Goal: Information Seeking & Learning: Check status

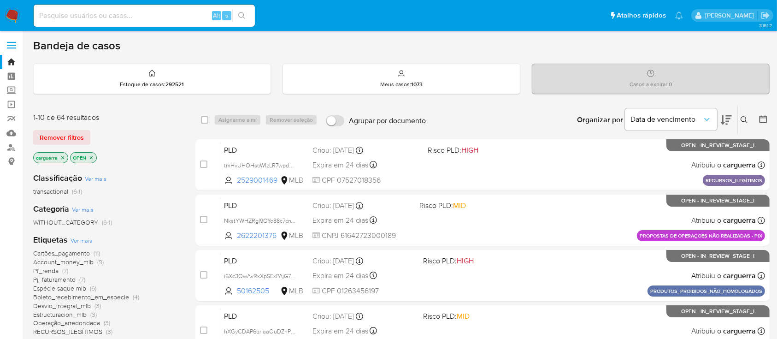
click at [745, 118] on icon at bounding box center [744, 119] width 7 height 7
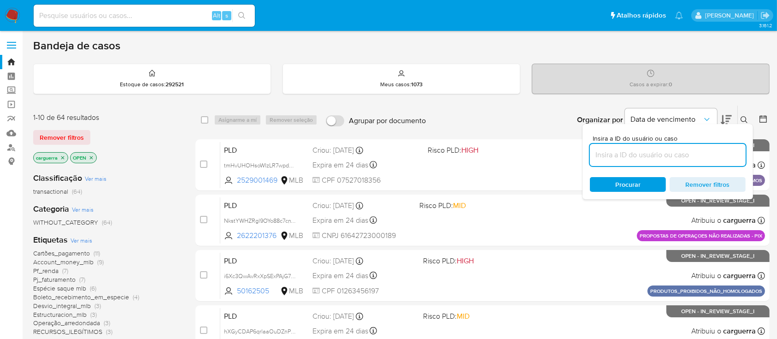
click at [622, 152] on input at bounding box center [668, 155] width 156 height 12
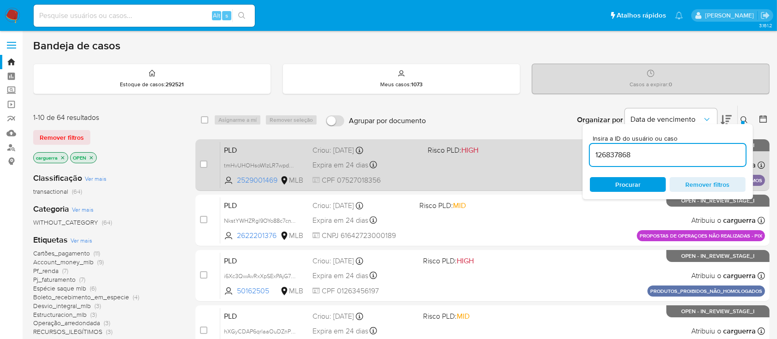
type input "126837868"
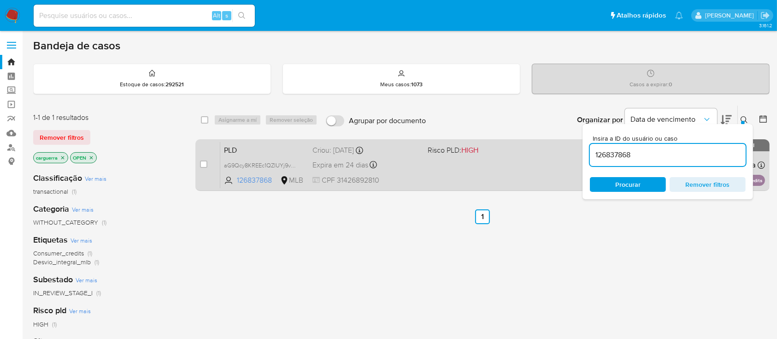
click at [450, 151] on span "Risco PLD: HIGH" at bounding box center [453, 150] width 51 height 10
drag, startPoint x: 652, startPoint y: 153, endPoint x: 530, endPoint y: 150, distance: 121.7
click at [530, 150] on div "select-all-cases-checkbox Asignarme a mí Remover seleção Agrupar por documento …" at bounding box center [482, 149] width 574 height 89
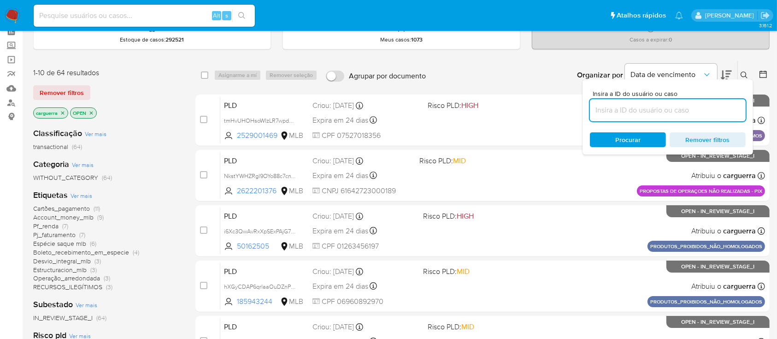
scroll to position [61, 0]
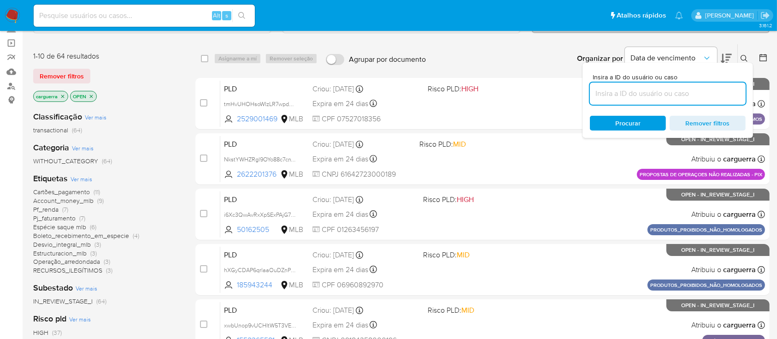
click at [74, 227] on span "Espécie saque mlb" at bounding box center [59, 226] width 53 height 9
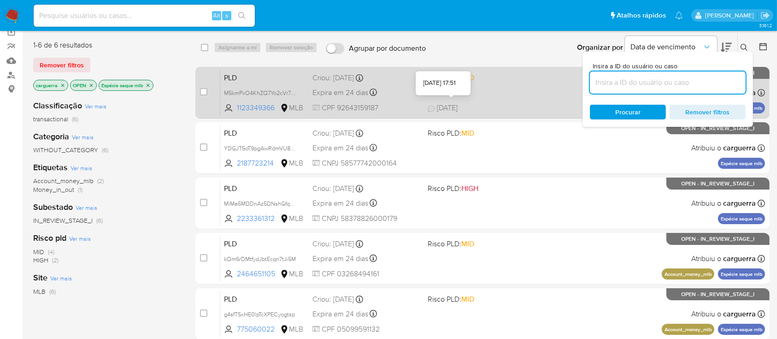
scroll to position [61, 0]
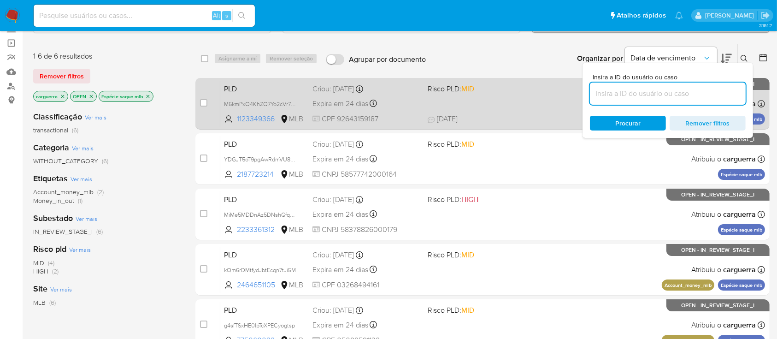
click at [503, 109] on div "PLD M5kmPxO4KhZQ7Yo2cVr7kcvF 1123349366 MLB Risco PLD: MID Criou: 12/09/2025 Cr…" at bounding box center [492, 103] width 545 height 47
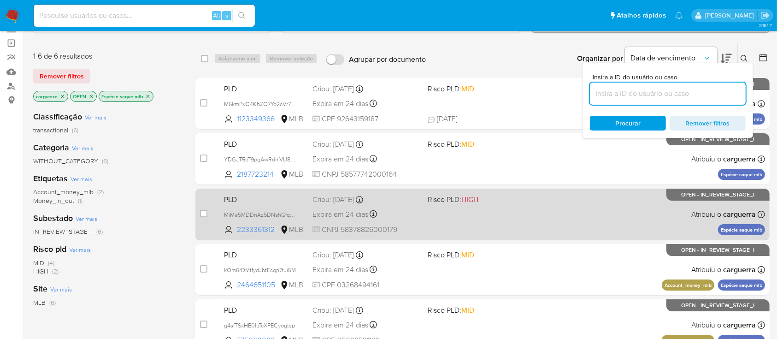
scroll to position [123, 0]
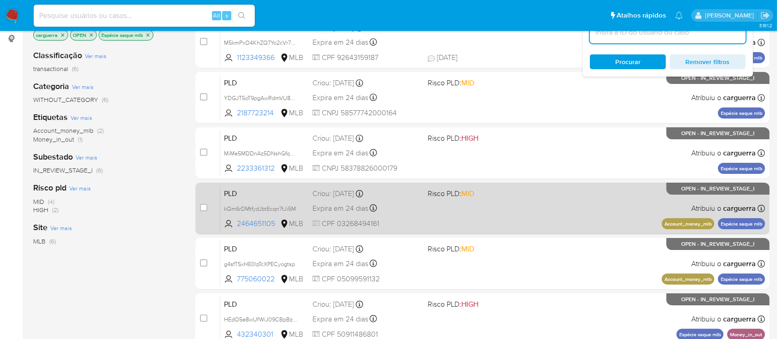
click at [439, 217] on div "PLD kQm6rDMtfydJbtEcqn7tJi5M 2464651105 MLB Risco PLD: MID Criou: 12/09/2025 Cr…" at bounding box center [492, 208] width 545 height 47
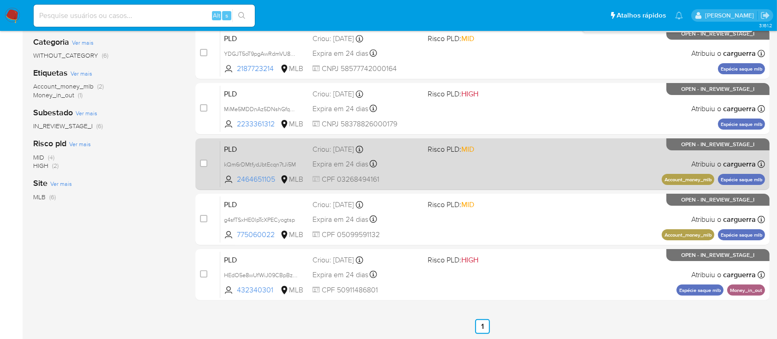
scroll to position [184, 0]
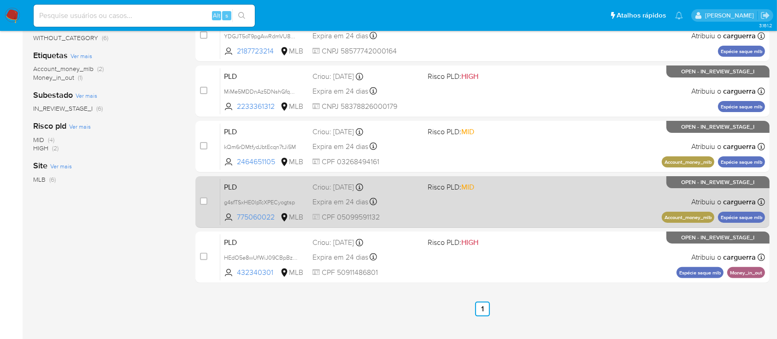
click at [476, 208] on div "PLD g4sfTSxHE0lpTcXPECyogtsp 775060022 MLB Risco PLD: MID Criou: 12/09/2025 Cri…" at bounding box center [492, 201] width 545 height 47
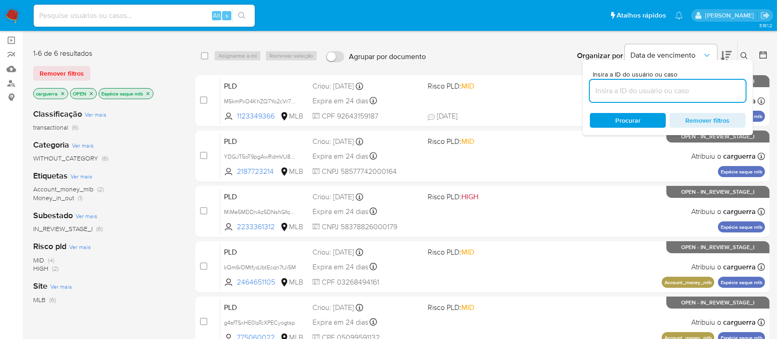
scroll to position [37, 0]
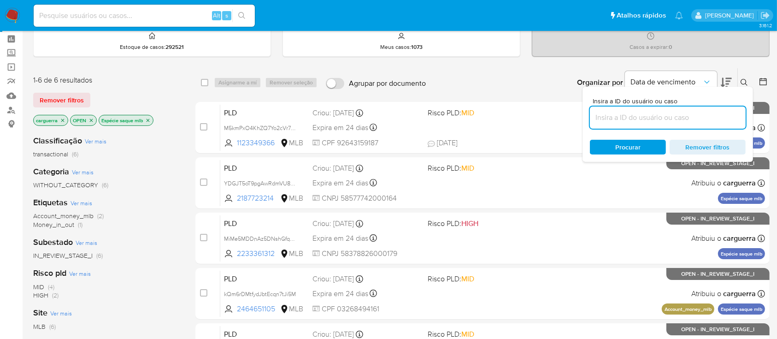
click at [150, 118] on icon "close-filter" at bounding box center [148, 121] width 6 height 6
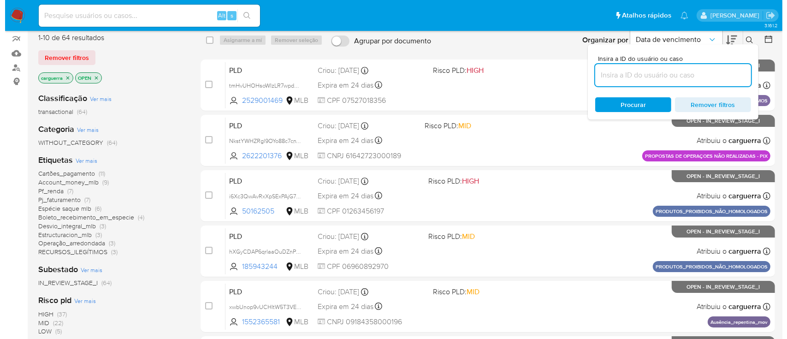
scroll to position [99, 0]
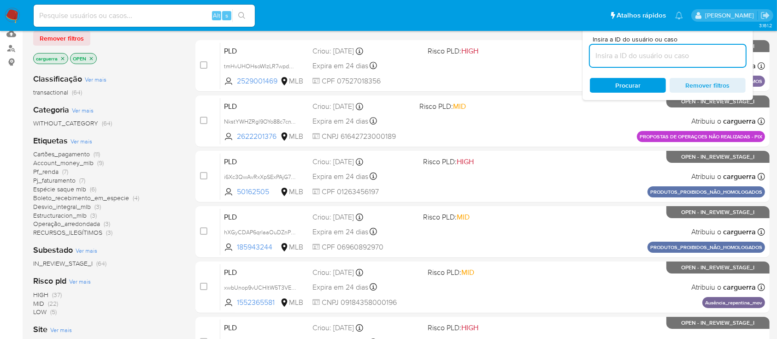
click at [83, 251] on span "Ver mais" at bounding box center [87, 250] width 22 height 8
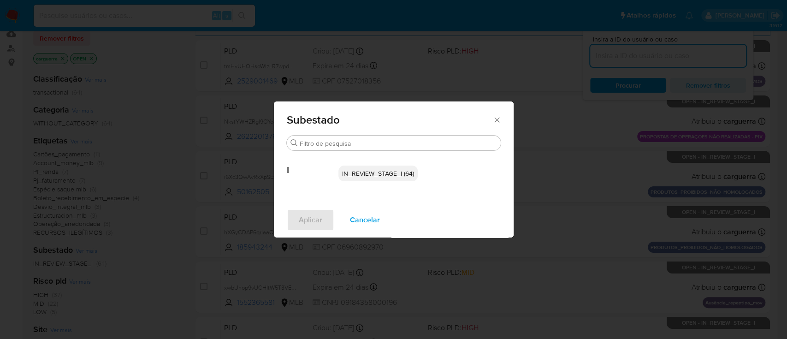
click at [135, 251] on div "Subestado Buscar I IN_REVIEW_STAGE_I (64) Aplicar Cancelar" at bounding box center [393, 169] width 787 height 339
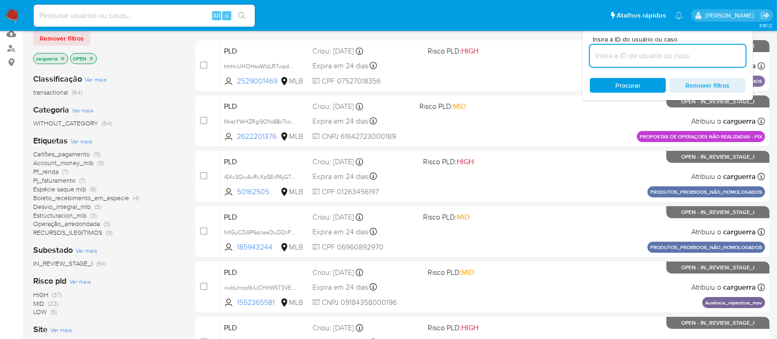
click at [77, 141] on span "Ver mais" at bounding box center [82, 141] width 22 height 8
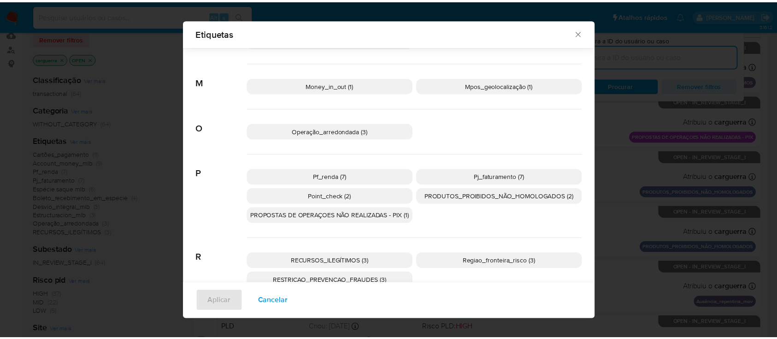
scroll to position [356, 0]
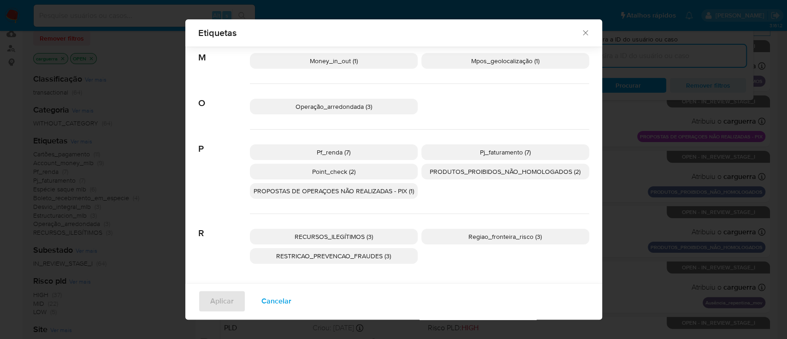
click at [582, 36] on icon "Fechar" at bounding box center [585, 32] width 9 height 9
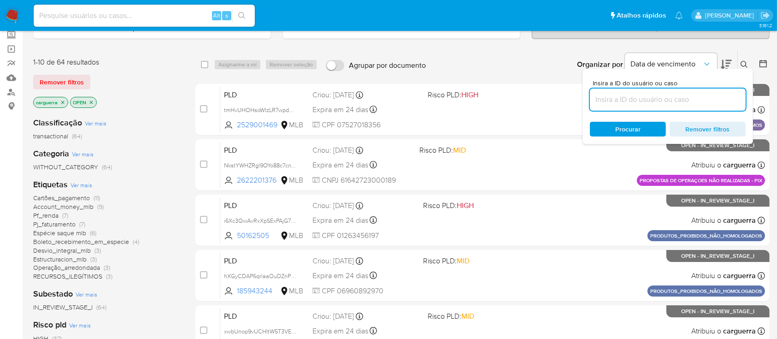
scroll to position [37, 0]
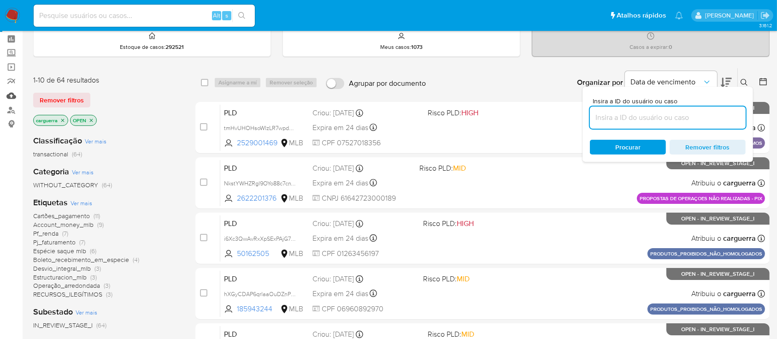
click at [13, 91] on link "Mulan" at bounding box center [55, 95] width 110 height 14
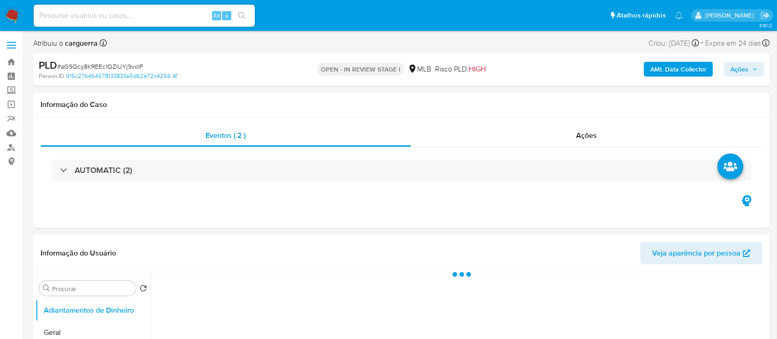
select select "10"
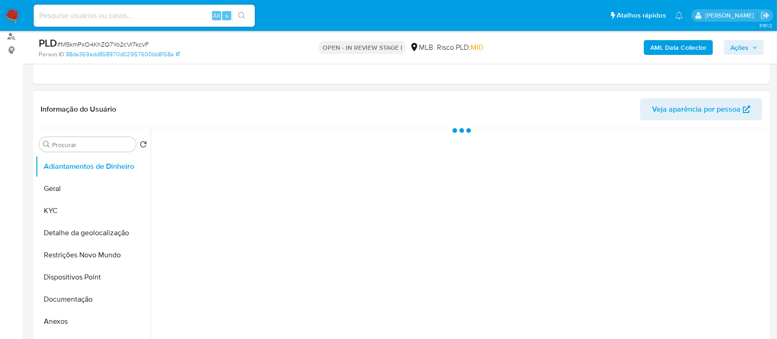
scroll to position [123, 0]
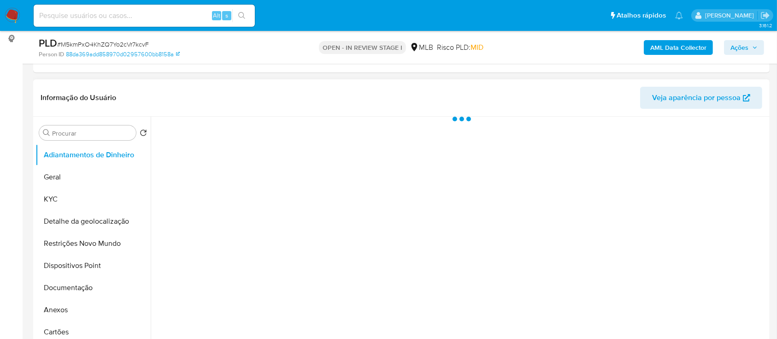
select select "10"
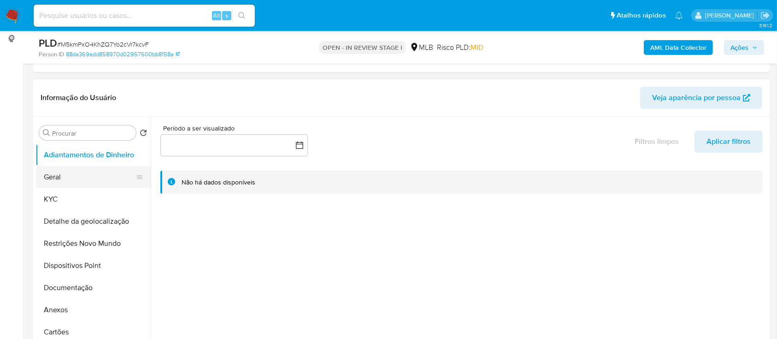
click at [92, 183] on button "Geral" at bounding box center [89, 177] width 108 height 22
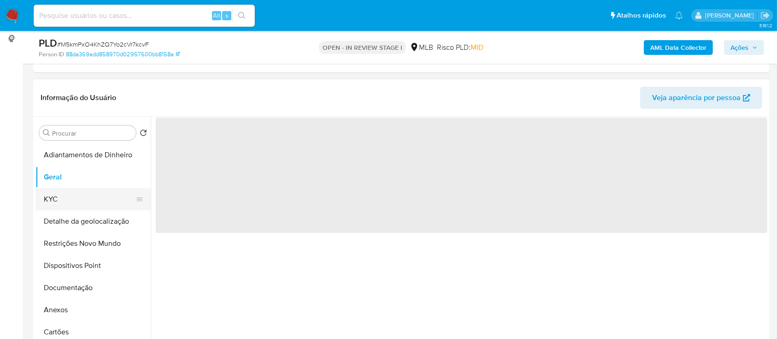
click at [94, 205] on button "KYC" at bounding box center [89, 199] width 108 height 22
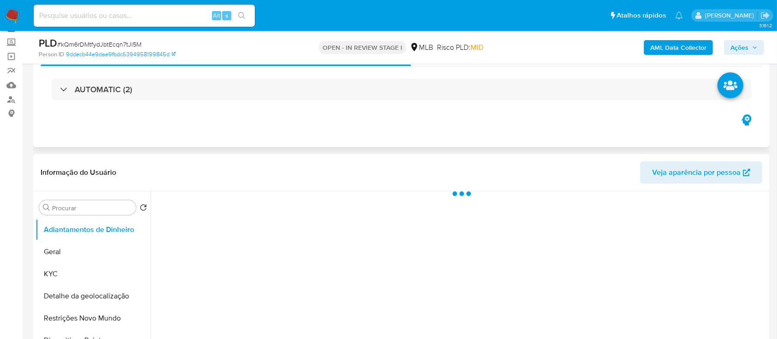
scroll to position [123, 0]
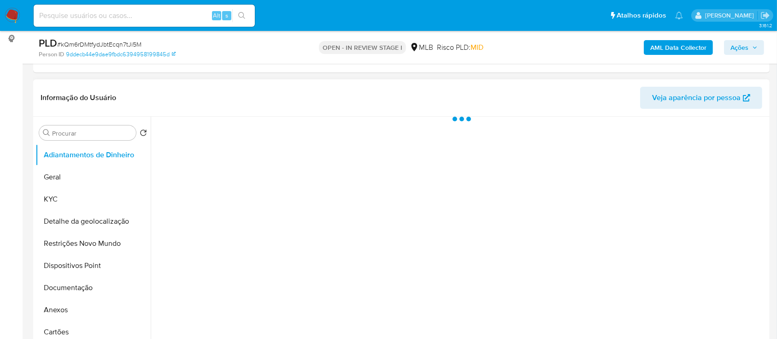
select select "10"
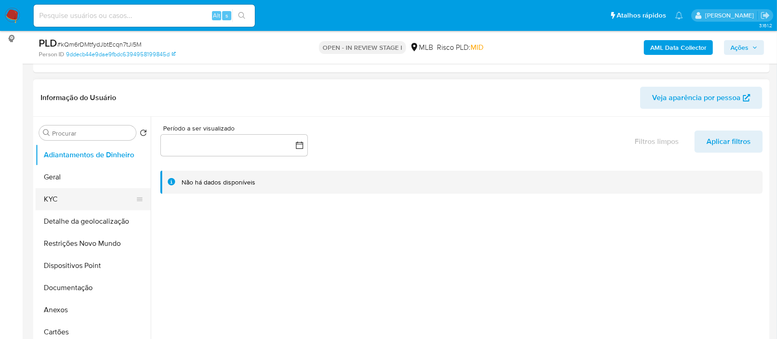
click at [103, 202] on button "KYC" at bounding box center [89, 199] width 108 height 22
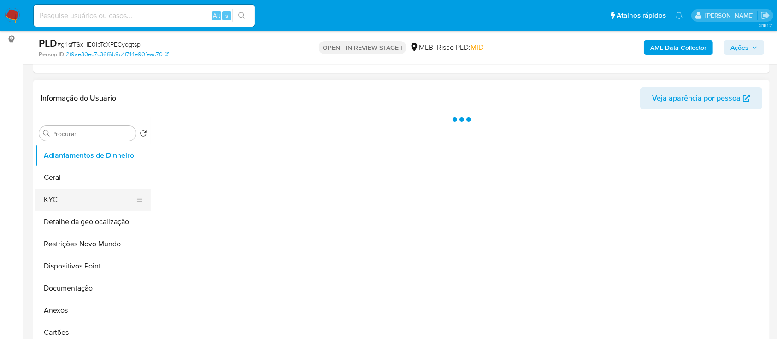
select select "10"
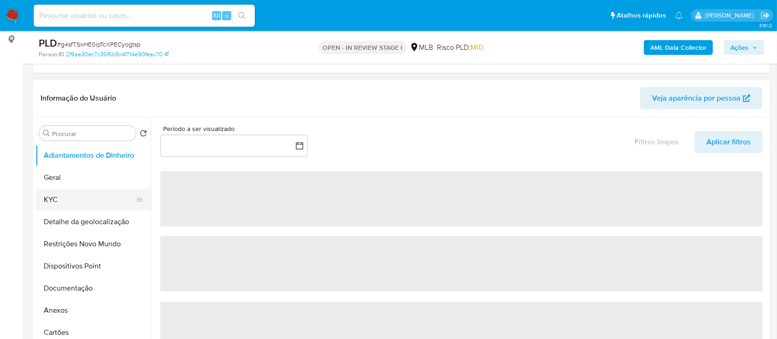
scroll to position [123, 0]
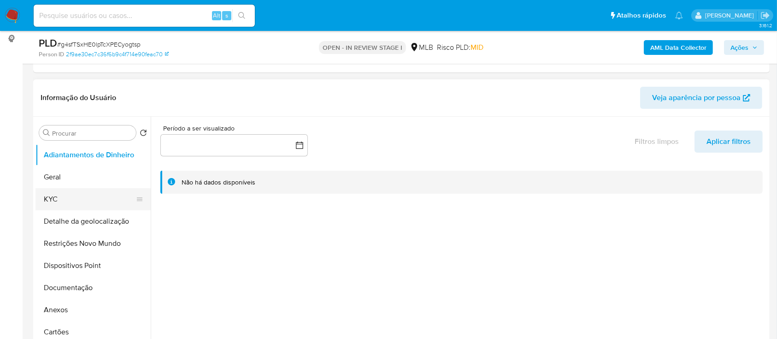
click at [63, 201] on button "KYC" at bounding box center [89, 199] width 108 height 22
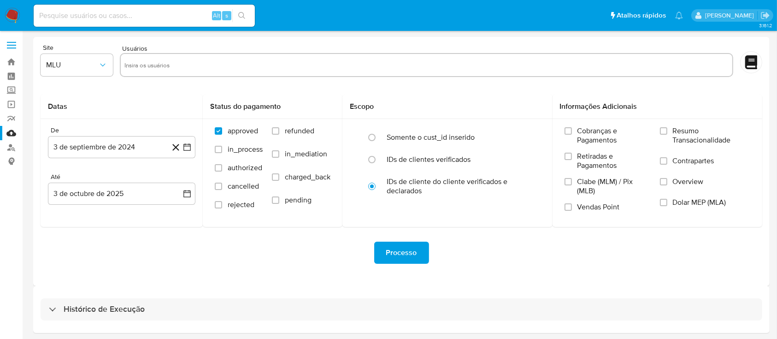
scroll to position [33, 0]
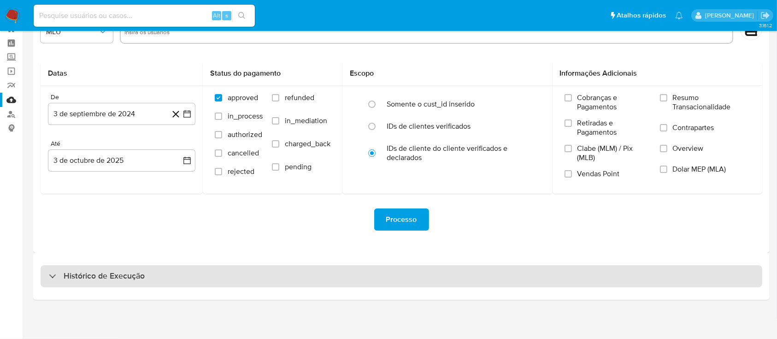
click at [85, 278] on h3 "Histórico de Execução" at bounding box center [104, 276] width 81 height 11
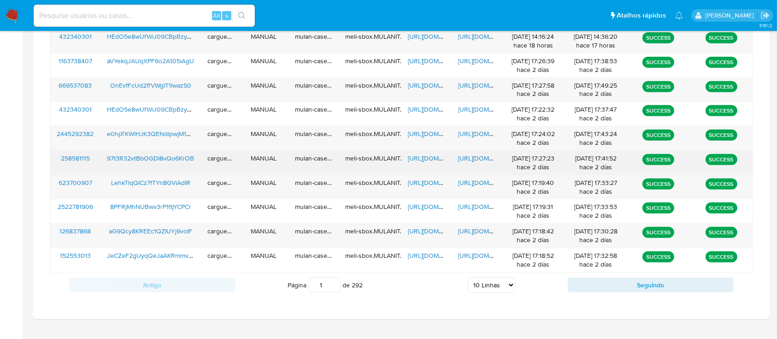
scroll to position [381, 0]
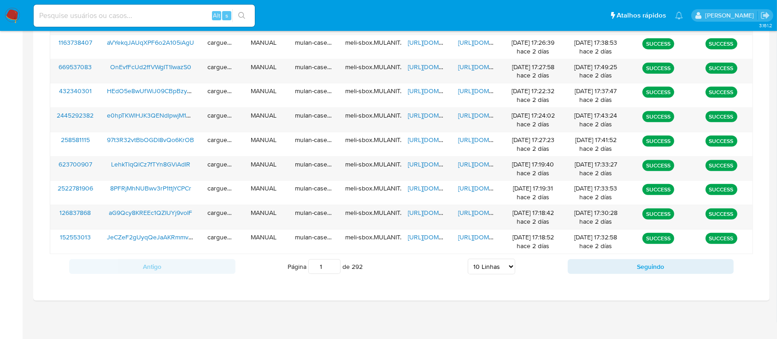
click at [511, 264] on select "5 Linhas 10 Linhas 20 Linhas 25 Linhas 50 Linhas 100 Linhas" at bounding box center [491, 267] width 47 height 16
select select "20"
click at [468, 259] on select "5 Linhas 10 Linhas 20 Linhas 25 Linhas 50 Linhas 100 Linhas" at bounding box center [491, 267] width 47 height 16
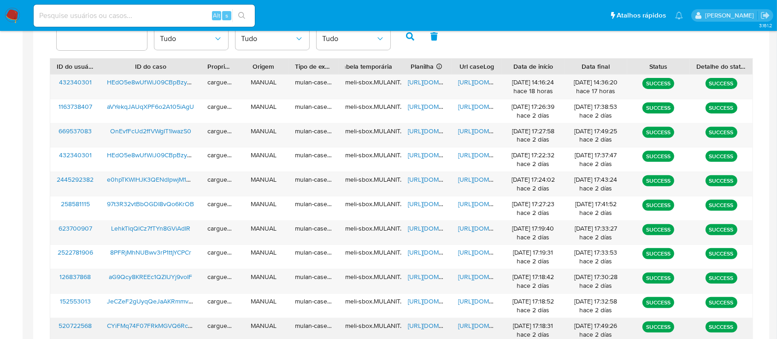
scroll to position [255, 0]
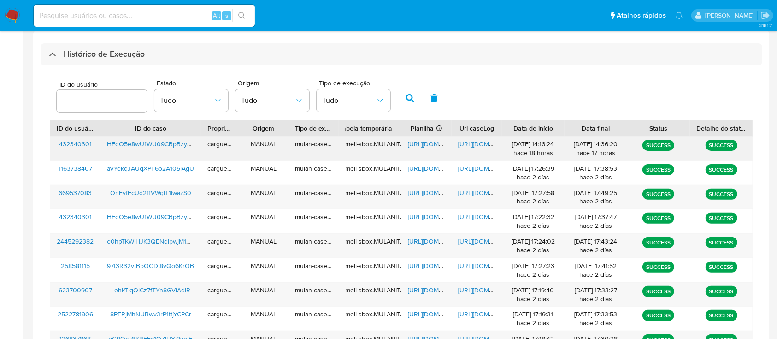
click at [427, 144] on span "[URL][DOMAIN_NAME]" at bounding box center [440, 143] width 64 height 9
click at [477, 144] on span "https://docs.google.com/document/d/10_rgPuMEiV1m2uQNDxhG3bE7JAg6dbGpyUr8HTOA1NI…" at bounding box center [490, 143] width 64 height 9
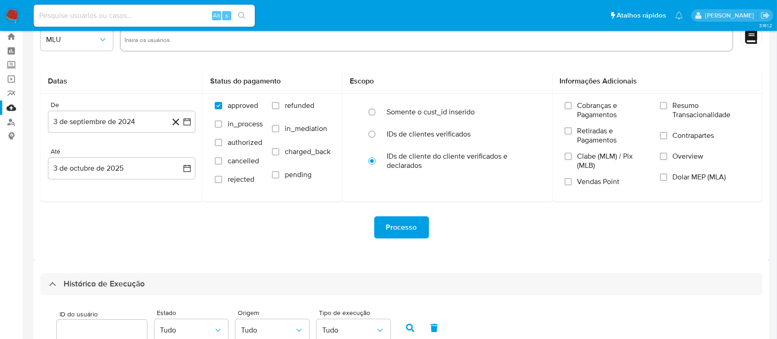
scroll to position [0, 0]
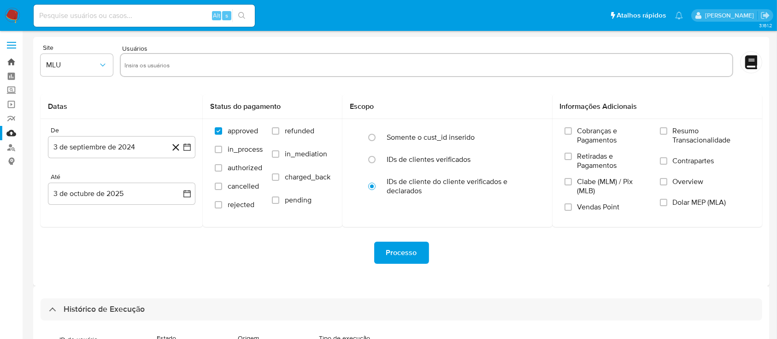
click at [12, 65] on link "Bandeja" at bounding box center [55, 62] width 110 height 14
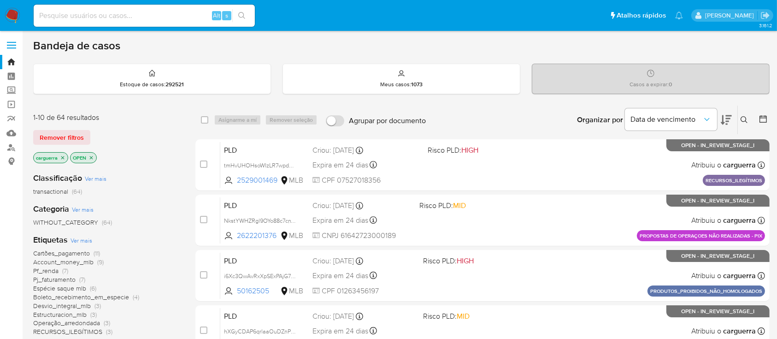
click at [745, 117] on icon at bounding box center [744, 119] width 7 height 7
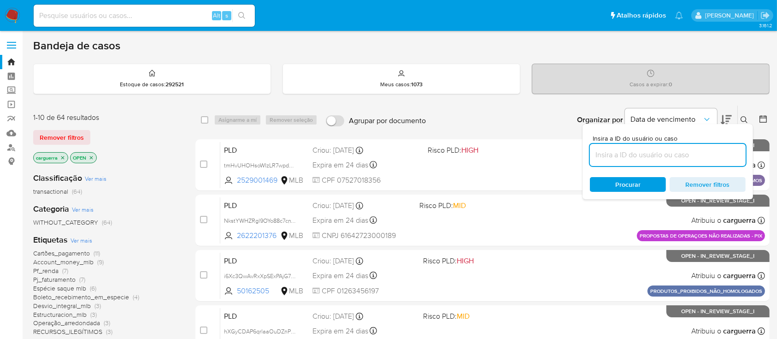
click at [647, 156] on input at bounding box center [668, 155] width 156 height 12
type input "432340301"
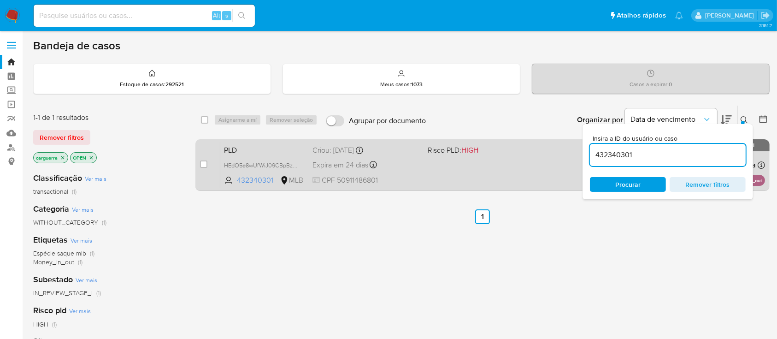
click at [436, 172] on div "PLD HEdO5e8wUfWiJ09CBpBzyhvP 432340301 MLB Risco PLD: HIGH Criou: 12/09/2025 Cr…" at bounding box center [492, 164] width 545 height 47
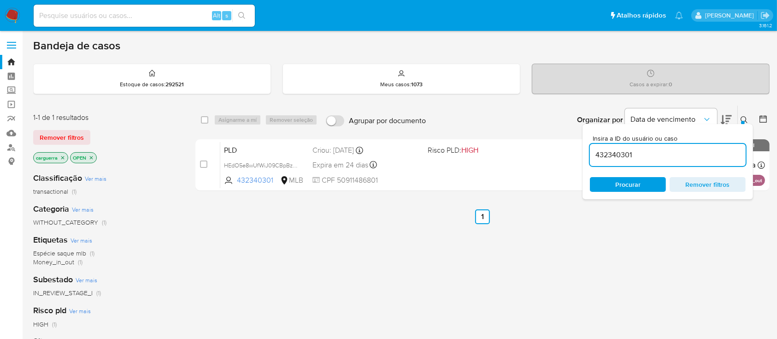
drag, startPoint x: 715, startPoint y: 184, endPoint x: 708, endPoint y: 188, distance: 8.3
click at [714, 185] on span "Remover filtros" at bounding box center [707, 184] width 63 height 13
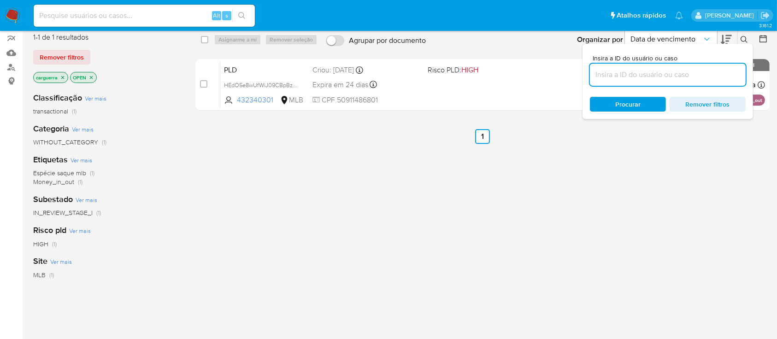
scroll to position [61, 0]
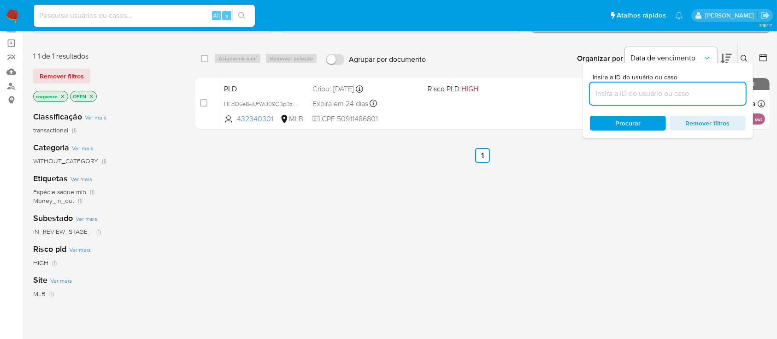
click at [88, 94] on icon "close-filter" at bounding box center [91, 97] width 6 height 6
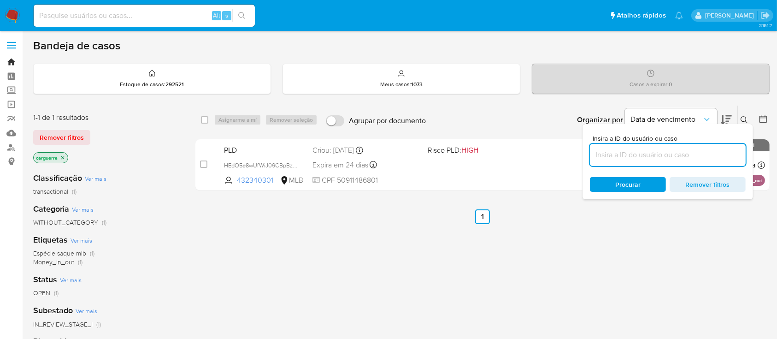
drag, startPoint x: 14, startPoint y: 63, endPoint x: 13, endPoint y: 68, distance: 5.2
click at [14, 63] on link "Bandeja" at bounding box center [55, 62] width 110 height 14
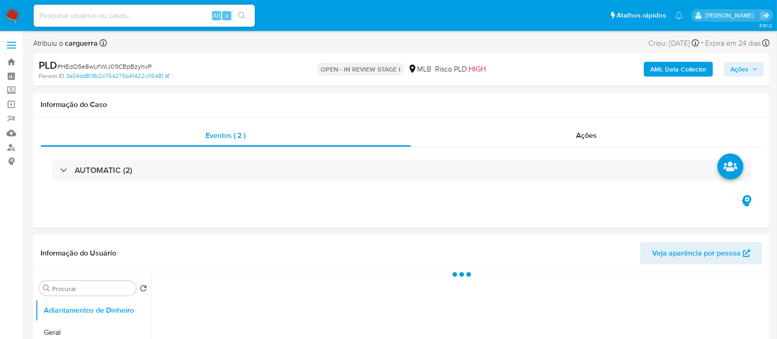
select select "10"
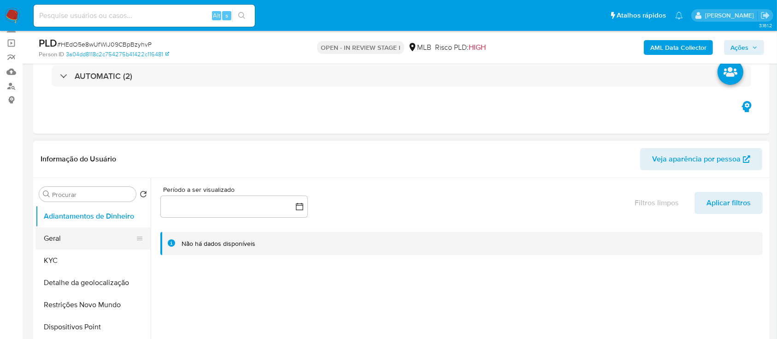
scroll to position [123, 0]
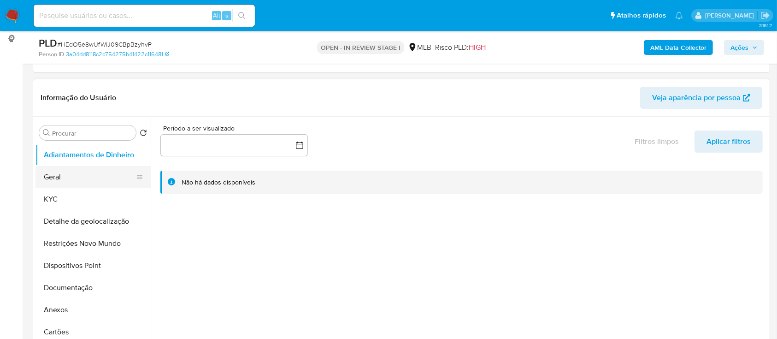
click at [82, 183] on button "Geral" at bounding box center [89, 177] width 108 height 22
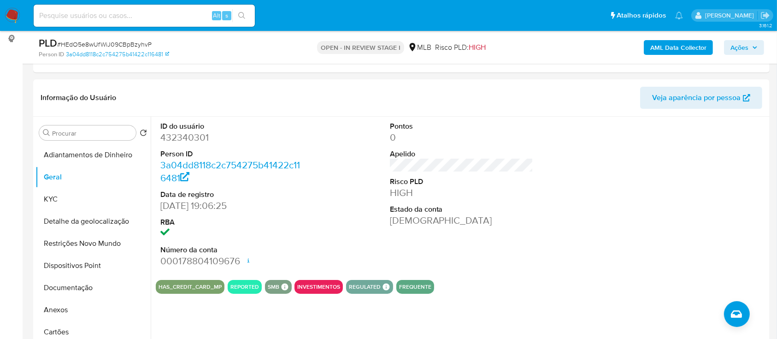
drag, startPoint x: 664, startPoint y: 151, endPoint x: 393, endPoint y: 3, distance: 308.6
click at [653, 147] on div at bounding box center [690, 195] width 153 height 156
click at [71, 200] on button "KYC" at bounding box center [89, 199] width 108 height 22
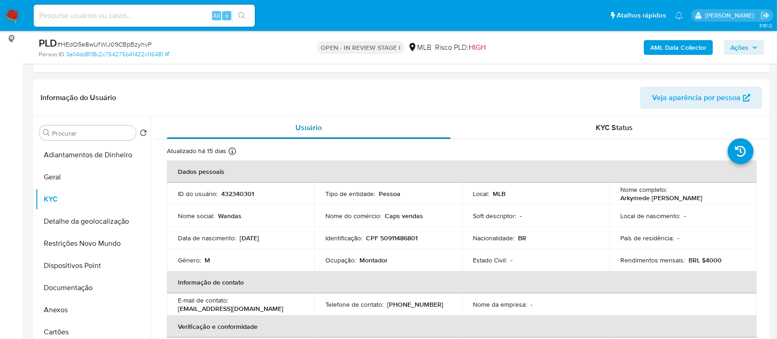
scroll to position [61, 0]
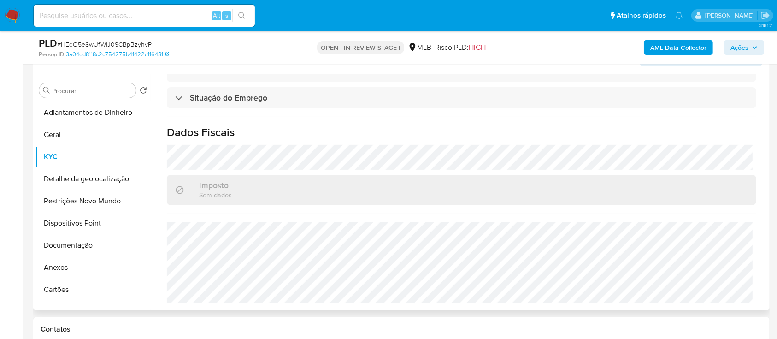
scroll to position [184, 0]
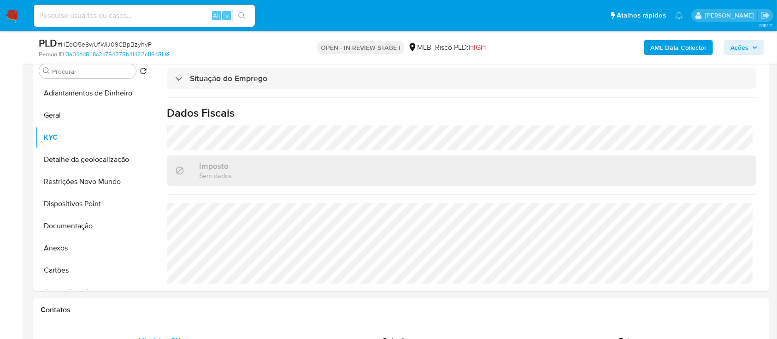
click at [66, 157] on button "Detalhe da geolocalização" at bounding box center [89, 159] width 108 height 22
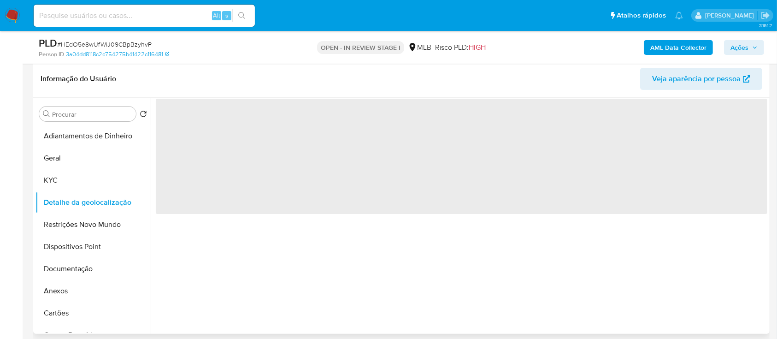
scroll to position [123, 0]
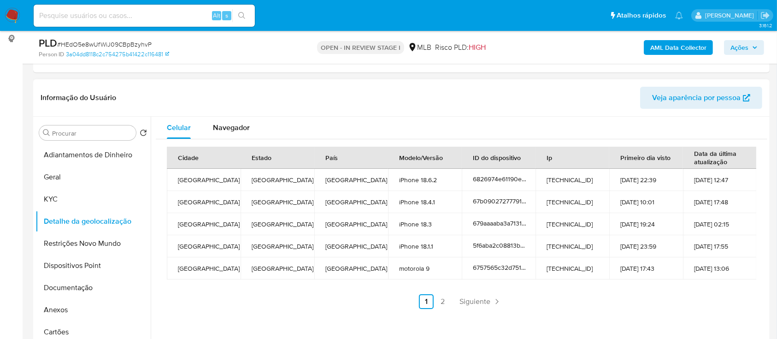
drag, startPoint x: 0, startPoint y: 109, endPoint x: 5, endPoint y: 106, distance: 5.2
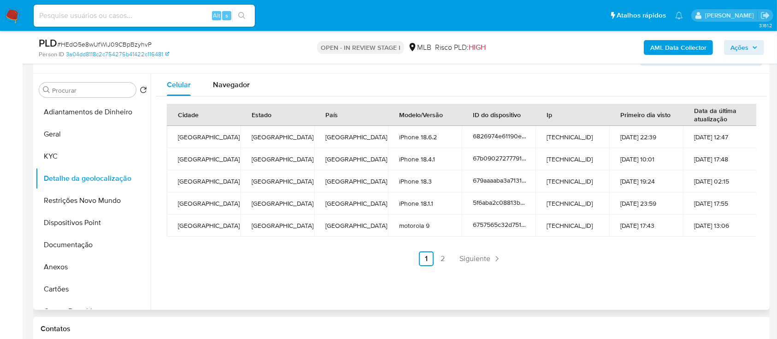
scroll to position [184, 0]
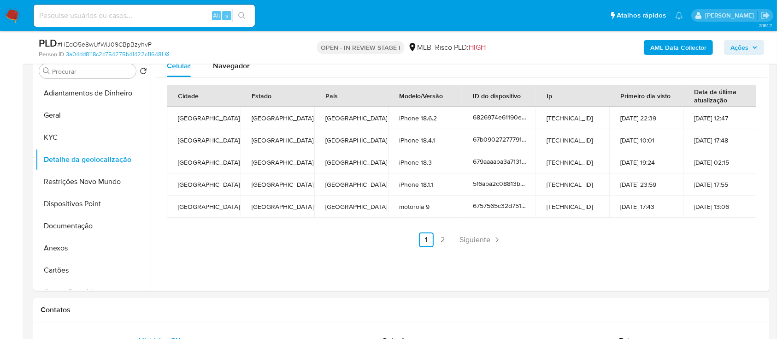
drag, startPoint x: 442, startPoint y: 241, endPoint x: 448, endPoint y: 238, distance: 7.0
click at [442, 241] on link "2" at bounding box center [443, 239] width 15 height 15
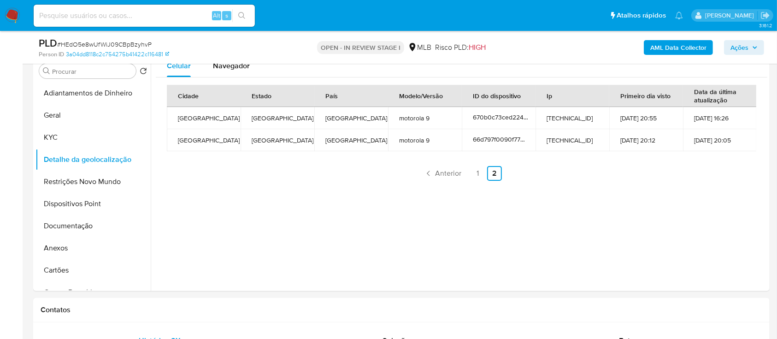
click at [92, 174] on button "Restrições Novo Mundo" at bounding box center [89, 182] width 108 height 22
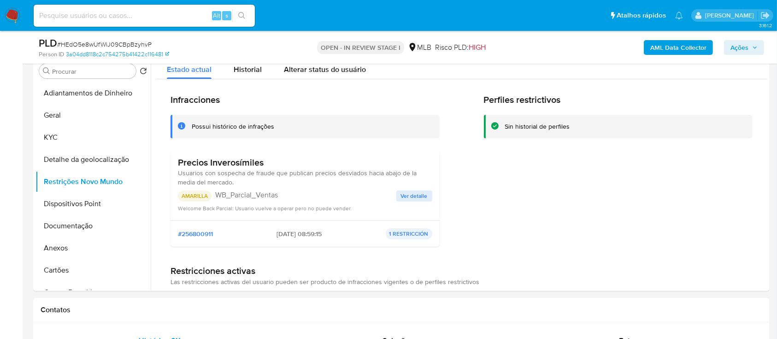
click at [408, 195] on span "Ver detalle" at bounding box center [414, 195] width 27 height 9
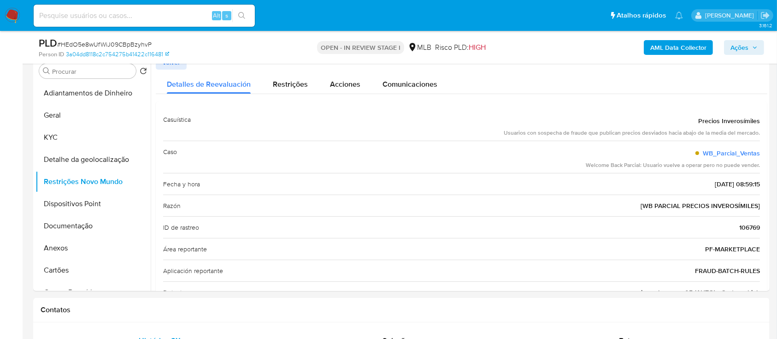
drag, startPoint x: 698, startPoint y: 121, endPoint x: 760, endPoint y: 205, distance: 104.2
click at [760, 205] on div "Casuística Precios Inverosímiles Usuarios con sospecha de fraude que publican p…" at bounding box center [462, 227] width 612 height 252
click at [66, 134] on button "KYC" at bounding box center [89, 137] width 108 height 22
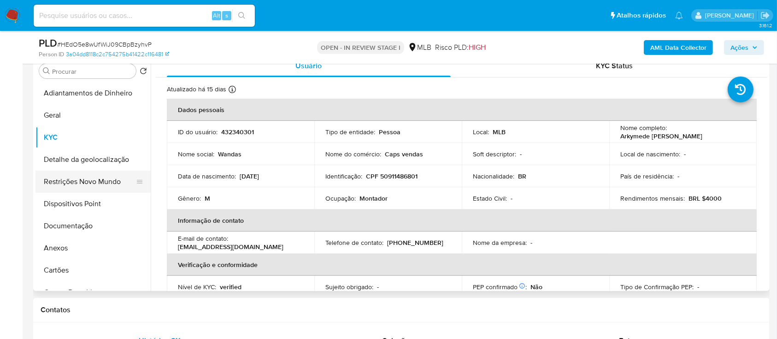
click at [100, 183] on button "Restrições Novo Mundo" at bounding box center [89, 182] width 108 height 22
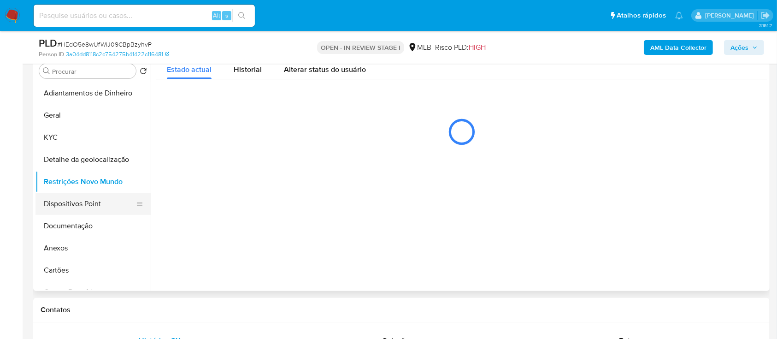
click at [85, 206] on button "Dispositivos Point" at bounding box center [89, 204] width 108 height 22
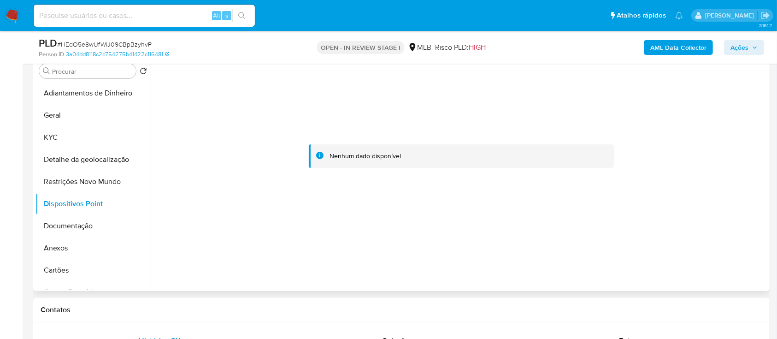
click at [691, 138] on div at bounding box center [462, 156] width 612 height 203
click at [660, 42] on b "AML Data Collector" at bounding box center [678, 47] width 56 height 15
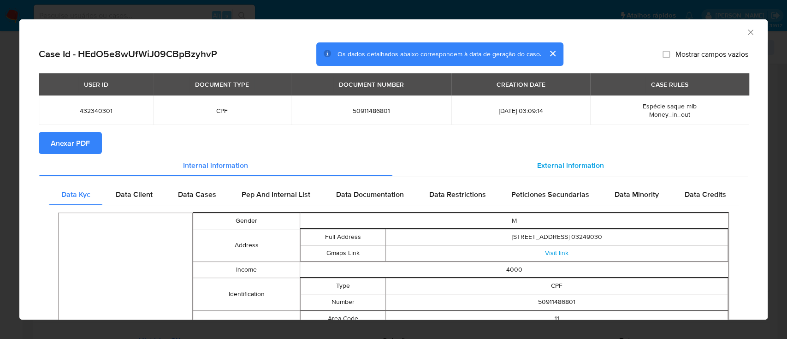
click at [569, 164] on span "External information" at bounding box center [570, 164] width 67 height 11
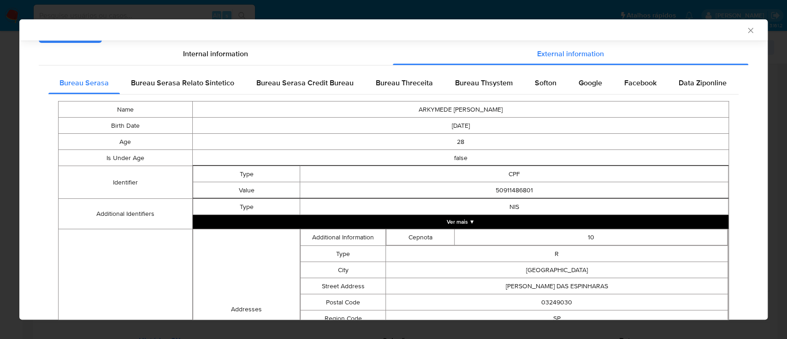
scroll to position [121, 0]
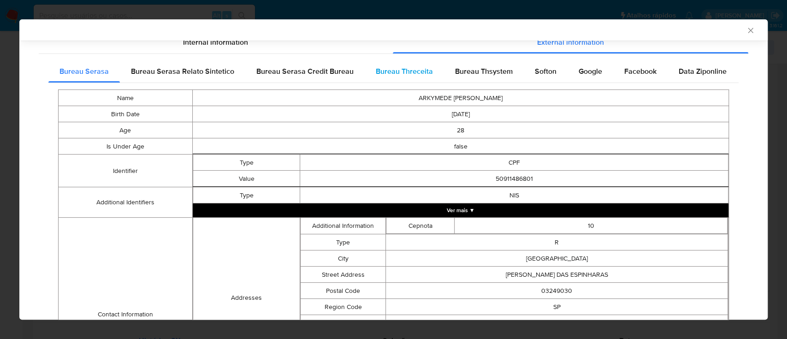
click at [421, 71] on span "Bureau Threceita" at bounding box center [404, 71] width 57 height 11
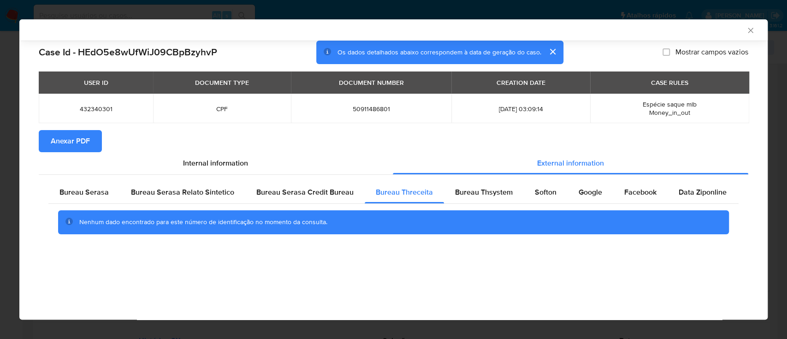
drag, startPoint x: 676, startPoint y: 28, endPoint x: 668, endPoint y: 25, distance: 8.3
click at [672, 28] on div "AML Data Collector" at bounding box center [386, 30] width 720 height 8
click at [465, 197] on span "Bureau Thsystem" at bounding box center [484, 192] width 58 height 11
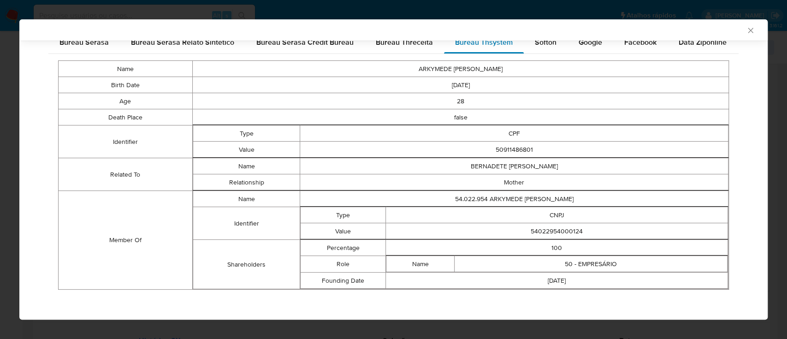
scroll to position [151, 0]
click at [621, 100] on td "28" at bounding box center [460, 100] width 536 height 16
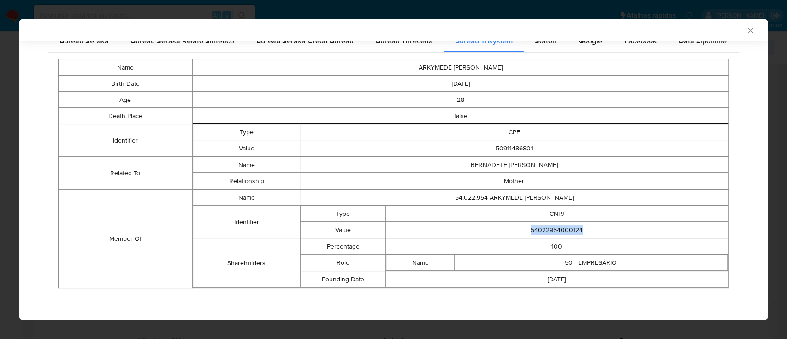
drag, startPoint x: 585, startPoint y: 230, endPoint x: 506, endPoint y: 228, distance: 79.8
click at [506, 228] on td "54022954000124" at bounding box center [557, 230] width 342 height 16
copy td "54022954000124"
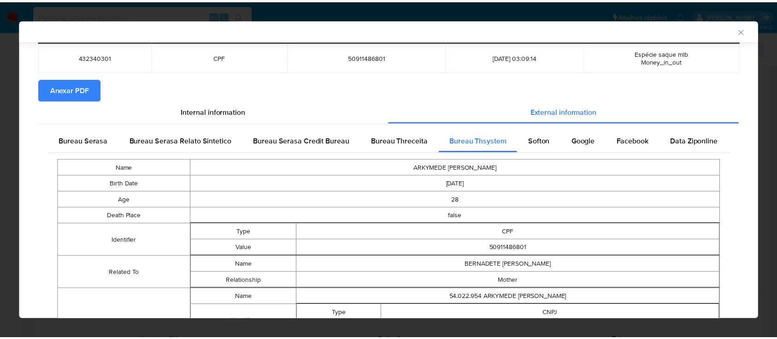
scroll to position [0, 0]
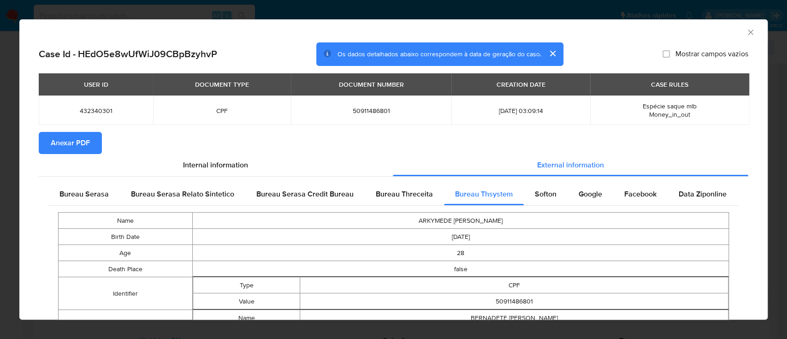
click at [734, 34] on div "AML Data Collector" at bounding box center [386, 31] width 720 height 10
click at [749, 30] on div "AML Data Collector" at bounding box center [393, 30] width 748 height 23
click at [746, 31] on icon "Fechar a janela" at bounding box center [750, 32] width 9 height 9
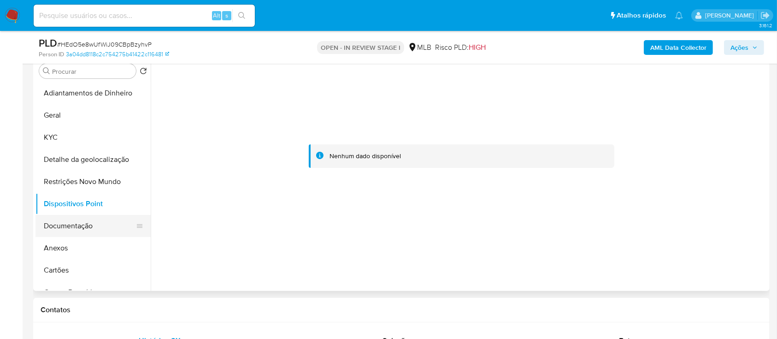
click at [61, 220] on button "Documentação" at bounding box center [89, 226] width 108 height 22
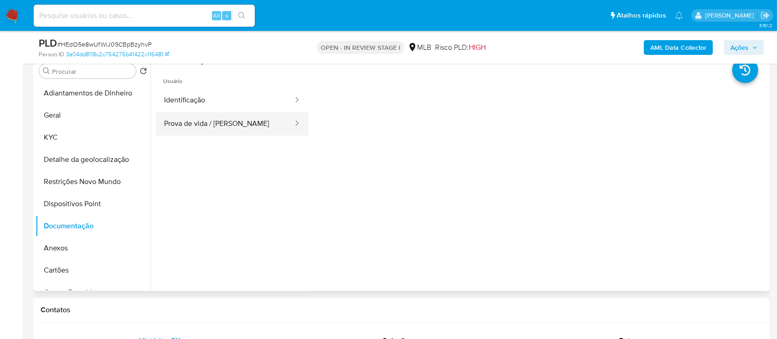
drag, startPoint x: 231, startPoint y: 109, endPoint x: 250, endPoint y: 113, distance: 19.4
click at [231, 109] on button "Identificação" at bounding box center [225, 100] width 138 height 24
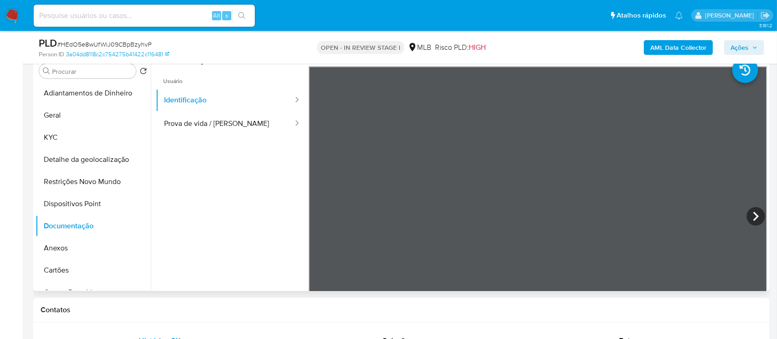
scroll to position [31, 0]
drag, startPoint x: 222, startPoint y: 124, endPoint x: 249, endPoint y: 130, distance: 27.8
click at [222, 125] on button "Prova de vida / Selfie" at bounding box center [225, 124] width 138 height 24
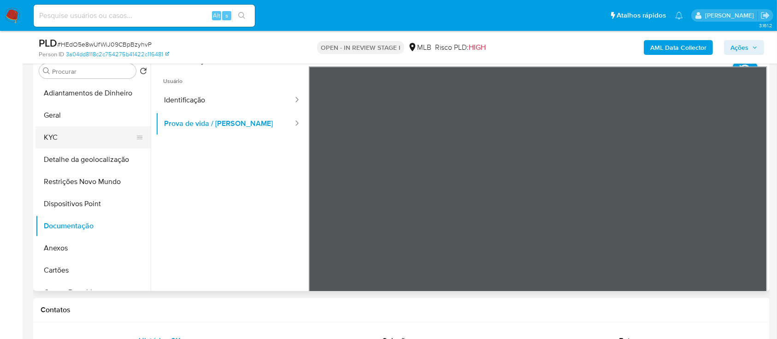
click at [66, 133] on button "KYC" at bounding box center [89, 137] width 108 height 22
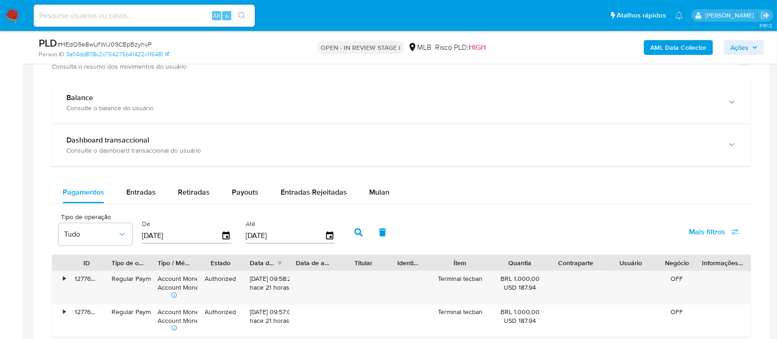
scroll to position [676, 0]
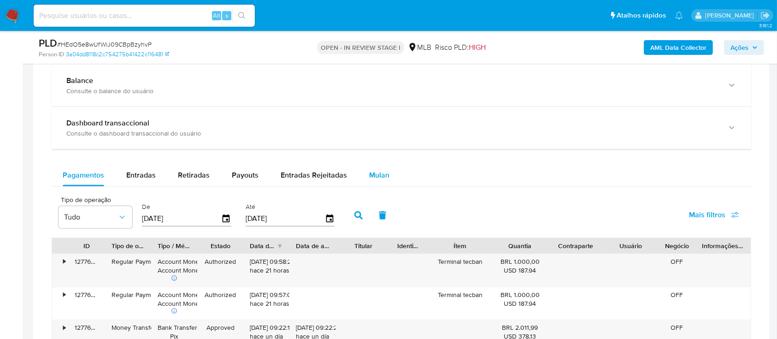
click at [371, 176] on span "Mulan" at bounding box center [379, 175] width 20 height 11
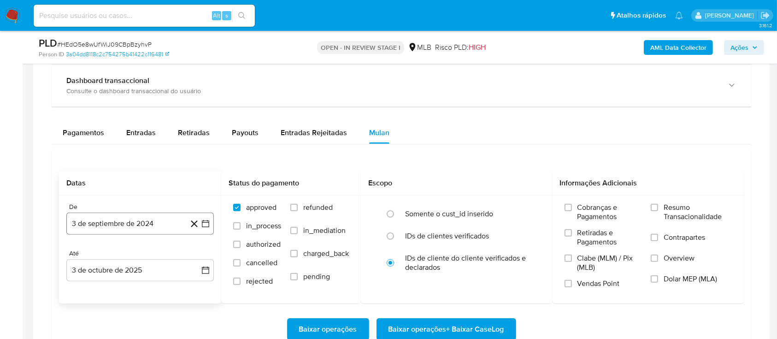
scroll to position [737, 0]
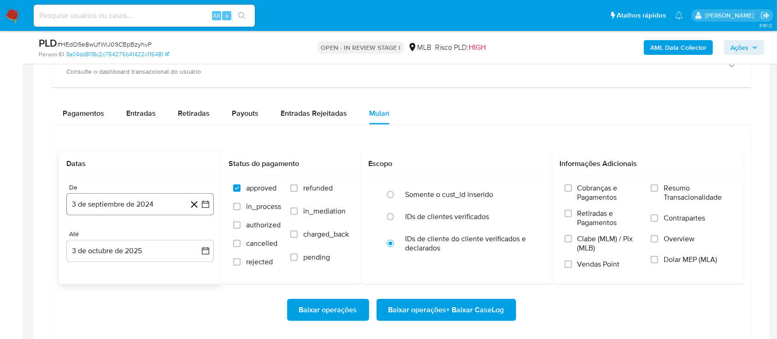
click at [205, 203] on icon "button" at bounding box center [205, 204] width 9 height 9
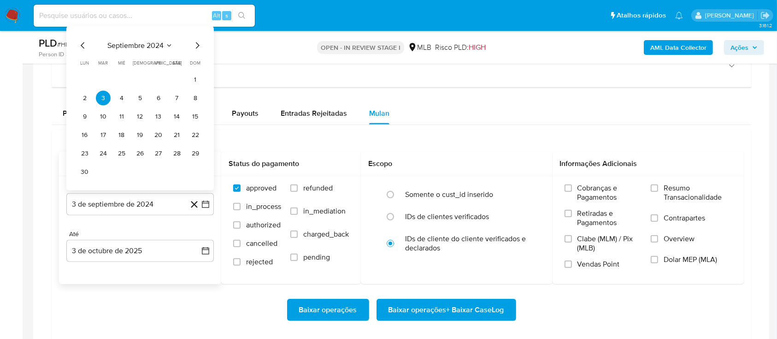
click at [81, 47] on icon "Mes anterior" at bounding box center [82, 45] width 11 height 11
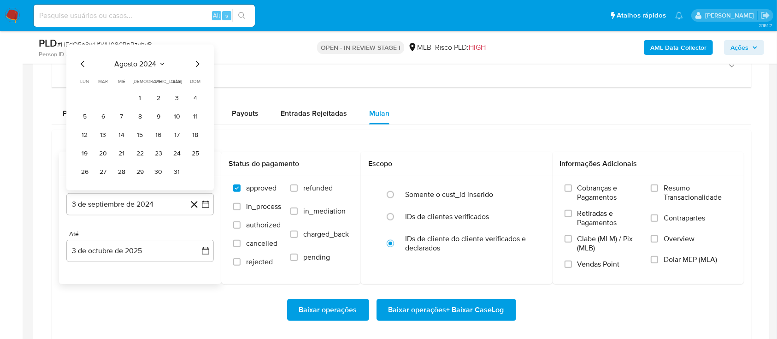
click at [84, 66] on icon "Mes anterior" at bounding box center [82, 64] width 11 height 11
click at [84, 66] on icon "Mes anterior" at bounding box center [83, 64] width 4 height 6
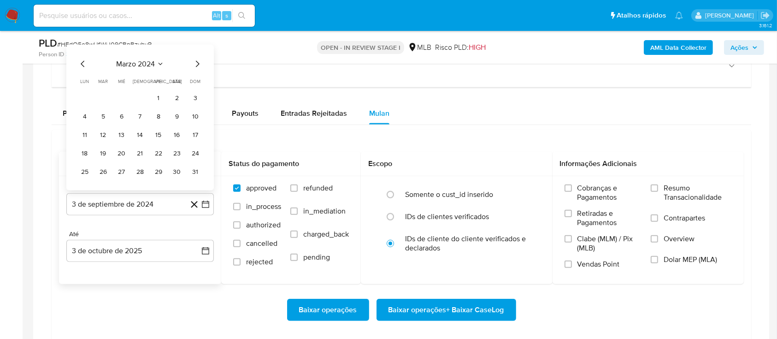
click at [84, 66] on icon "Mes anterior" at bounding box center [83, 64] width 4 height 6
click at [199, 67] on icon "Mes siguiente" at bounding box center [197, 64] width 11 height 11
click at [81, 96] on button "1" at bounding box center [84, 98] width 15 height 15
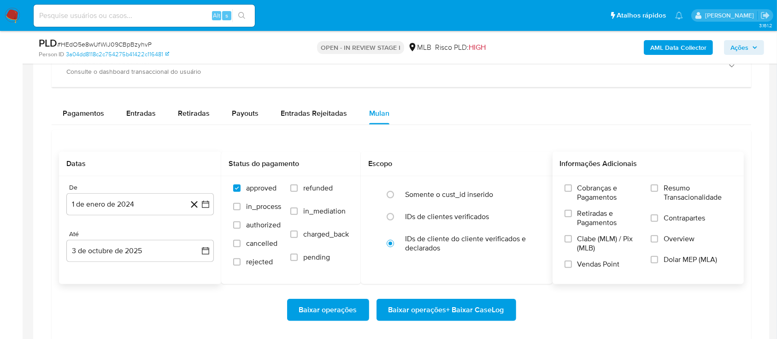
click at [659, 190] on label "Resumo Transacionalidade" at bounding box center [691, 198] width 81 height 30
click at [658, 190] on input "Resumo Transacionalidade" at bounding box center [654, 187] width 7 height 7
click at [450, 316] on span "Baixar operações + Baixar CaseLog" at bounding box center [447, 310] width 116 height 20
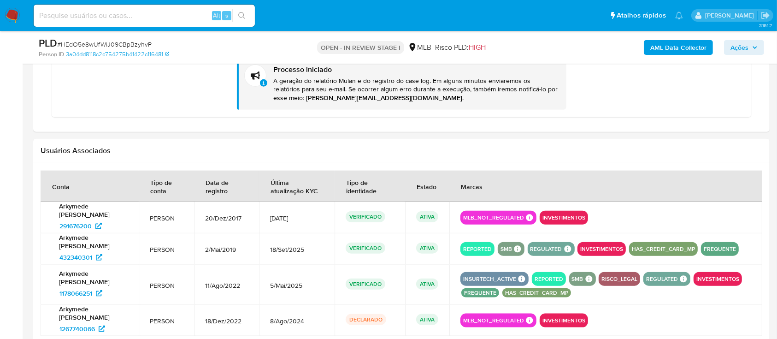
scroll to position [1044, 0]
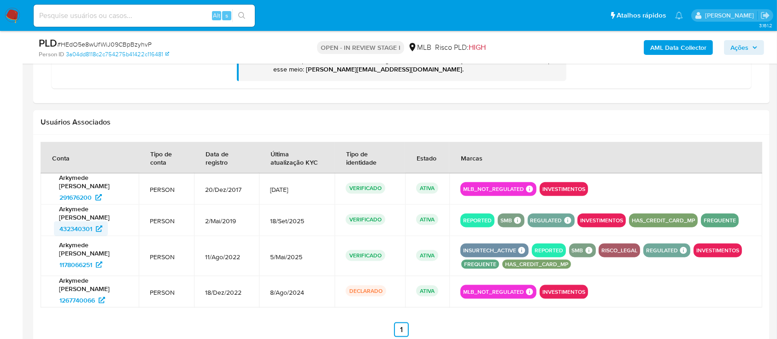
click at [85, 226] on span "432340301" at bounding box center [75, 228] width 33 height 15
click at [89, 261] on span "1178066251" at bounding box center [75, 264] width 33 height 15
click at [70, 296] on span "1267740066" at bounding box center [76, 300] width 35 height 15
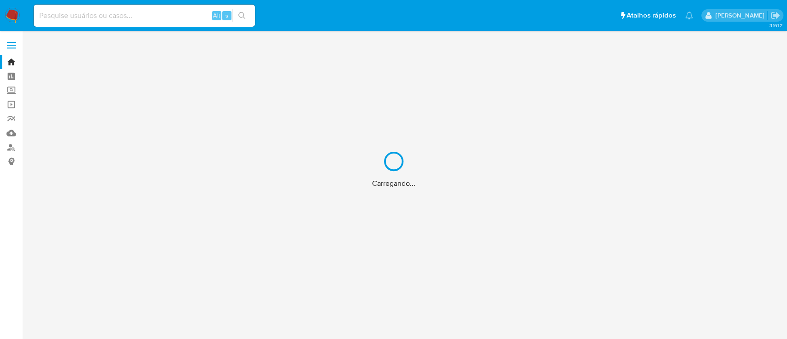
click at [15, 77] on div "Carregando..." at bounding box center [393, 169] width 787 height 339
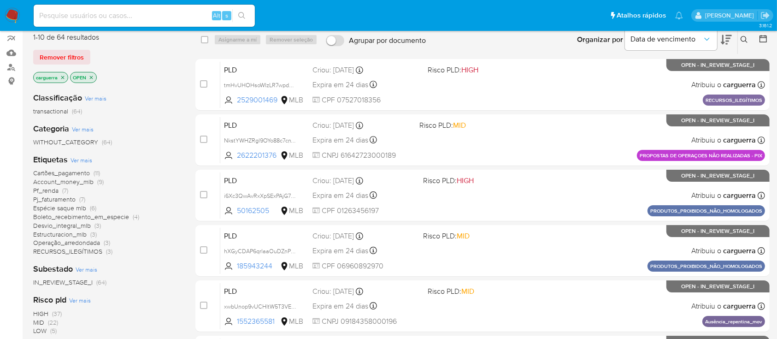
scroll to position [61, 0]
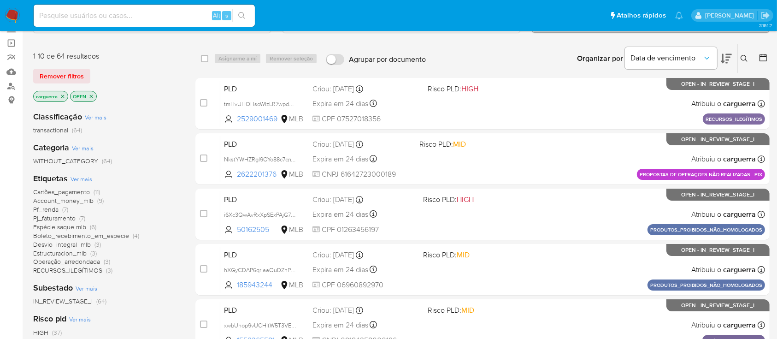
click at [82, 146] on span "Ver mais" at bounding box center [83, 148] width 22 height 8
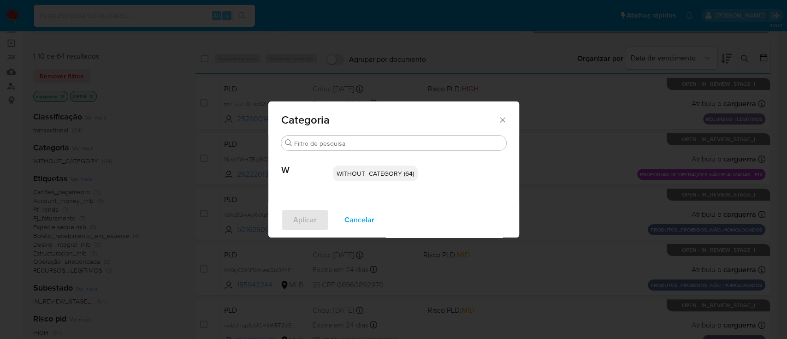
click at [503, 118] on icon "Fechar" at bounding box center [502, 119] width 9 height 9
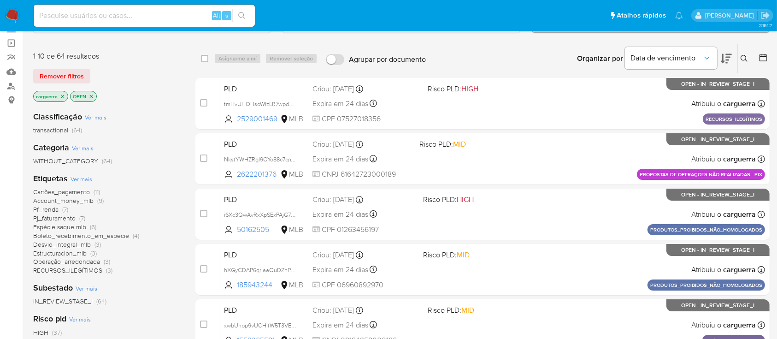
click at [86, 146] on span "Ver mais" at bounding box center [83, 148] width 22 height 8
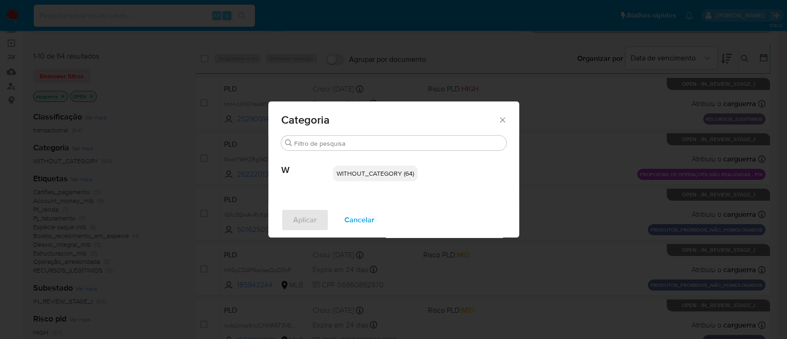
drag, startPoint x: 501, startPoint y: 113, endPoint x: 441, endPoint y: 130, distance: 62.3
click at [500, 114] on div "Categoria" at bounding box center [393, 118] width 251 height 34
drag, startPoint x: 503, startPoint y: 120, endPoint x: 346, endPoint y: 139, distance: 157.9
click at [502, 120] on icon "Fechar" at bounding box center [502, 119] width 9 height 9
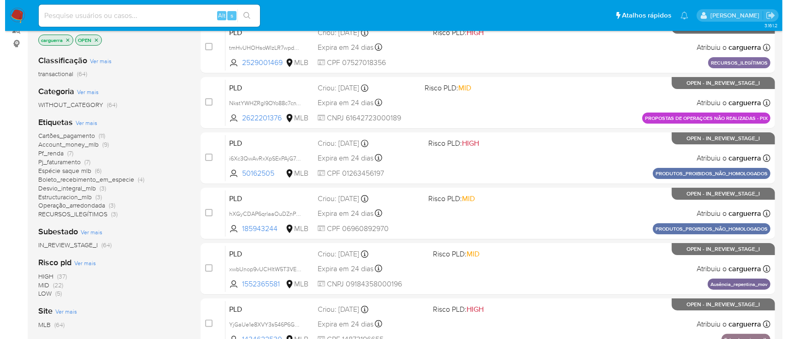
scroll to position [123, 0]
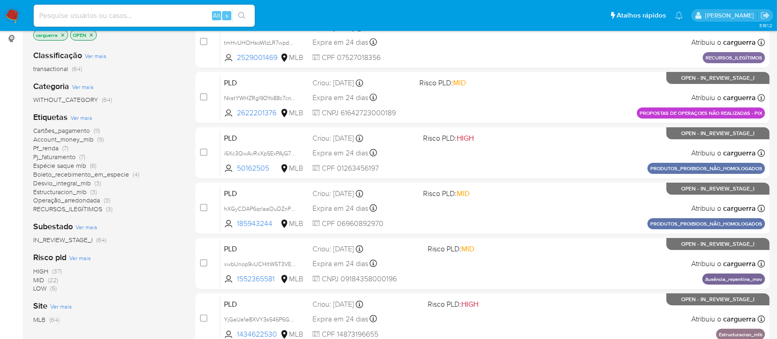
click at [85, 116] on span "Ver mais" at bounding box center [82, 117] width 22 height 8
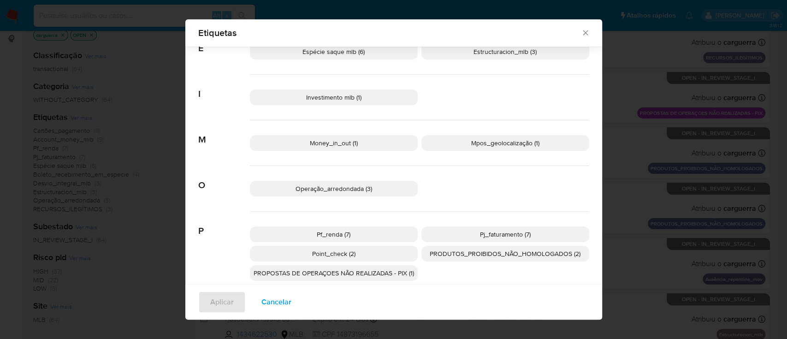
scroll to position [300, 0]
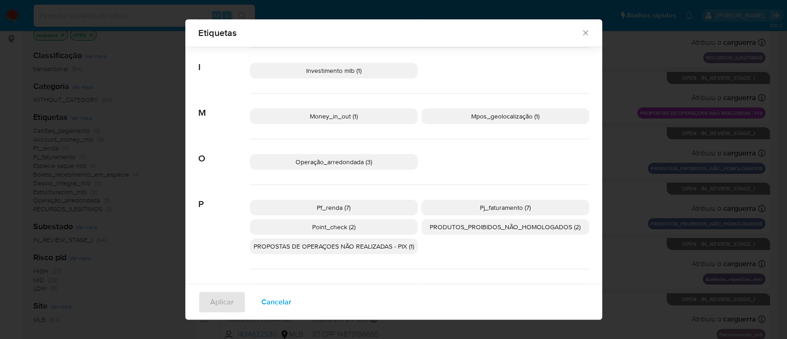
click at [383, 249] on p "PROPOSTAS DE OPERAÇOES NÃO REALIZADAS - PIX (1)" at bounding box center [334, 246] width 168 height 16
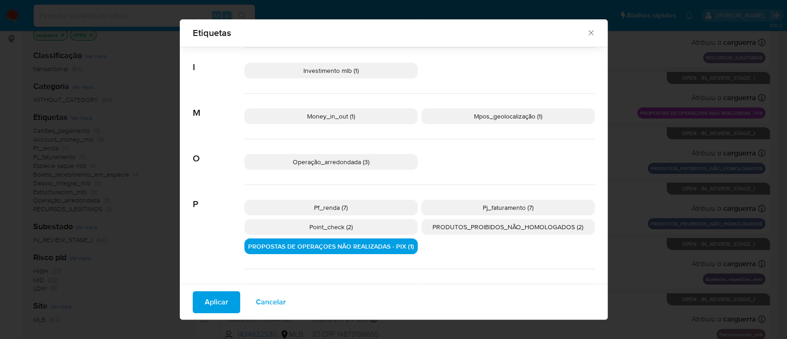
click at [347, 119] on span "Money_in_out (1)" at bounding box center [331, 116] width 48 height 9
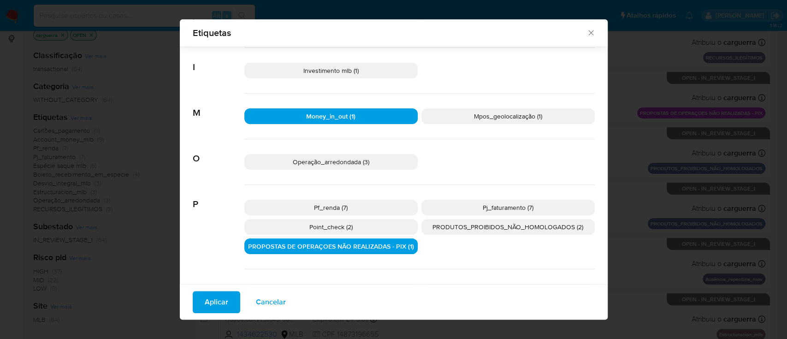
click at [504, 115] on span "Mpos_geolocalização (1)" at bounding box center [508, 116] width 68 height 9
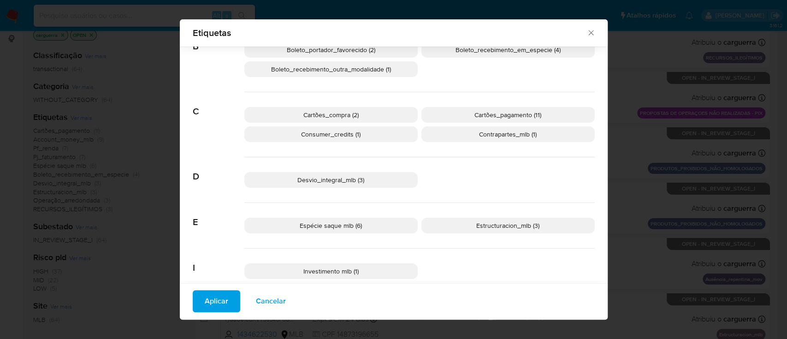
scroll to position [81, 0]
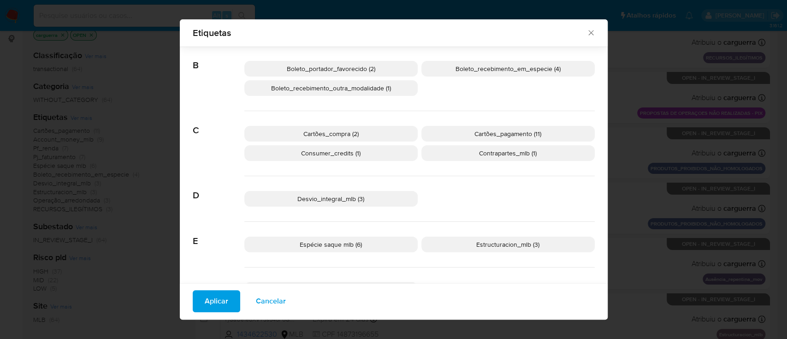
drag, startPoint x: 350, startPoint y: 152, endPoint x: 365, endPoint y: 152, distance: 14.7
click at [350, 153] on span "Consumer_credits (1)" at bounding box center [330, 152] width 59 height 9
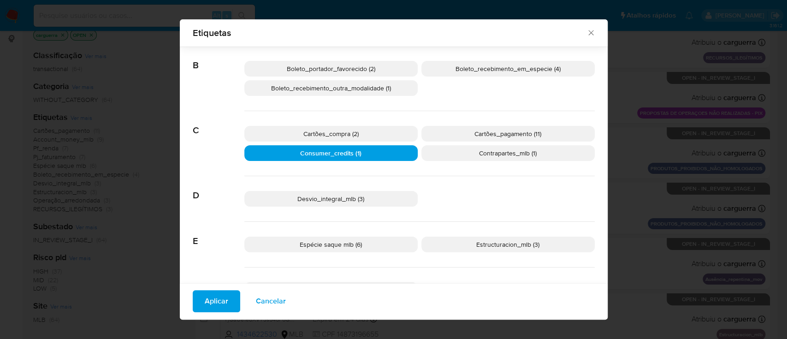
click at [479, 151] on span "Contrapartes_mlb (1)" at bounding box center [508, 152] width 58 height 9
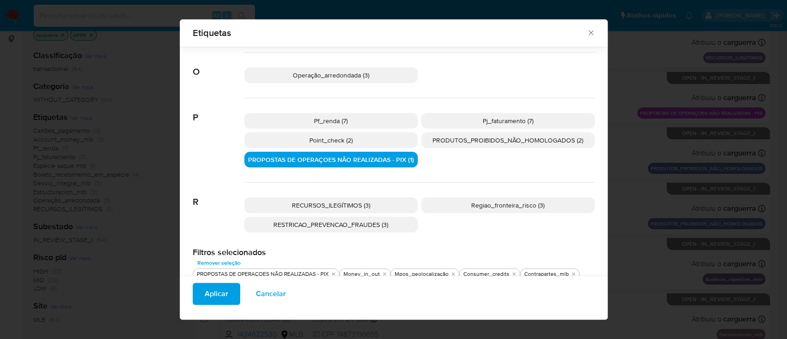
scroll to position [389, 0]
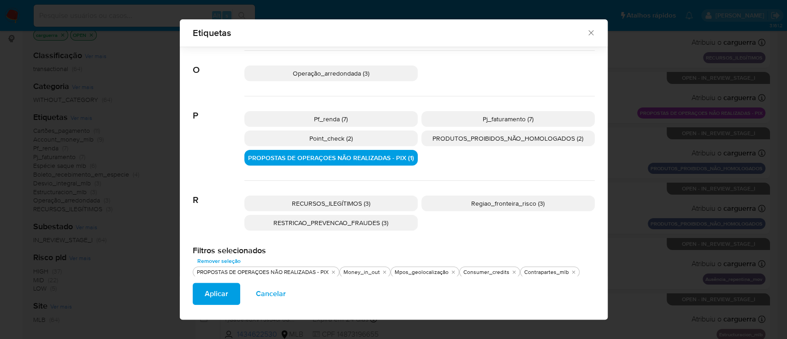
click at [355, 203] on span "RECURSOS_ILEGÍTIMOS (3)" at bounding box center [331, 203] width 78 height 9
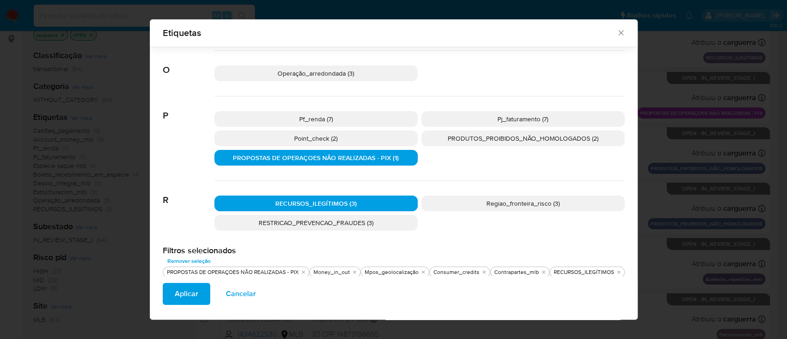
click at [180, 294] on span "Aplicar" at bounding box center [187, 293] width 24 height 20
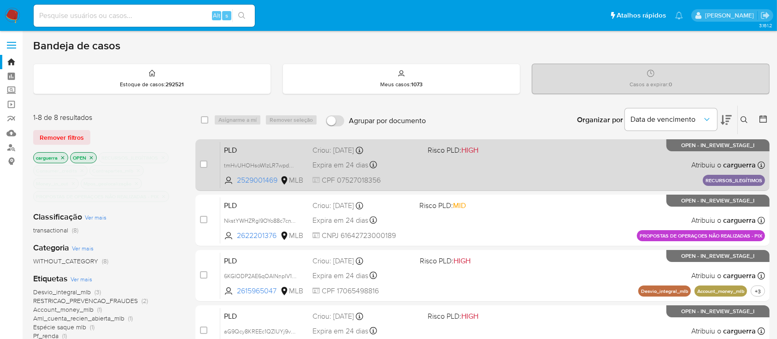
click at [596, 163] on div "PLD tmHvUHOHsoWIzLR7wpdGrRK1 2529001469 MLB Risco PLD: HIGH Criou: 12/09/2025 C…" at bounding box center [492, 164] width 545 height 47
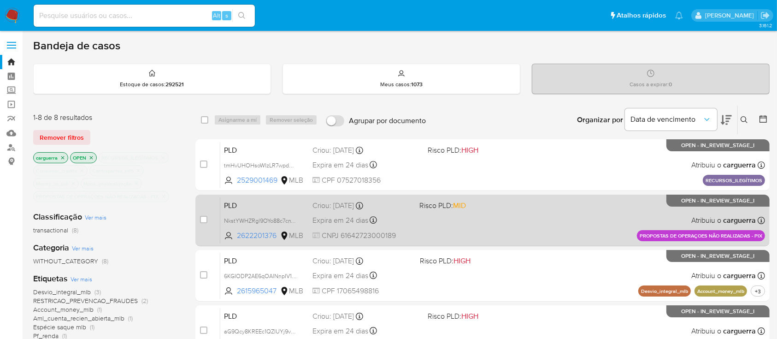
click at [532, 211] on div "PLD NkstYWHZRgl9OYo88c7cnYLo 2622201376 MLB Risco PLD: MID Criou: 12/09/2025 Cr…" at bounding box center [492, 220] width 545 height 47
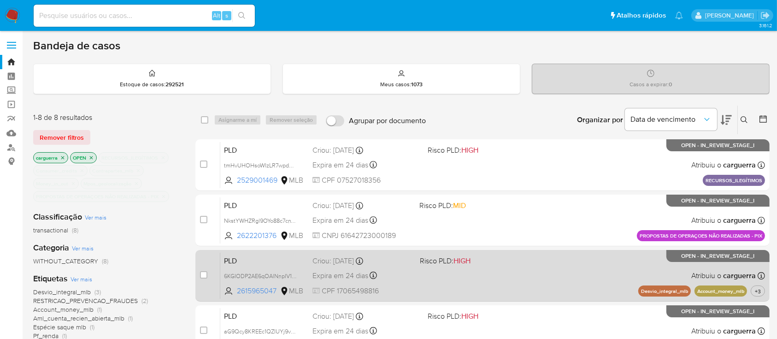
click at [521, 267] on div "PLD 6KGIODP2AE6qOAlNnpIV1L0u 2615965047 MLB Risco PLD: HIGH Criou: 12/09/2025 C…" at bounding box center [492, 275] width 545 height 47
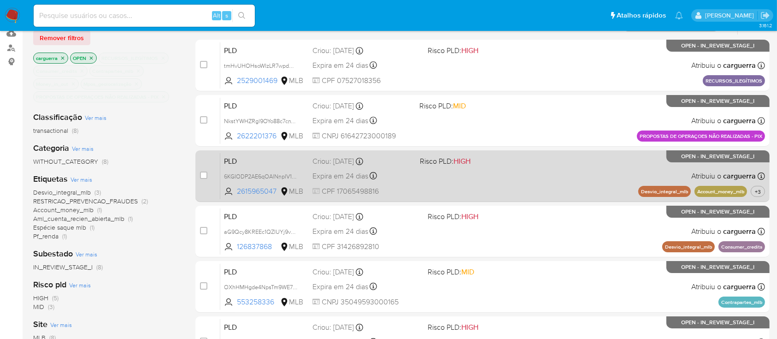
scroll to position [123, 0]
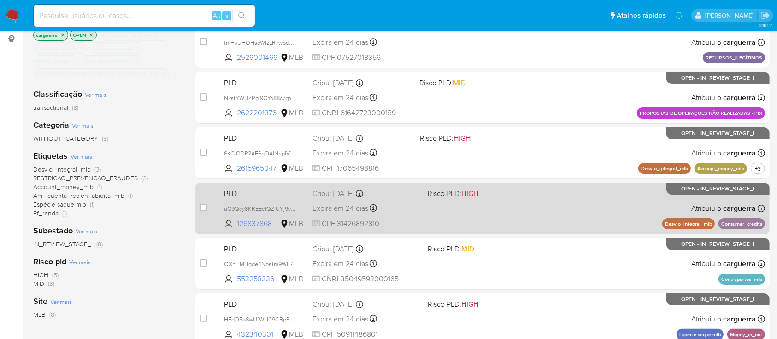
click at [542, 208] on div "PLD aG9Qcy8KREEc1QZIUYj9voIF 126837868 MLB Risco PLD: HIGH Criou: 12/09/2025 Cr…" at bounding box center [492, 208] width 545 height 47
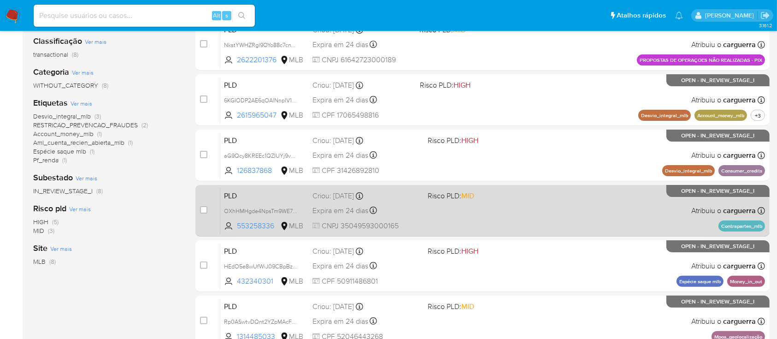
scroll to position [246, 0]
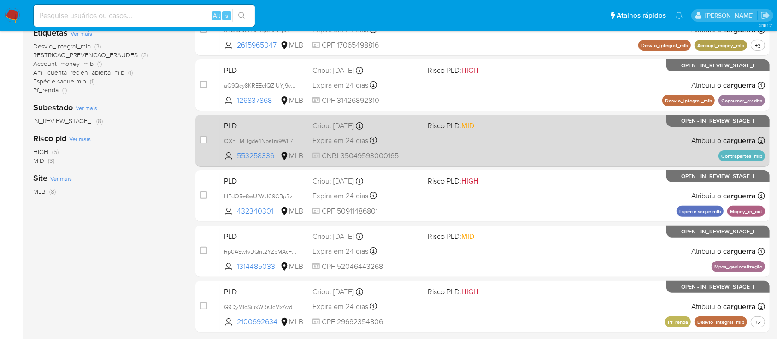
click at [542, 132] on div "PLD OXhHMHgde4NpsTm9WE7nDQSm 553258336 MLB Risco PLD: MID Criou: 12/09/2025 Cri…" at bounding box center [492, 140] width 545 height 47
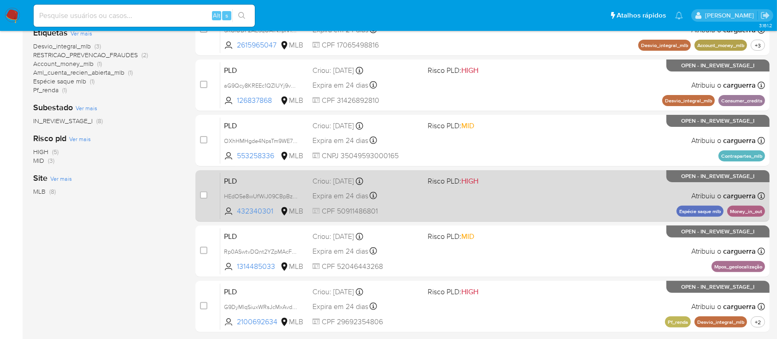
click at [567, 201] on div "PLD HEdO5e8wUfWiJ09CBpBzyhvP 432340301 MLB Risco PLD: HIGH Criou: 12/09/2025 Cr…" at bounding box center [492, 195] width 545 height 47
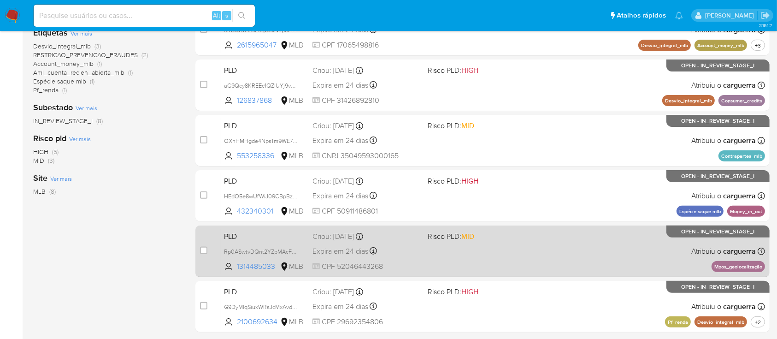
click at [584, 252] on div "PLD Rp0ASwtvDQnt2YZpMAcFnqaB 1314485033 MLB Risco PLD: MID Criou: 12/09/2025 Cr…" at bounding box center [492, 251] width 545 height 47
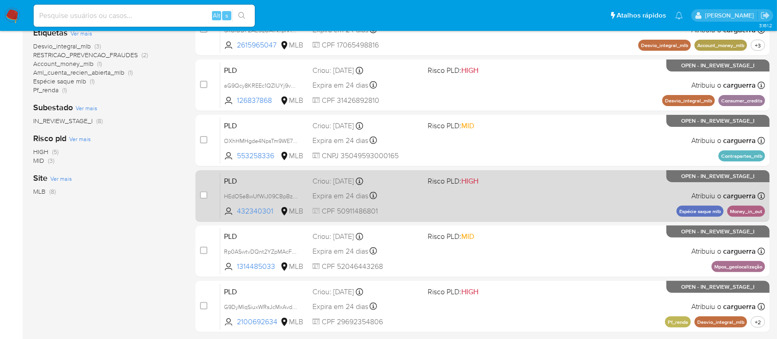
scroll to position [307, 0]
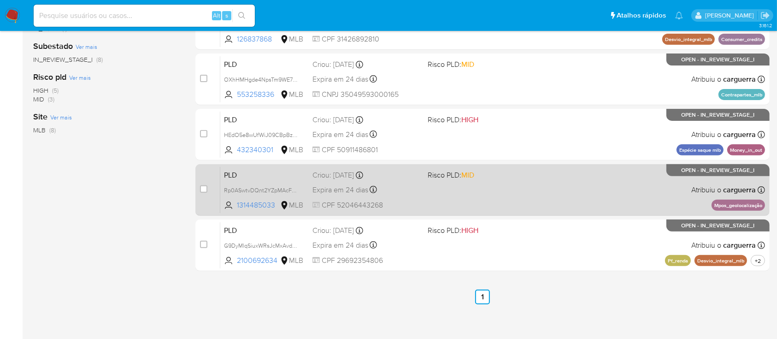
click at [562, 196] on div "PLD Rp0ASwtvDQnt2YZpMAcFnqaB 1314485033 MLB Risco PLD: MID Criou: 12/09/2025 Cr…" at bounding box center [492, 189] width 545 height 47
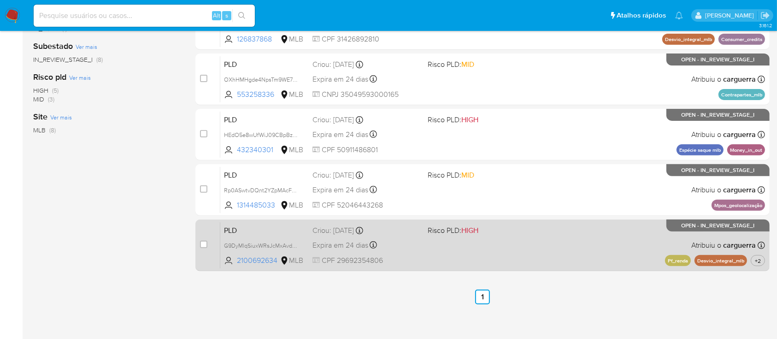
click at [562, 268] on div "case-item-checkbox Incapaz de atribuir o caso PLD G9DyMlqSiuxWRsJcMxAvdEkN 2100…" at bounding box center [482, 245] width 574 height 52
click at [556, 234] on div "PLD G9DyMlqSiuxWRsJcMxAvdEkN 2100692634 MLB Risco PLD: HIGH Criou: 12/09/2025 C…" at bounding box center [492, 245] width 545 height 47
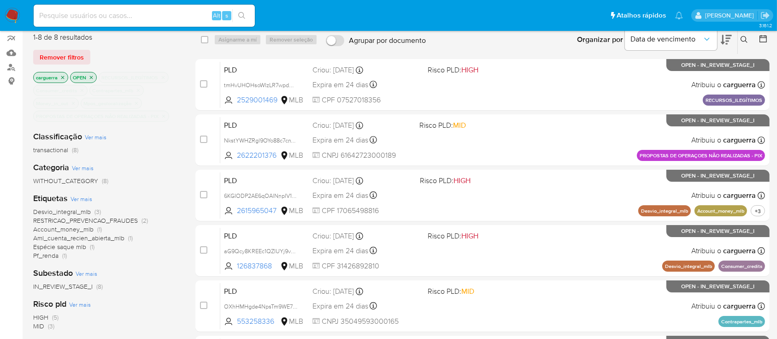
scroll to position [61, 0]
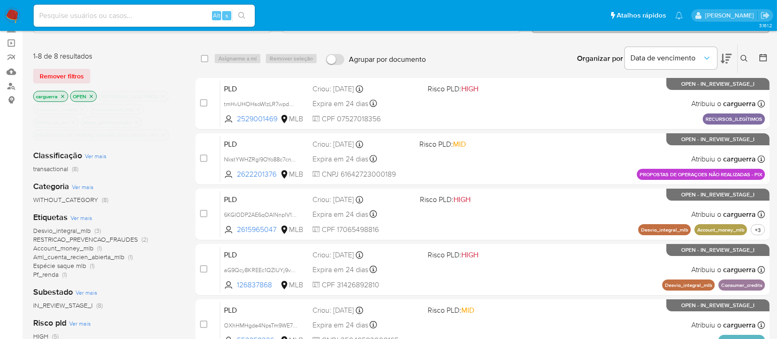
click at [163, 130] on p "PROPOSTAS DE OPERAÇOES NÃO REALIZADAS - PIX" at bounding box center [101, 135] width 135 height 10
click at [163, 135] on icon "close-filter" at bounding box center [164, 135] width 6 height 6
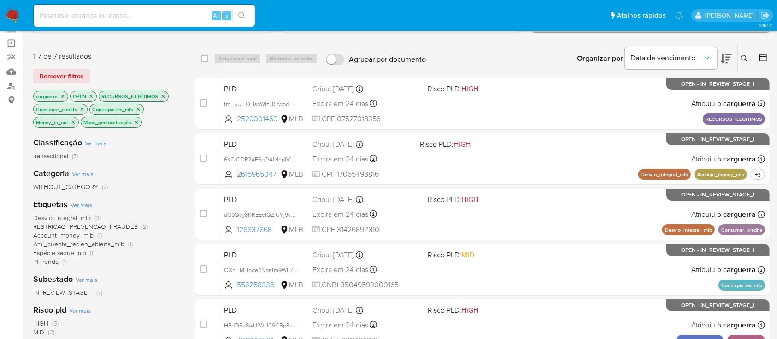
click at [139, 121] on icon "close-filter" at bounding box center [137, 122] width 6 height 6
click at [136, 106] on icon "close-filter" at bounding box center [138, 109] width 6 height 6
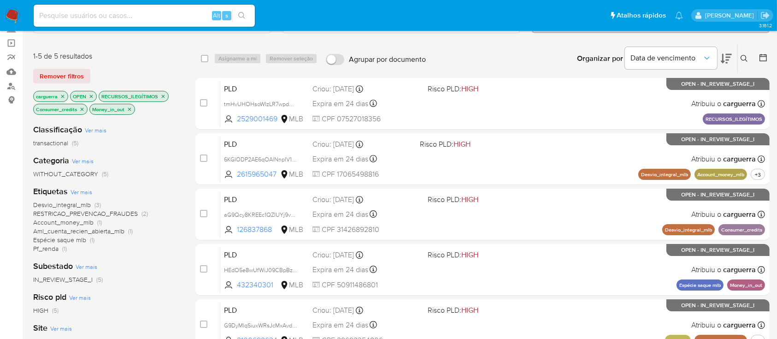
drag, startPoint x: 167, startPoint y: 94, endPoint x: 162, endPoint y: 94, distance: 5.1
click at [165, 94] on p "RECURSOS_ILEGÍTIMOS" at bounding box center [133, 96] width 69 height 10
click at [161, 94] on icon "close-filter" at bounding box center [163, 97] width 6 height 6
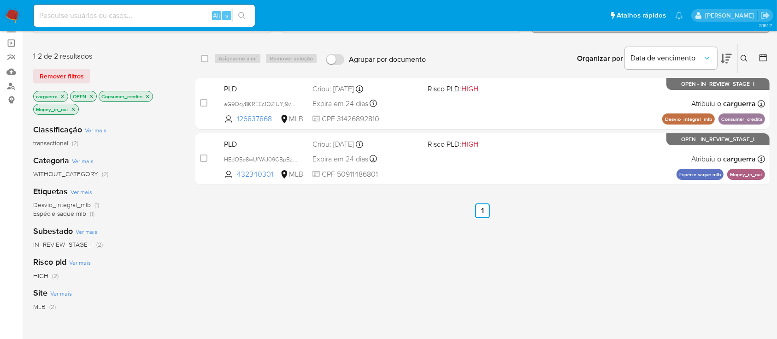
click at [148, 94] on icon "close-filter" at bounding box center [148, 97] width 6 height 6
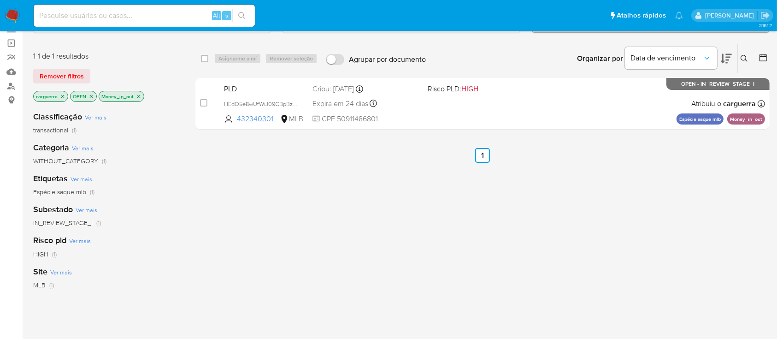
click at [140, 94] on icon "close-filter" at bounding box center [139, 97] width 6 height 6
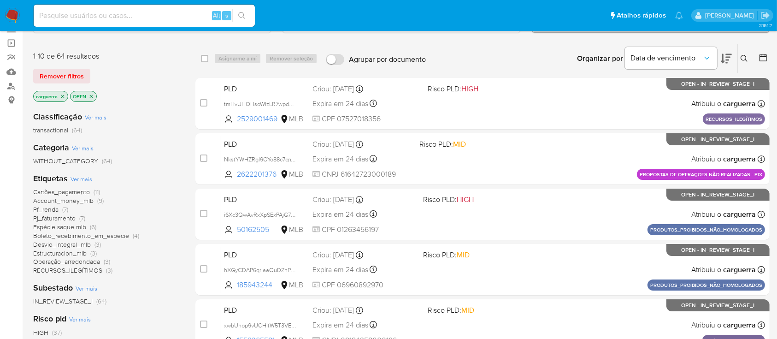
scroll to position [123, 0]
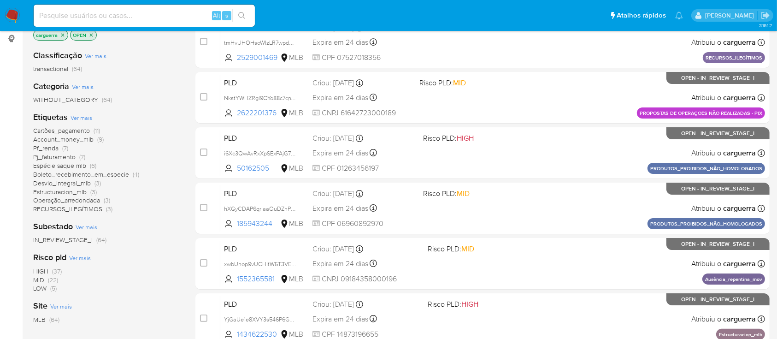
click at [53, 206] on span "RECURSOS_ILEGÍTIMOS" at bounding box center [67, 208] width 69 height 9
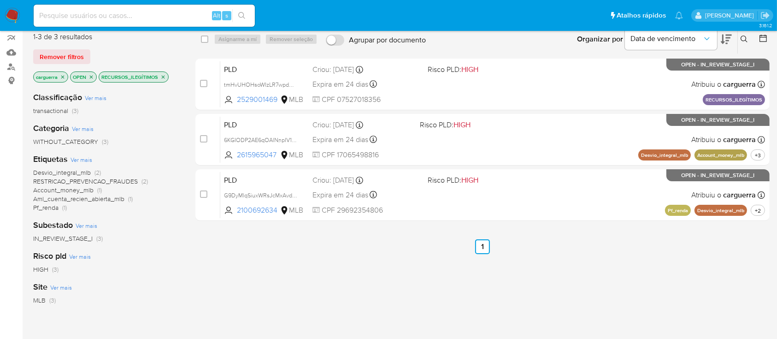
scroll to position [61, 0]
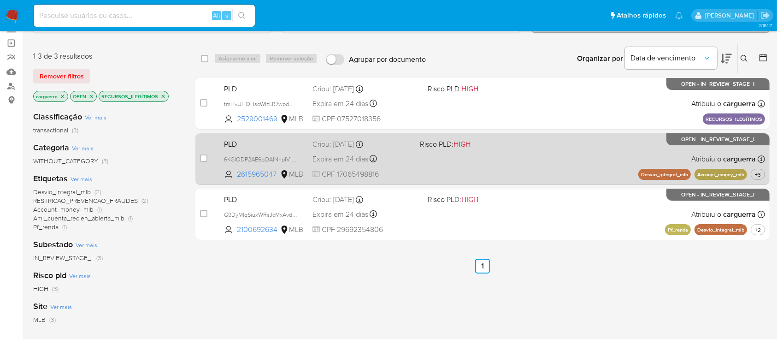
click at [558, 160] on div "PLD 6KGIODP2AE6qOAlNnpIV1L0u 2615965047 MLB Risco PLD: HIGH Criou: 12/09/2025 C…" at bounding box center [492, 158] width 545 height 47
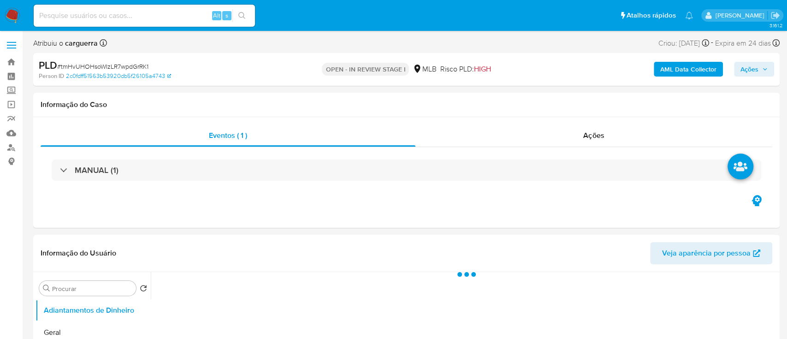
select select "10"
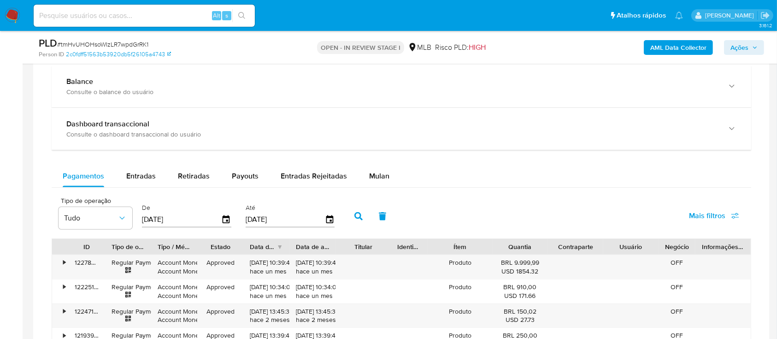
scroll to position [676, 0]
click at [383, 177] on span "Mulan" at bounding box center [379, 175] width 20 height 11
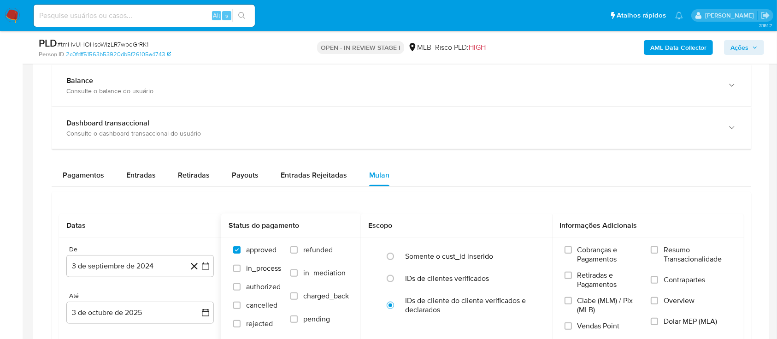
drag, startPoint x: 206, startPoint y: 262, endPoint x: 229, endPoint y: 256, distance: 23.4
click at [206, 263] on icon "button" at bounding box center [205, 265] width 9 height 9
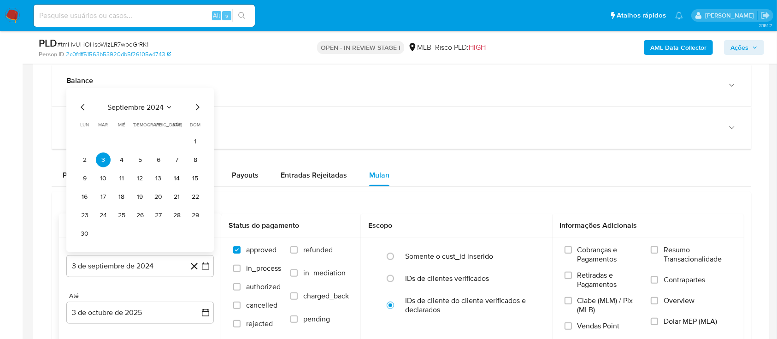
click at [161, 106] on span "septiembre 2024" at bounding box center [135, 107] width 56 height 9
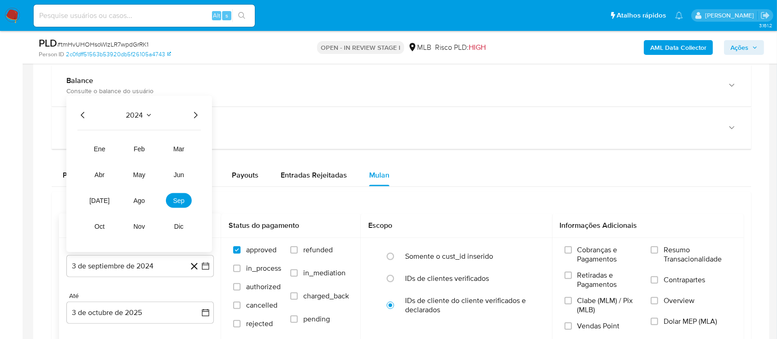
click at [191, 111] on icon "Año siguiente" at bounding box center [195, 115] width 11 height 11
click at [134, 197] on span "ago" at bounding box center [140, 200] width 12 height 7
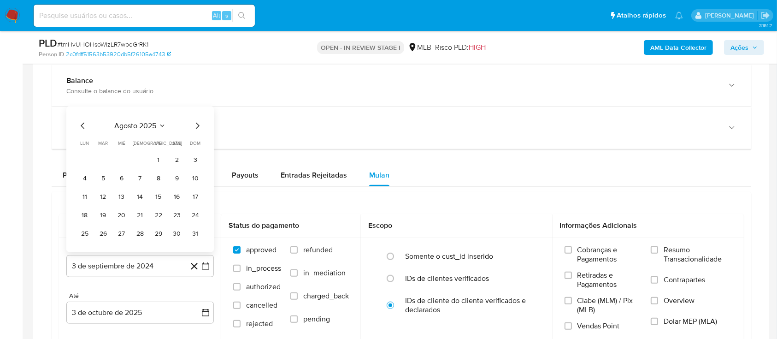
drag, startPoint x: 156, startPoint y: 157, endPoint x: 195, endPoint y: 162, distance: 39.0
click at [157, 158] on button "1" at bounding box center [158, 160] width 15 height 15
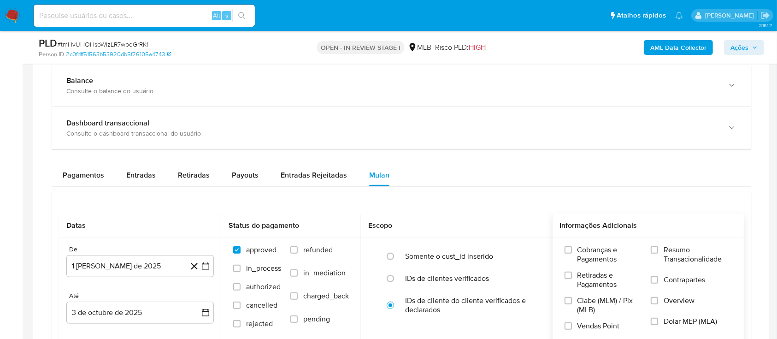
click at [660, 245] on label "Resumo Transacionalidade" at bounding box center [691, 260] width 81 height 30
click at [658, 246] on input "Resumo Transacionalidade" at bounding box center [654, 249] width 7 height 7
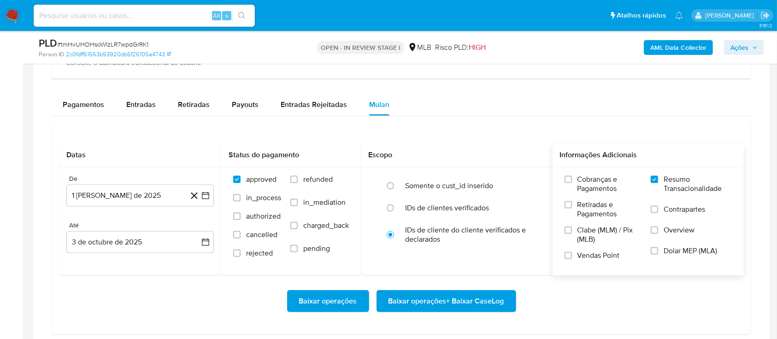
scroll to position [860, 0]
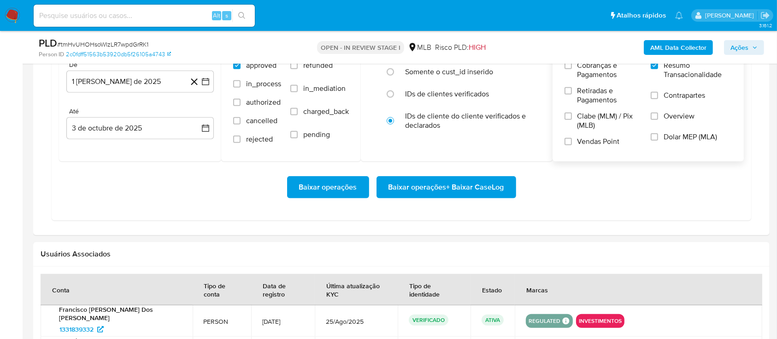
click at [439, 185] on span "Baixar operações + Baixar CaseLog" at bounding box center [447, 187] width 116 height 20
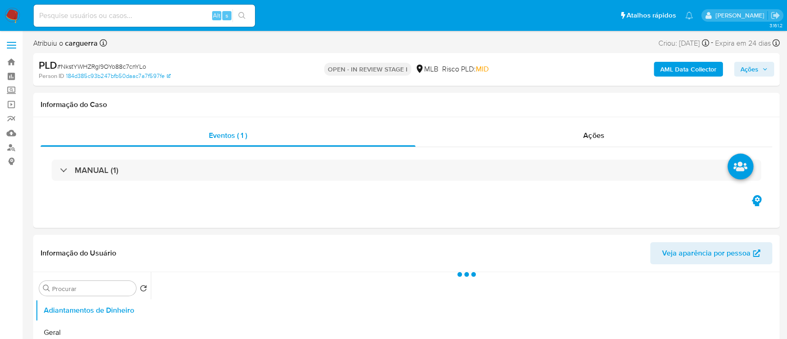
select select "10"
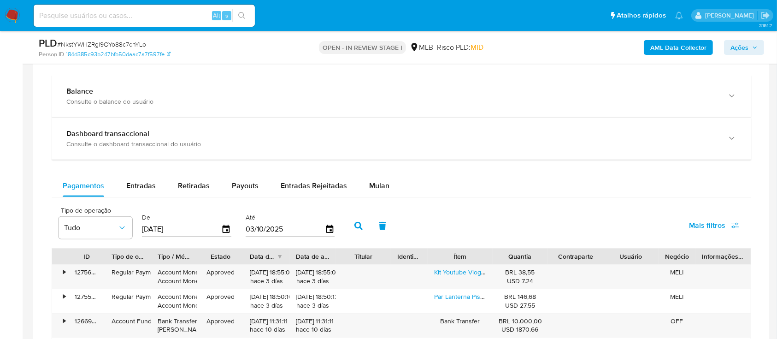
scroll to position [676, 0]
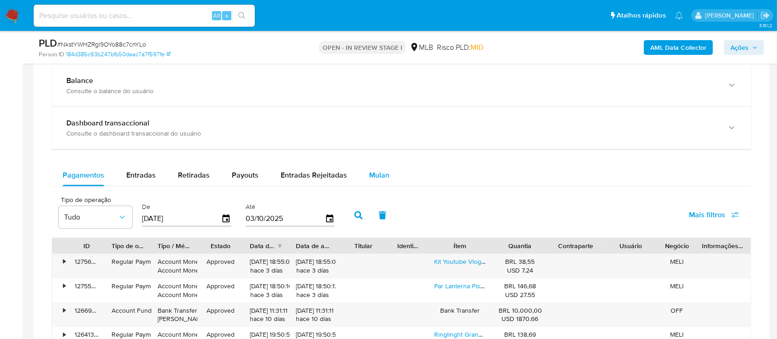
click at [381, 175] on span "Mulan" at bounding box center [379, 175] width 20 height 11
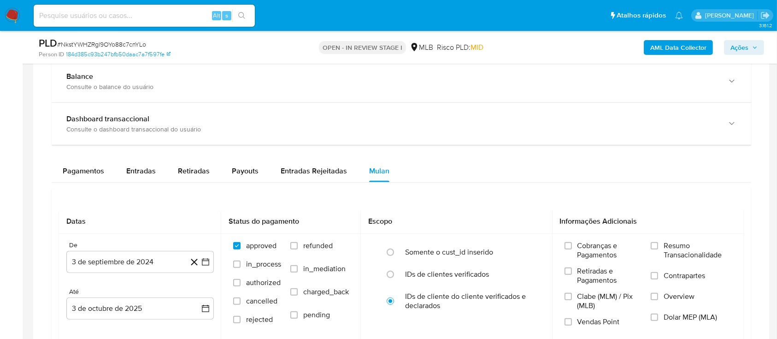
scroll to position [737, 0]
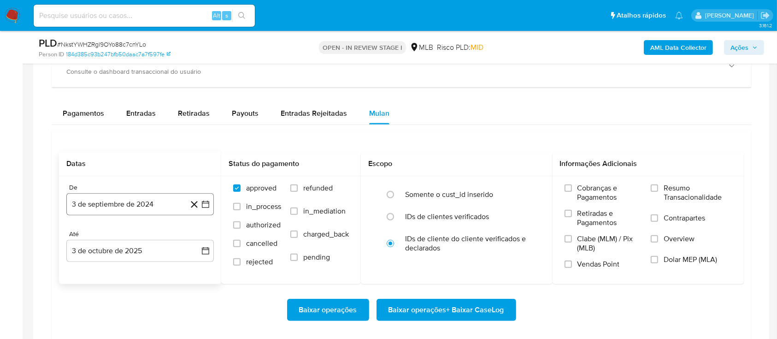
click at [207, 203] on icon "button" at bounding box center [205, 204] width 9 height 9
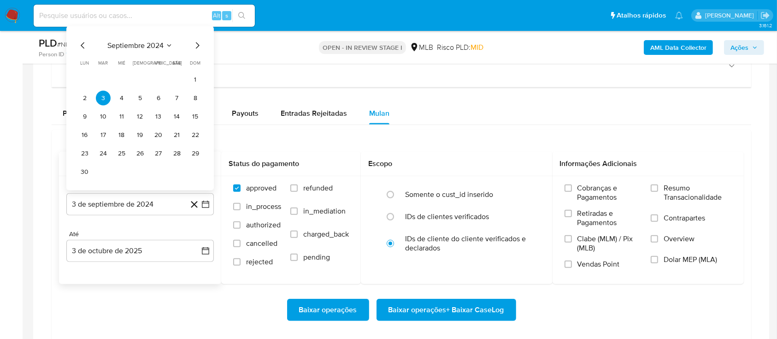
click at [172, 46] on icon "Seleccionar mes y año" at bounding box center [168, 45] width 7 height 7
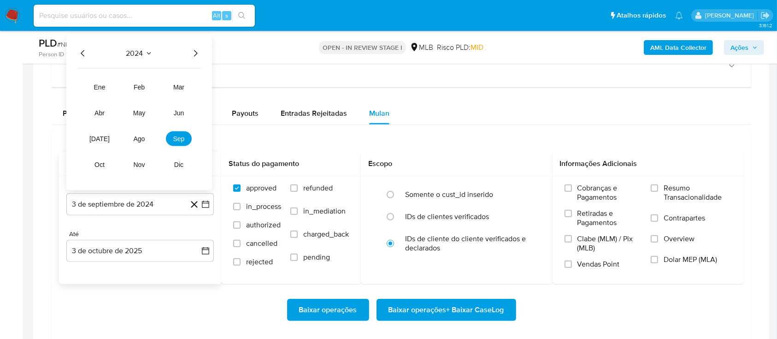
click at [198, 53] on icon "Año siguiente" at bounding box center [195, 53] width 11 height 11
click at [139, 139] on span "ago" at bounding box center [140, 138] width 12 height 7
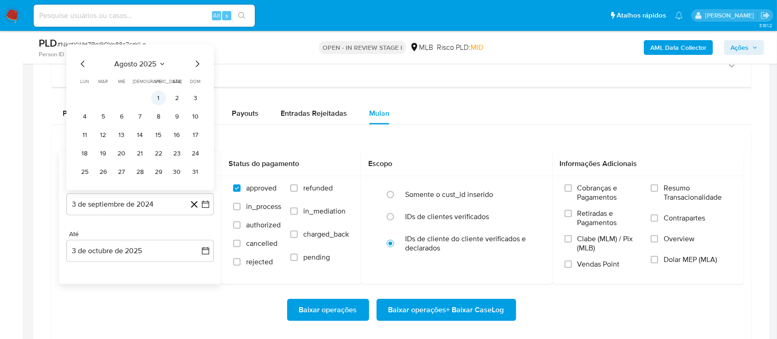
click at [162, 103] on button "1" at bounding box center [158, 98] width 15 height 15
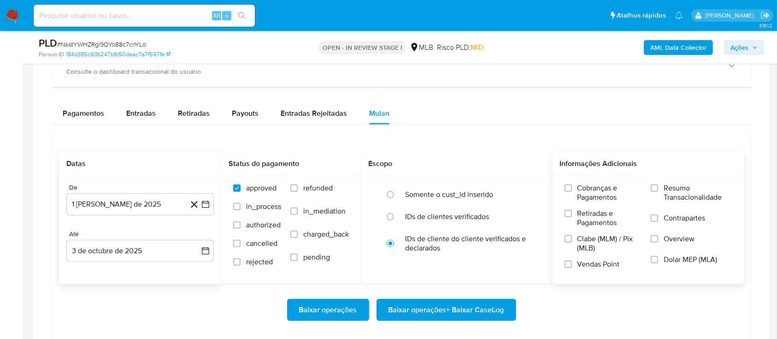
click at [691, 188] on span "Resumo Transacionalidade" at bounding box center [698, 192] width 68 height 18
click at [658, 188] on input "Resumo Transacionalidade" at bounding box center [654, 187] width 7 height 7
click at [455, 304] on span "Baixar operações + Baixar CaseLog" at bounding box center [447, 310] width 116 height 20
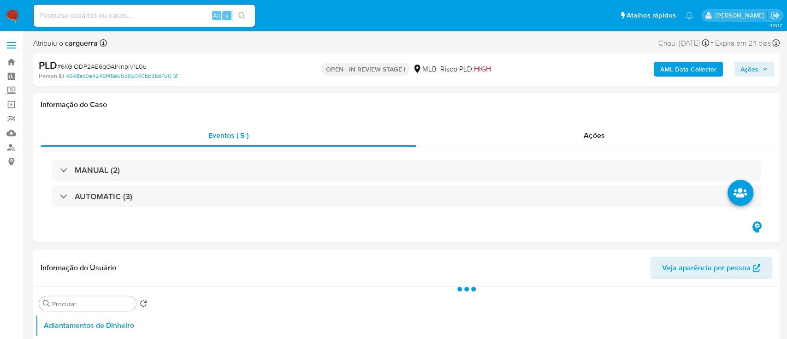
select select "10"
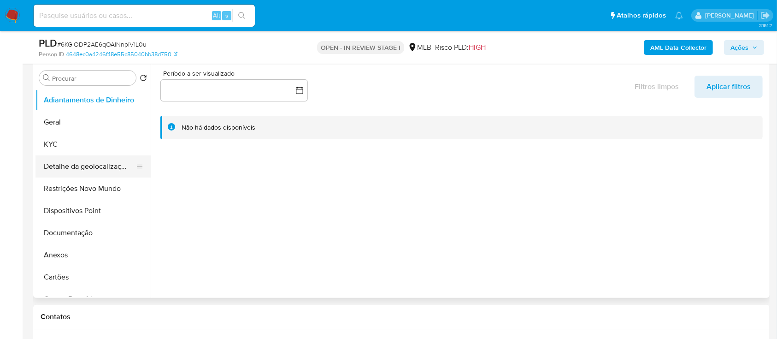
scroll to position [184, 0]
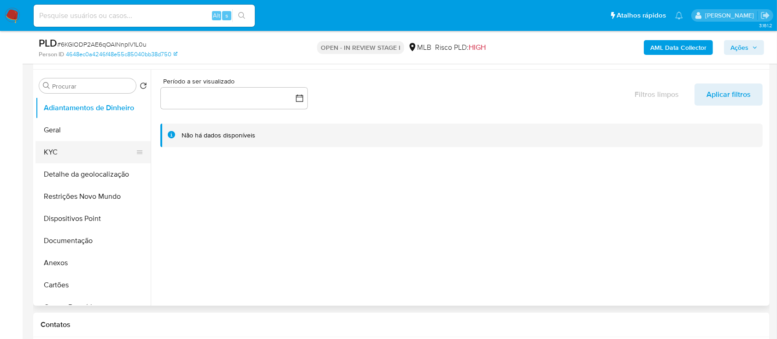
click at [78, 153] on button "KYC" at bounding box center [89, 152] width 108 height 22
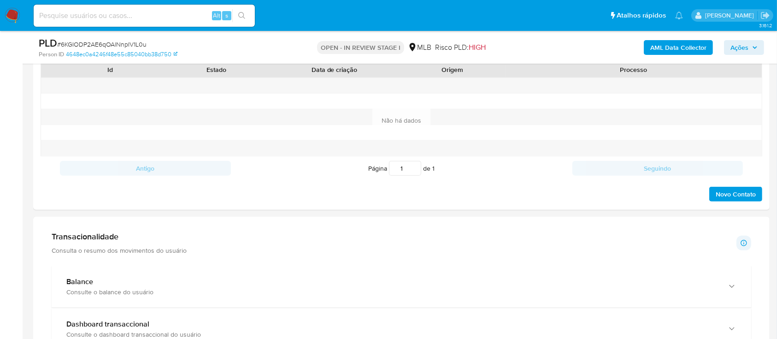
scroll to position [614, 0]
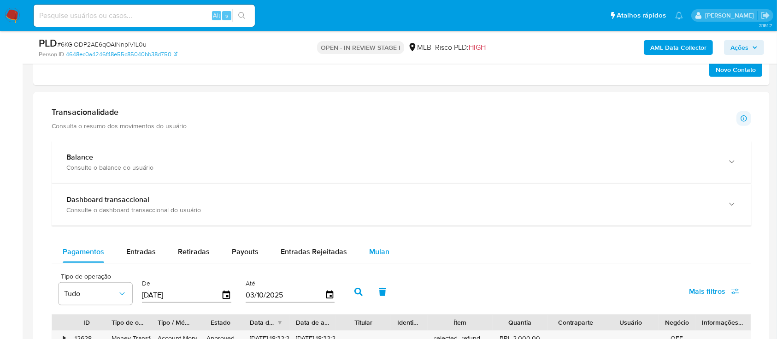
click at [375, 253] on span "Mulan" at bounding box center [379, 251] width 20 height 11
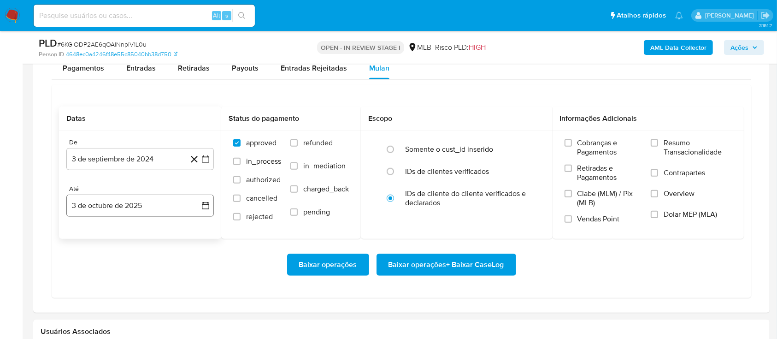
scroll to position [799, 0]
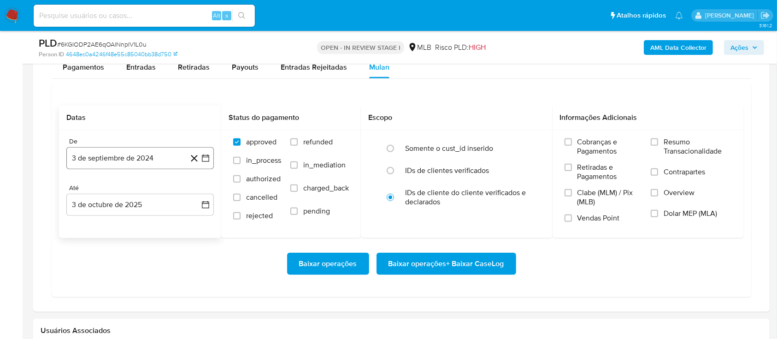
click at [205, 154] on icon "button" at bounding box center [205, 157] width 7 height 7
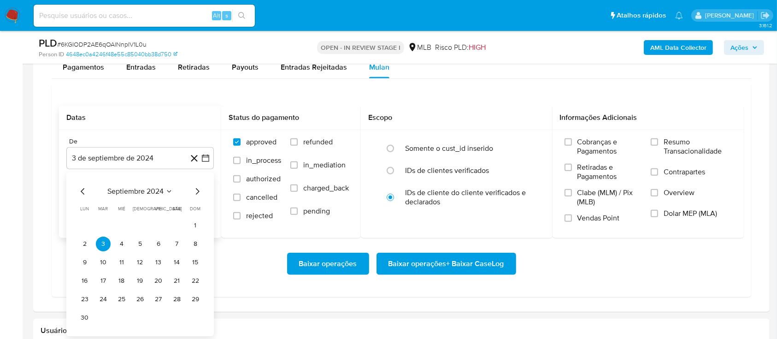
click at [169, 188] on icon "Seleccionar mes y año" at bounding box center [168, 191] width 7 height 7
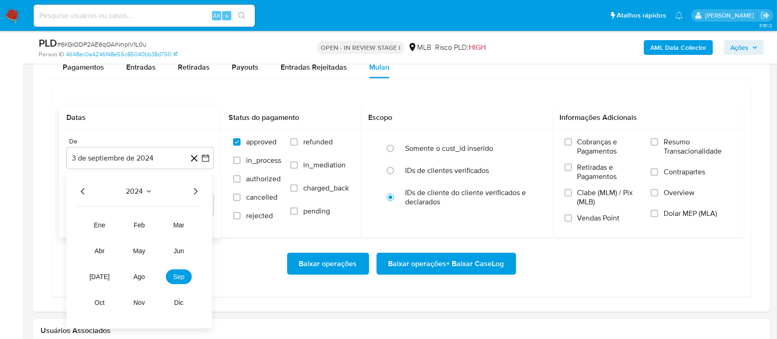
click at [191, 187] on icon "Año siguiente" at bounding box center [195, 191] width 11 height 11
click at [135, 276] on span "ago" at bounding box center [140, 276] width 12 height 7
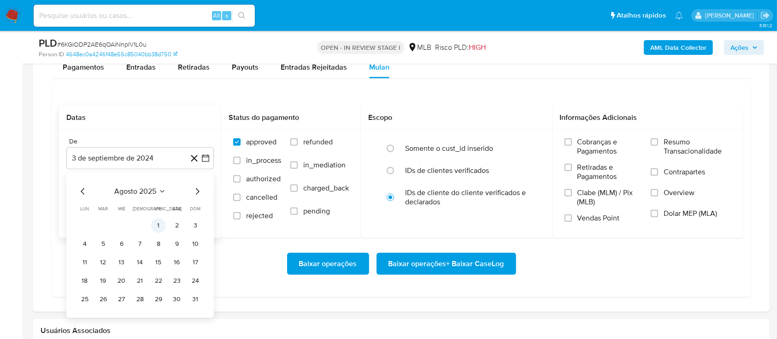
click at [160, 225] on button "1" at bounding box center [158, 225] width 15 height 15
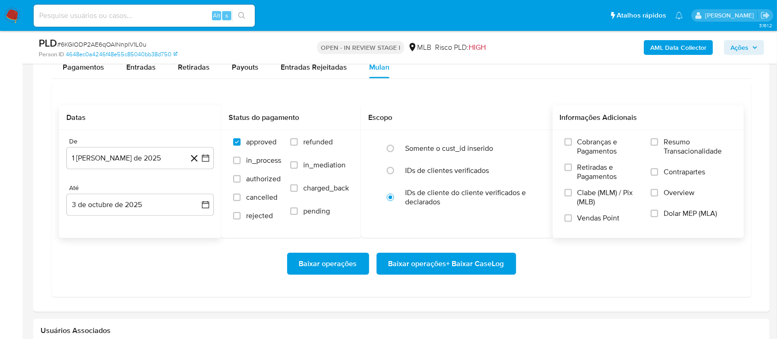
click at [667, 142] on span "Resumo Transacionalidade" at bounding box center [698, 146] width 68 height 18
click at [658, 142] on input "Resumo Transacionalidade" at bounding box center [654, 141] width 7 height 7
click at [467, 261] on span "Baixar operações + Baixar CaseLog" at bounding box center [447, 263] width 116 height 20
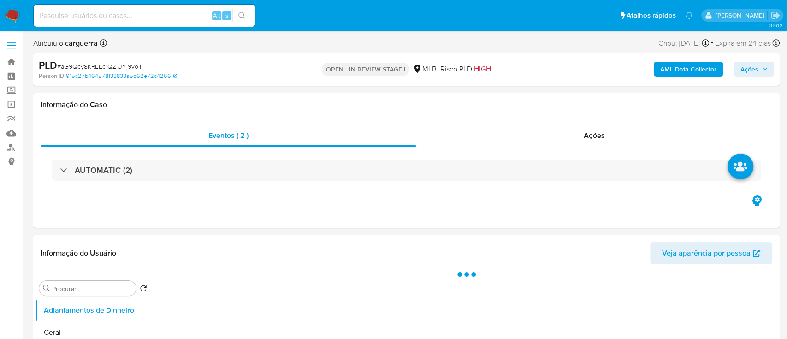
select select "10"
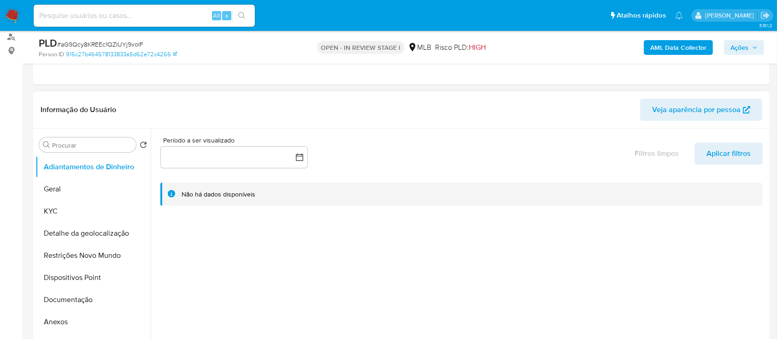
scroll to position [123, 0]
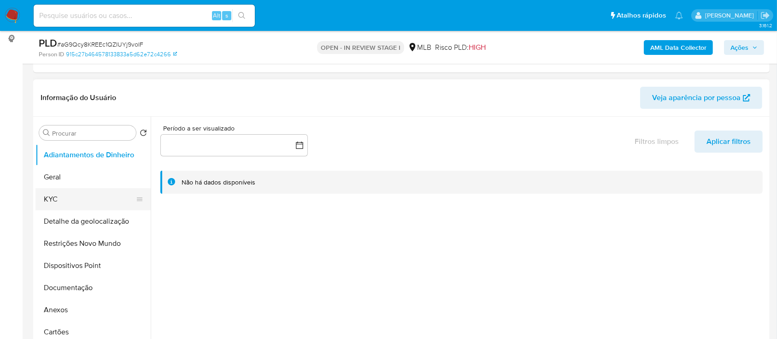
click at [103, 197] on button "KYC" at bounding box center [89, 199] width 108 height 22
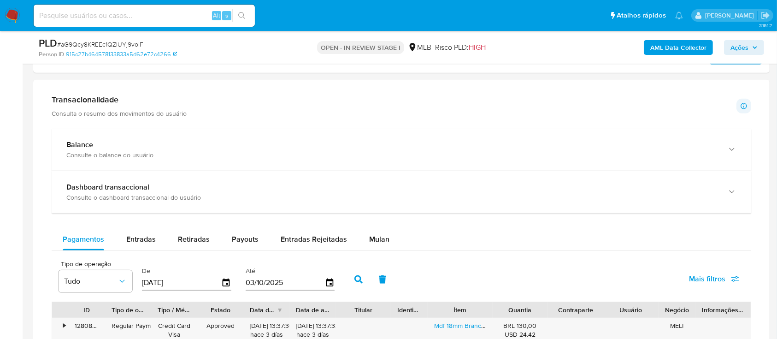
scroll to position [676, 0]
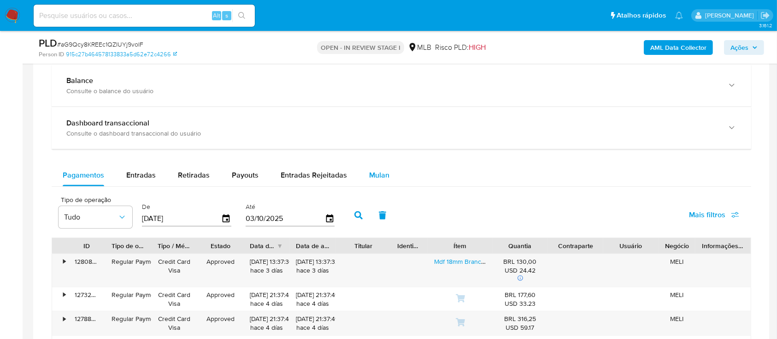
click at [374, 175] on span "Mulan" at bounding box center [379, 175] width 20 height 11
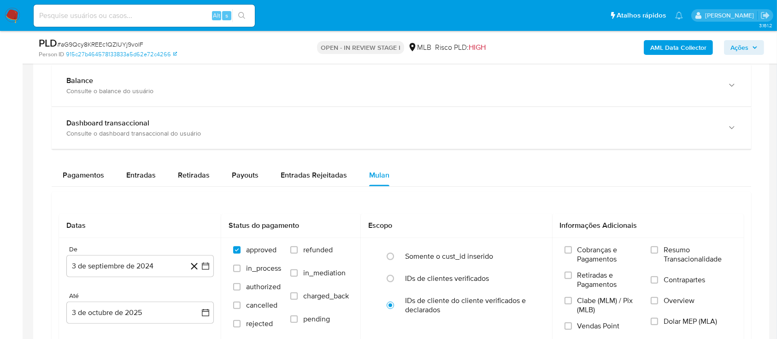
scroll to position [799, 0]
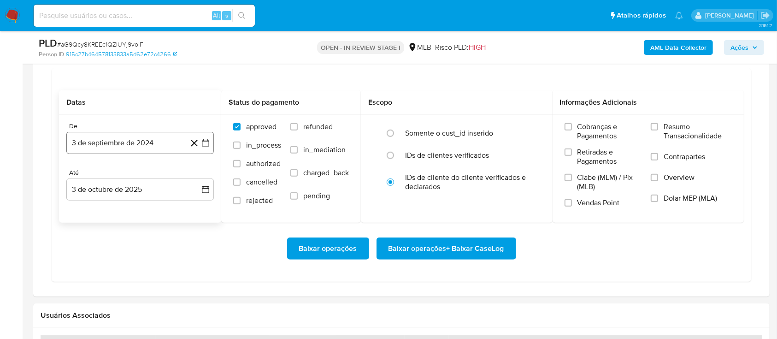
click at [206, 138] on icon "button" at bounding box center [205, 142] width 9 height 9
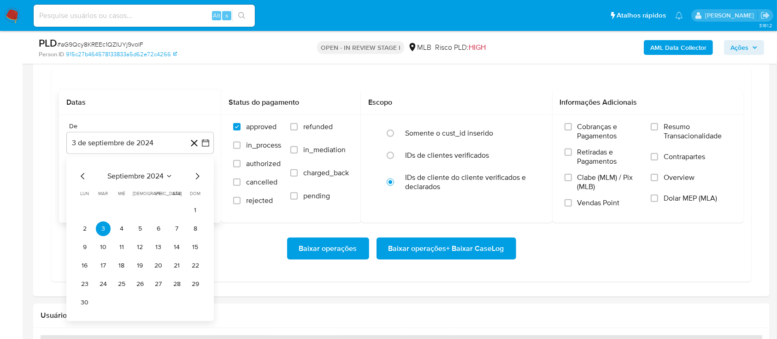
click at [159, 174] on span "septiembre 2024" at bounding box center [135, 175] width 56 height 9
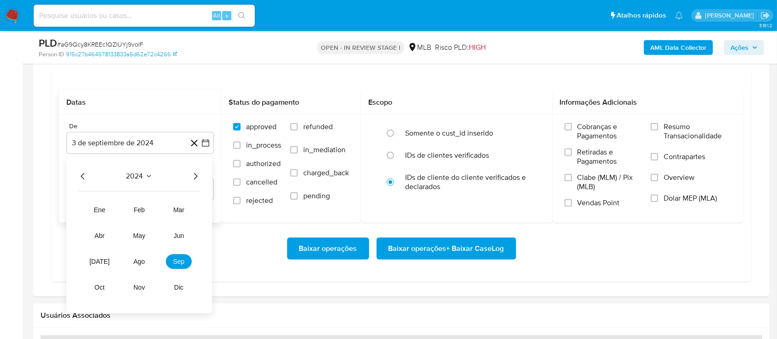
click at [194, 171] on icon "Año siguiente" at bounding box center [195, 176] width 11 height 11
click at [142, 260] on span "ago" at bounding box center [140, 261] width 12 height 7
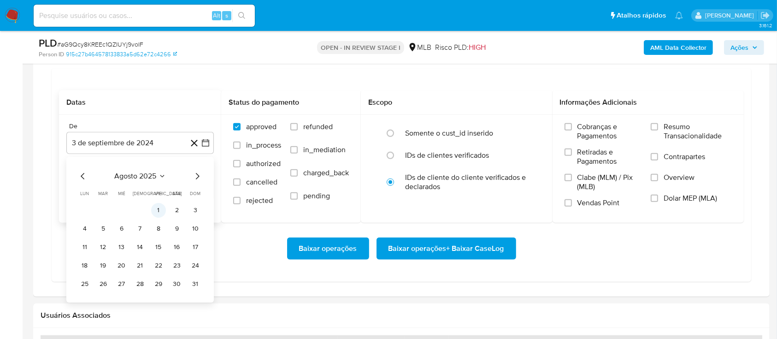
click at [161, 210] on button "1" at bounding box center [158, 210] width 15 height 15
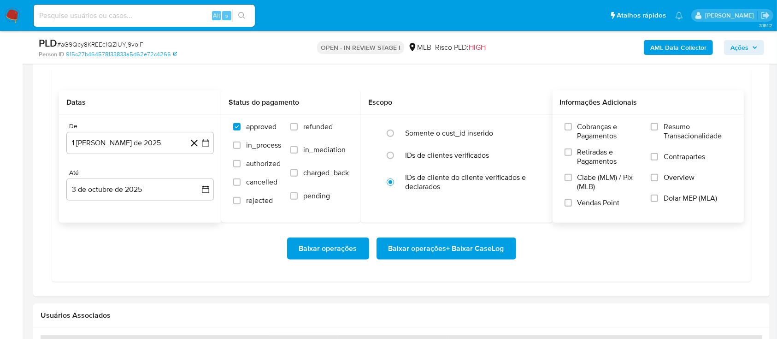
click at [678, 129] on span "Resumo Transacionalidade" at bounding box center [698, 131] width 68 height 18
click at [658, 129] on input "Resumo Transacionalidade" at bounding box center [654, 126] width 7 height 7
click at [482, 253] on span "Baixar operações + Baixar CaseLog" at bounding box center [447, 248] width 116 height 20
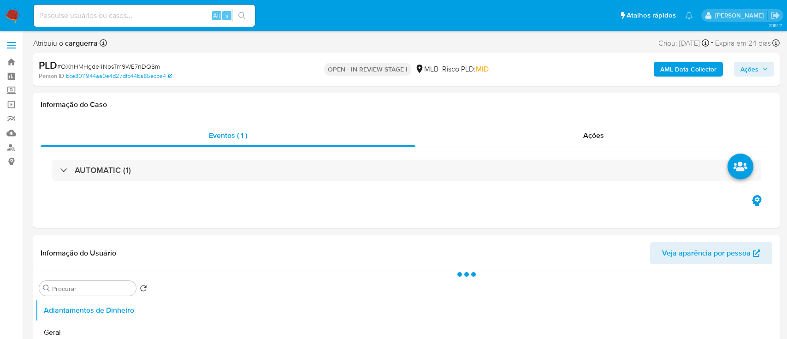
select select "10"
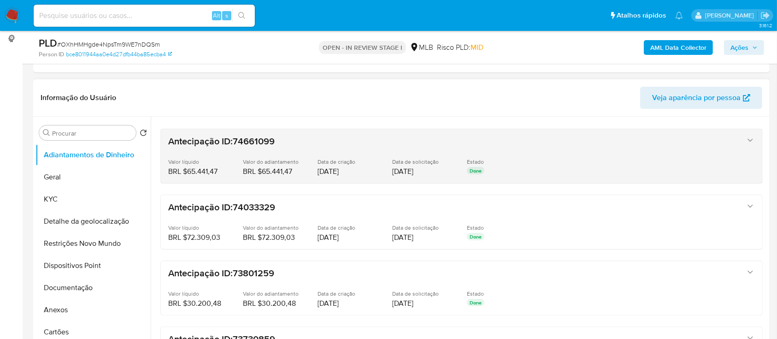
scroll to position [61, 0]
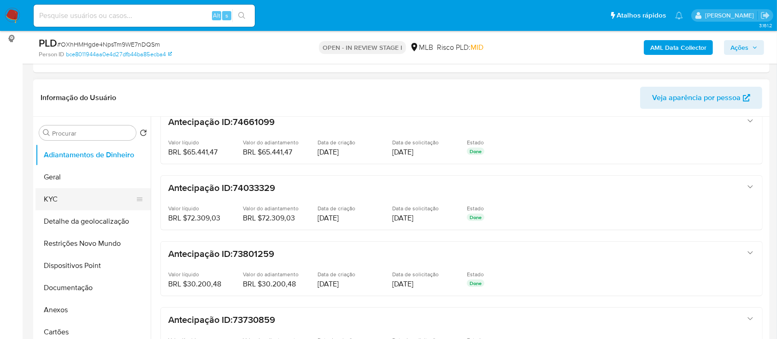
click at [53, 194] on button "KYC" at bounding box center [89, 199] width 108 height 22
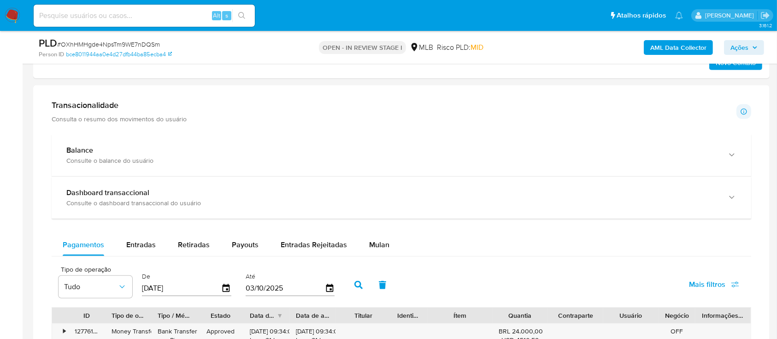
scroll to position [676, 0]
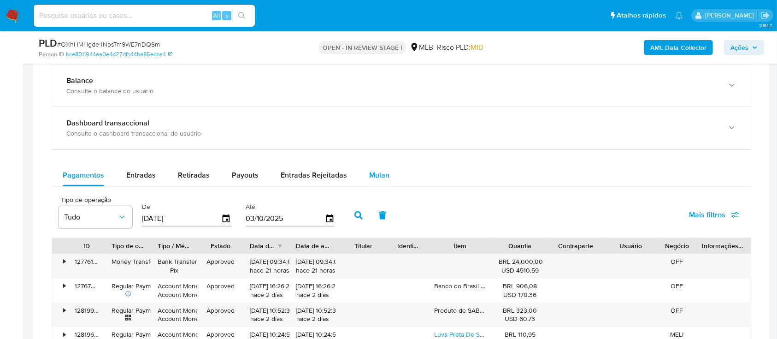
click at [377, 175] on span "Mulan" at bounding box center [379, 175] width 20 height 11
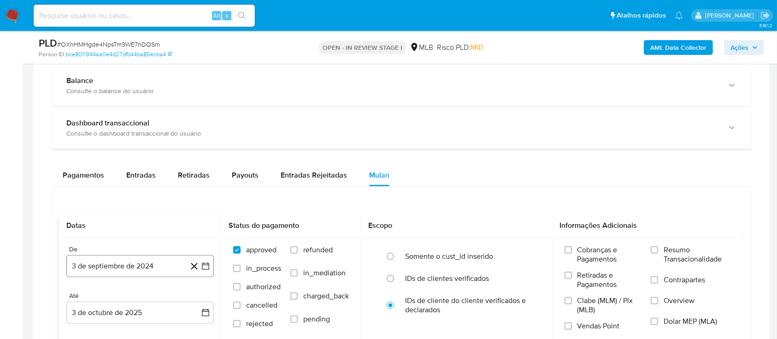
click at [211, 263] on button "3 de septiembre de 2024" at bounding box center [139, 266] width 147 height 22
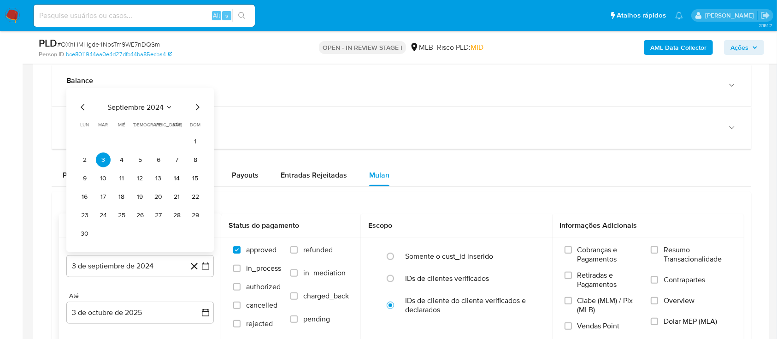
click at [166, 106] on icon "Seleccionar mes y año" at bounding box center [168, 107] width 7 height 7
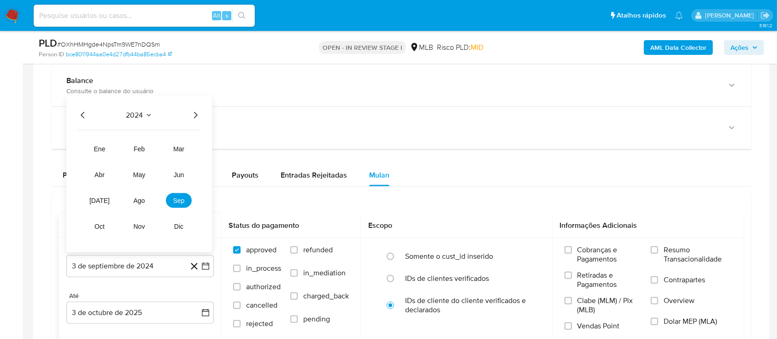
click at [194, 116] on icon "Año siguiente" at bounding box center [195, 115] width 11 height 11
click at [140, 197] on span "ago" at bounding box center [140, 200] width 12 height 7
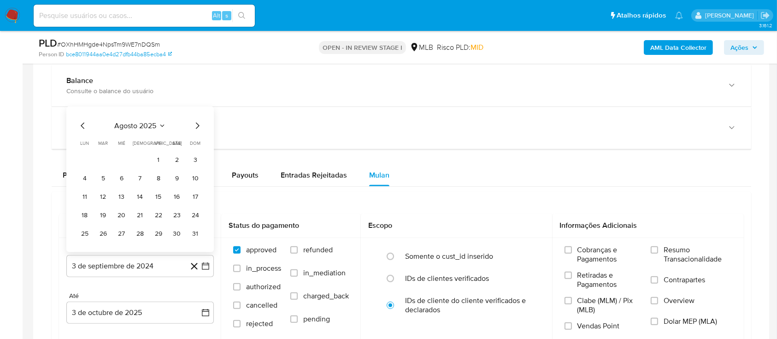
click at [162, 160] on button "1" at bounding box center [158, 160] width 15 height 15
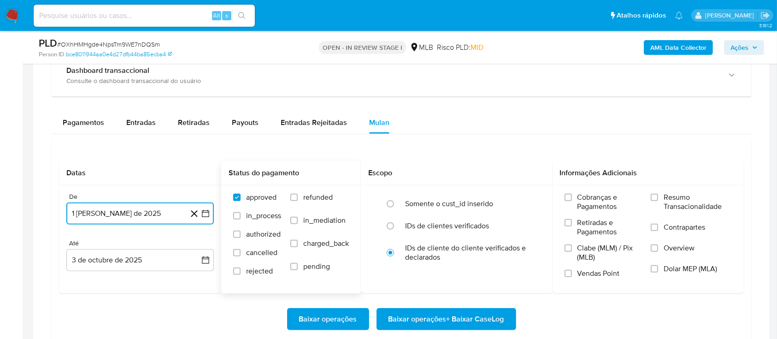
scroll to position [799, 0]
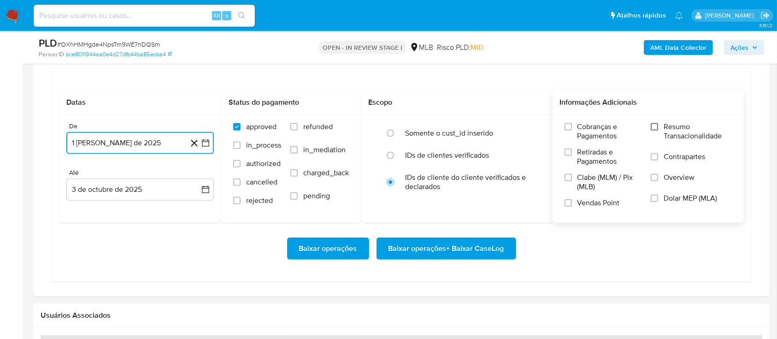
click at [657, 126] on input "Resumo Transacionalidade" at bounding box center [654, 126] width 7 height 7
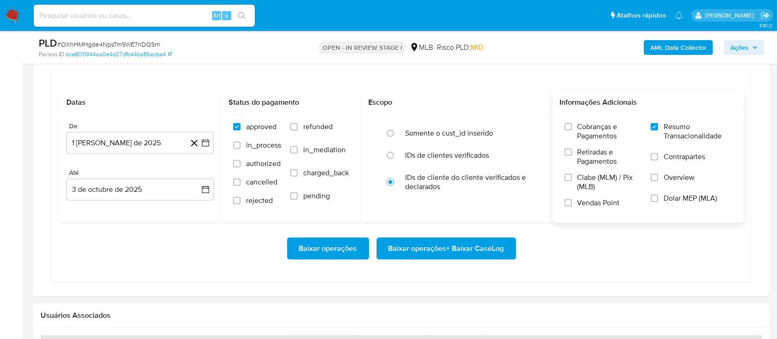
click at [429, 251] on span "Baixar operações + Baixar CaseLog" at bounding box center [447, 248] width 116 height 20
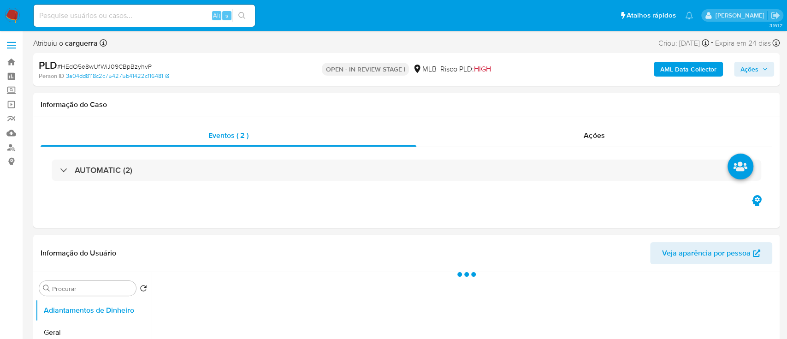
select select "10"
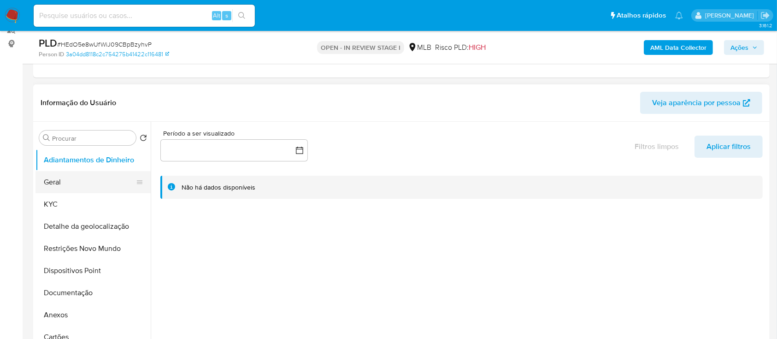
scroll to position [123, 0]
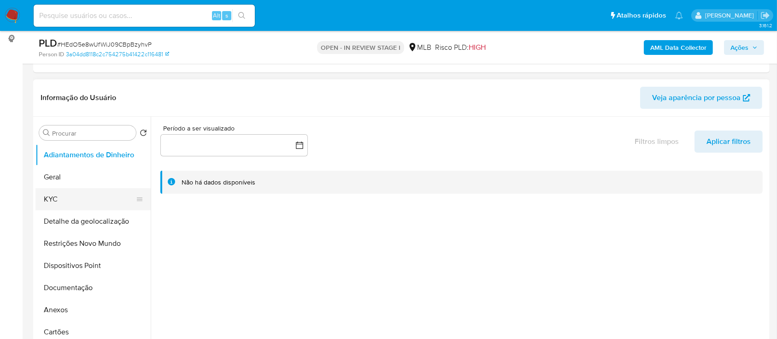
click at [55, 199] on button "KYC" at bounding box center [89, 199] width 108 height 22
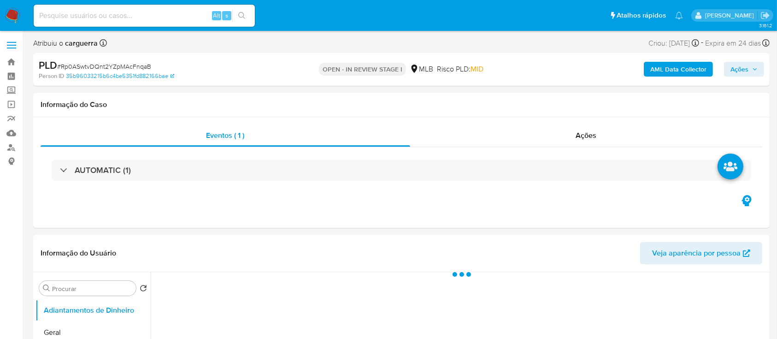
select select "10"
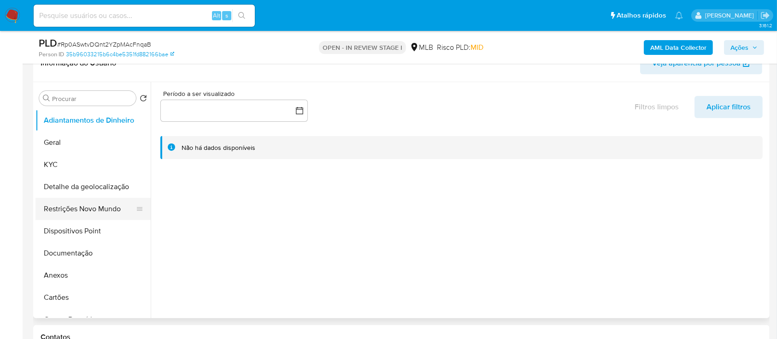
scroll to position [184, 0]
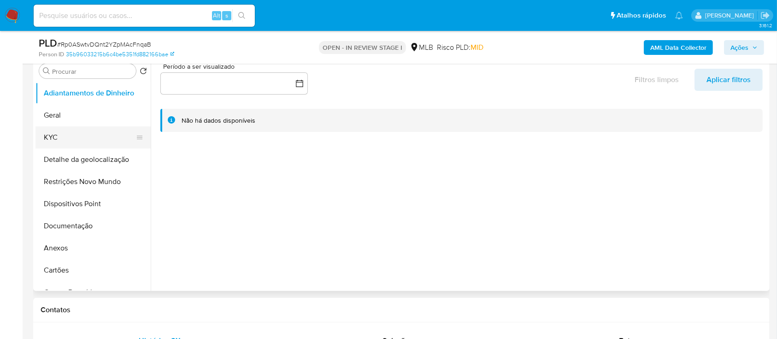
drag, startPoint x: 61, startPoint y: 136, endPoint x: 82, endPoint y: 143, distance: 22.2
click at [61, 137] on button "KYC" at bounding box center [89, 137] width 108 height 22
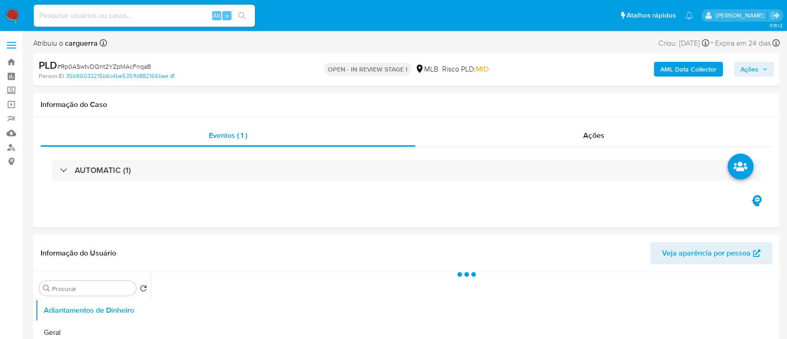
select select "10"
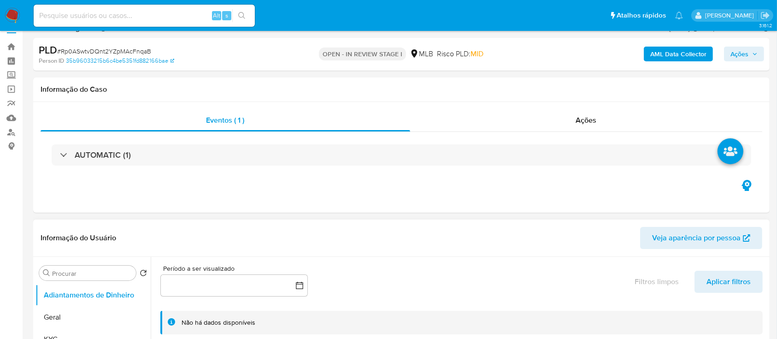
scroll to position [61, 0]
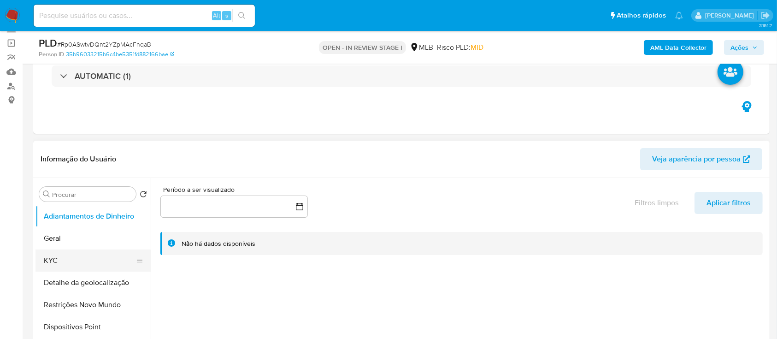
click at [55, 260] on button "KYC" at bounding box center [89, 260] width 108 height 22
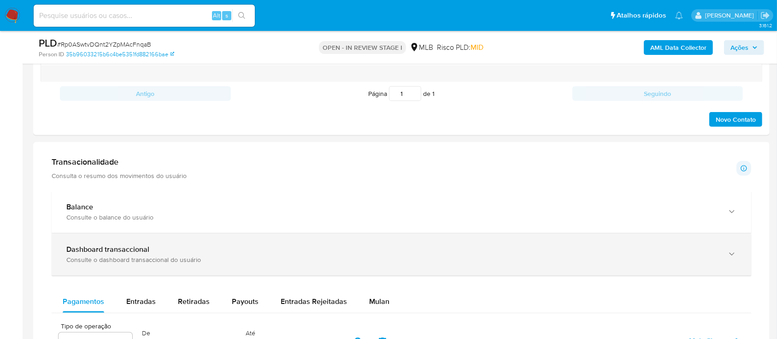
scroll to position [676, 0]
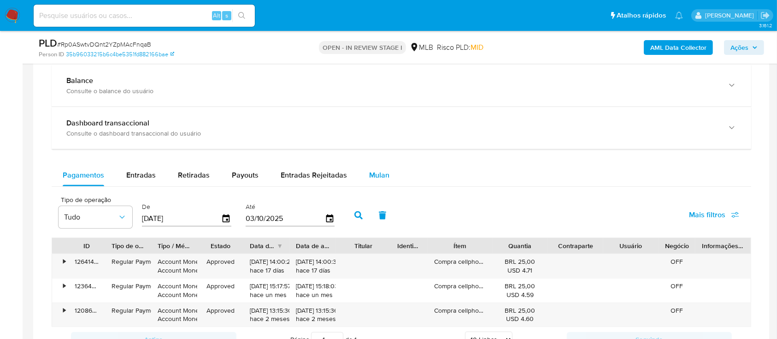
click at [370, 171] on span "Mulan" at bounding box center [379, 175] width 20 height 11
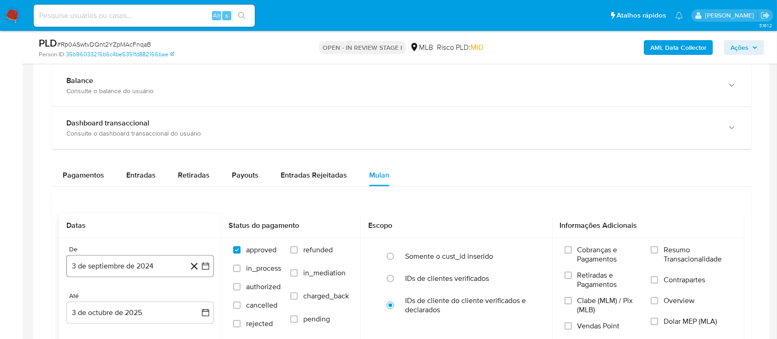
click at [203, 262] on icon "button" at bounding box center [205, 265] width 7 height 7
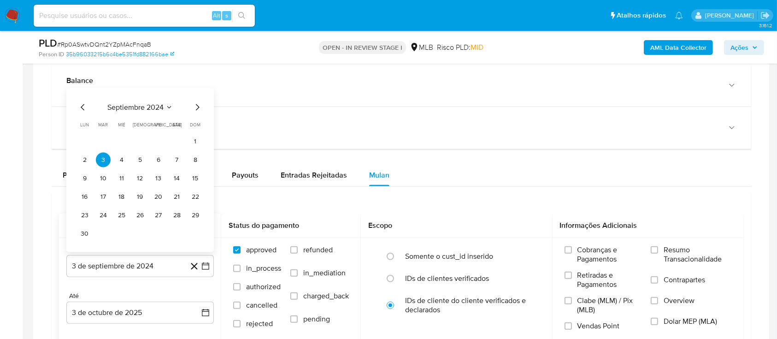
click at [163, 105] on span "septiembre 2024" at bounding box center [135, 107] width 56 height 9
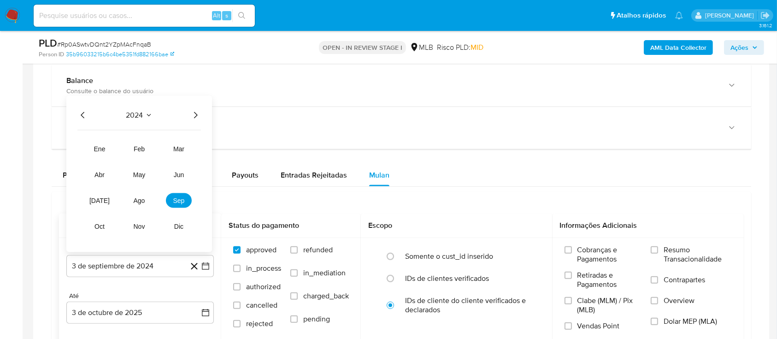
click at [190, 115] on icon "Año siguiente" at bounding box center [195, 115] width 11 height 11
click at [146, 201] on button "ago" at bounding box center [139, 200] width 26 height 15
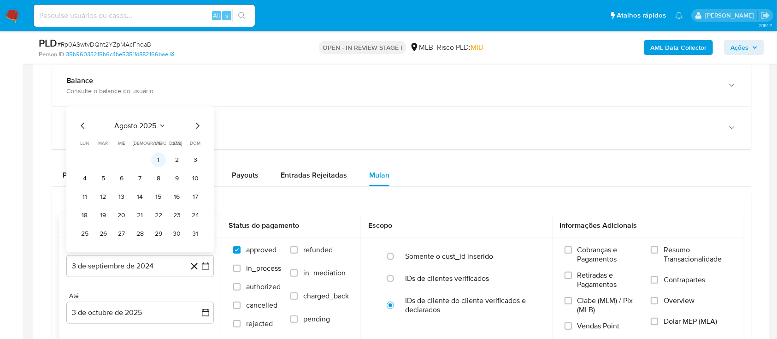
click at [157, 155] on button "1" at bounding box center [158, 160] width 15 height 15
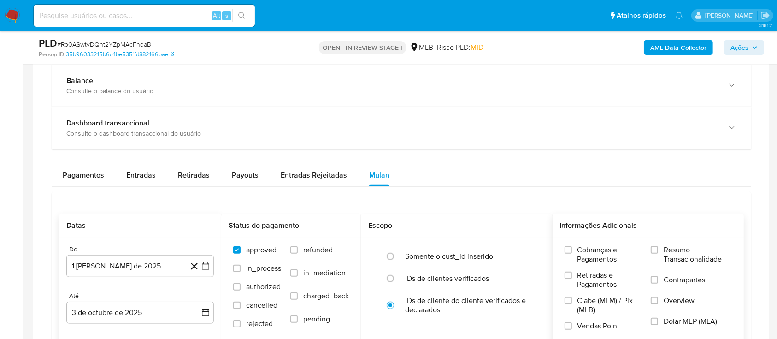
click at [664, 247] on span "Resumo Transacionalidade" at bounding box center [698, 254] width 68 height 18
click at [658, 247] on input "Resumo Transacionalidade" at bounding box center [654, 249] width 7 height 7
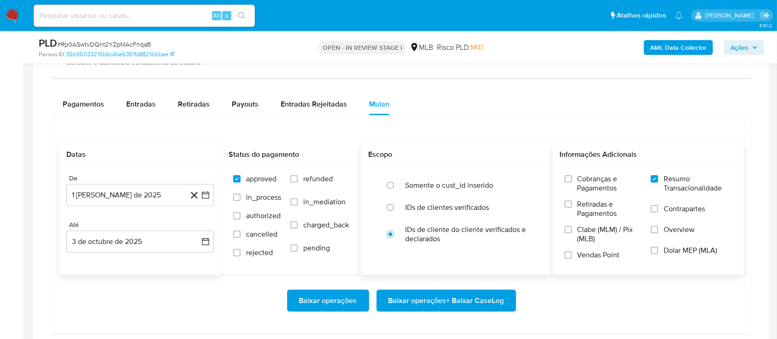
scroll to position [860, 0]
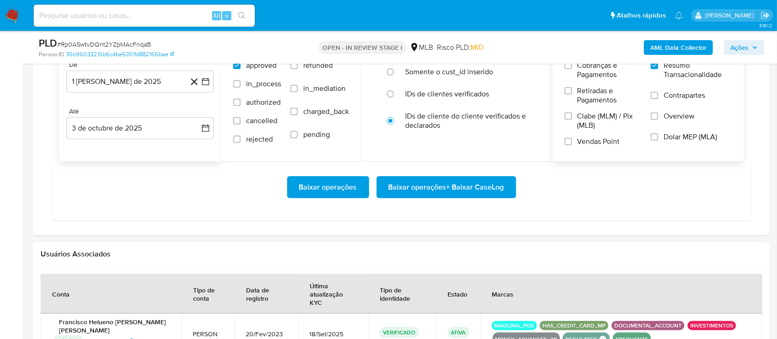
click at [459, 170] on div "Baixar operações Baixar operações + Baixar CaseLog" at bounding box center [401, 187] width 685 height 52
click at [450, 182] on span "Baixar operações + Baixar CaseLog" at bounding box center [447, 187] width 116 height 20
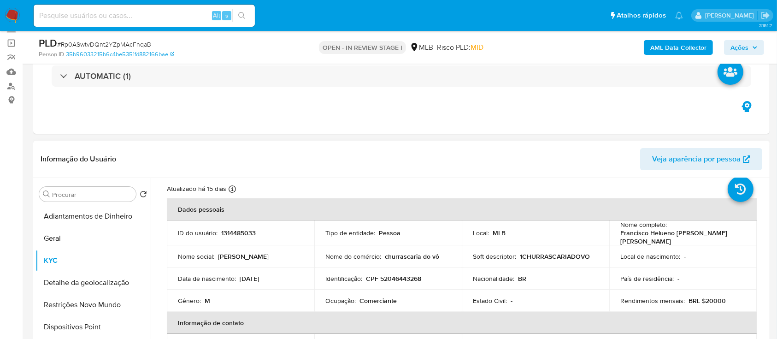
scroll to position [23, 0]
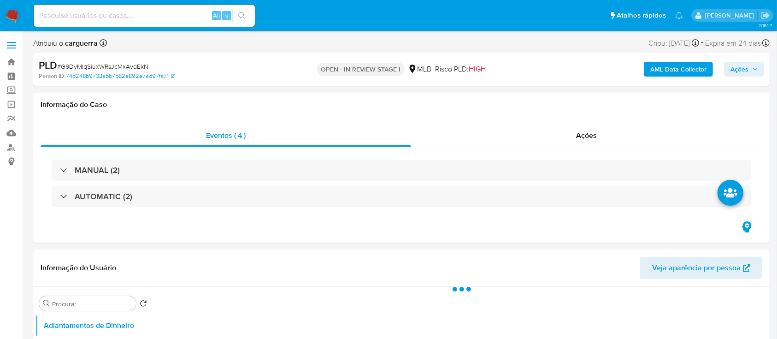
select select "10"
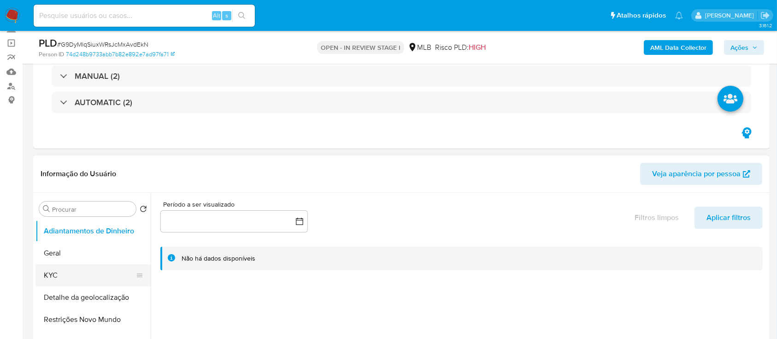
drag, startPoint x: 65, startPoint y: 274, endPoint x: 74, endPoint y: 267, distance: 11.3
click at [66, 274] on button "KYC" at bounding box center [89, 275] width 108 height 22
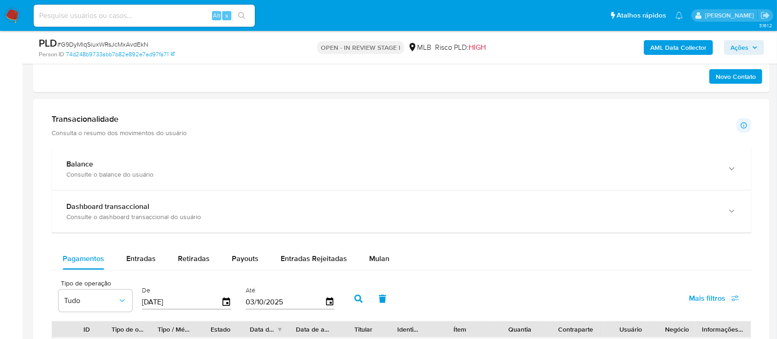
scroll to position [676, 0]
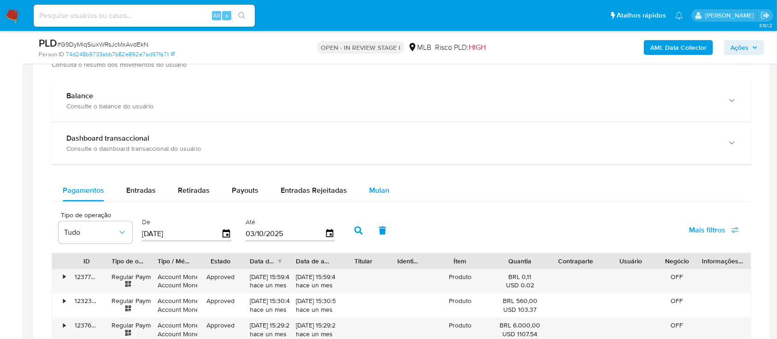
click at [372, 189] on span "Mulan" at bounding box center [379, 190] width 20 height 11
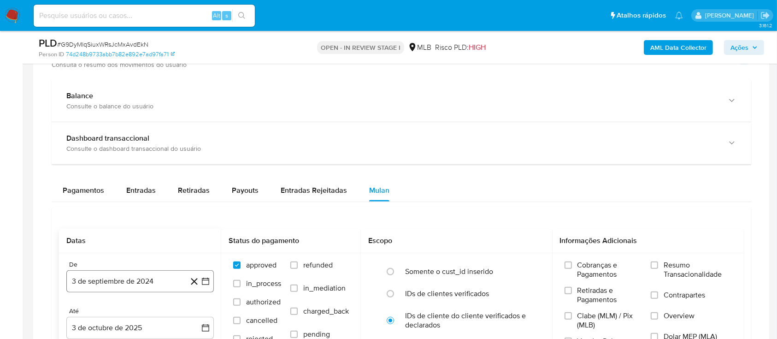
click at [210, 281] on button "3 de septiembre de 2024" at bounding box center [139, 281] width 147 height 22
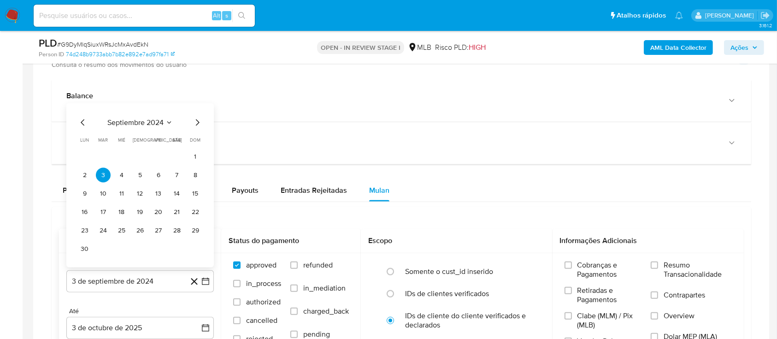
click at [164, 124] on button "septiembre 2024" at bounding box center [139, 122] width 65 height 9
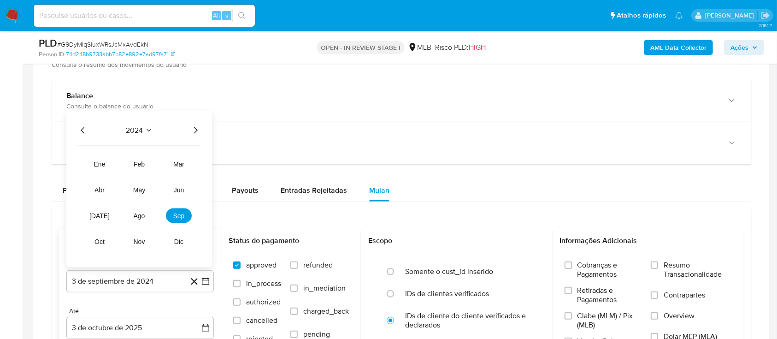
click at [193, 126] on icon "Año siguiente" at bounding box center [195, 129] width 11 height 11
click at [140, 223] on tr "ene feb mar abr may jun jul ago sep oct nov dic" at bounding box center [139, 202] width 105 height 92
click at [140, 215] on span "ago" at bounding box center [140, 215] width 12 height 7
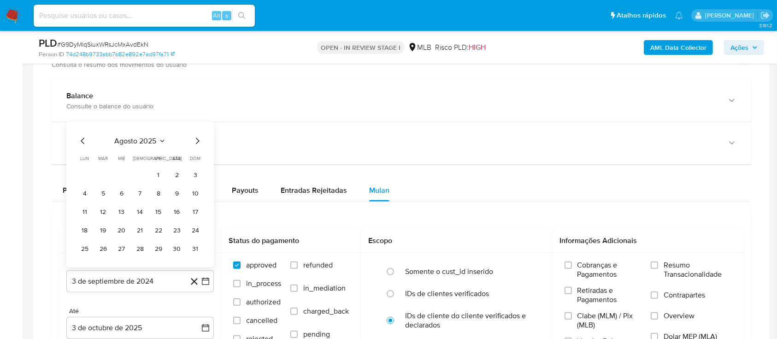
drag, startPoint x: 159, startPoint y: 173, endPoint x: 271, endPoint y: 208, distance: 117.3
click at [159, 174] on button "1" at bounding box center [158, 174] width 15 height 15
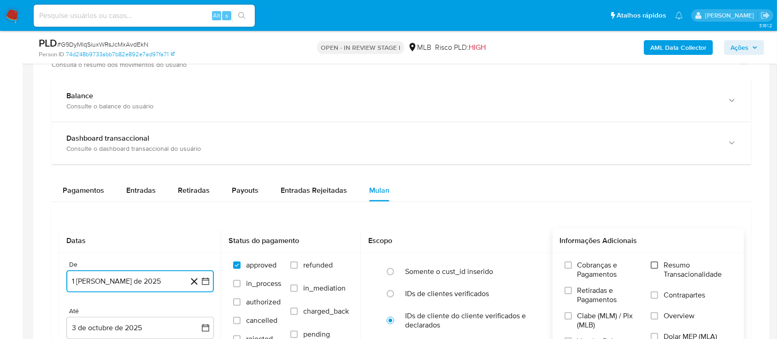
click at [653, 262] on input "Resumo Transacionalidade" at bounding box center [654, 264] width 7 height 7
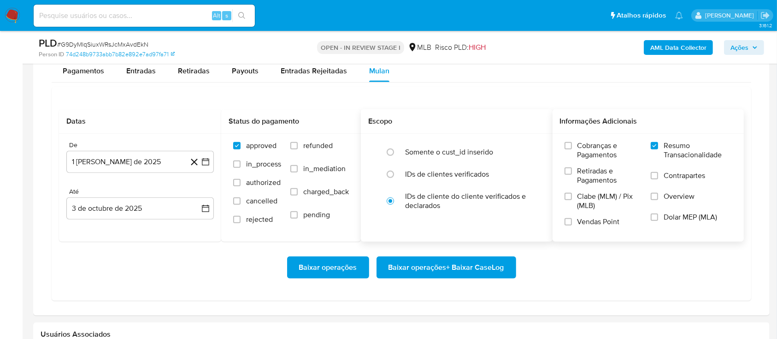
scroll to position [799, 0]
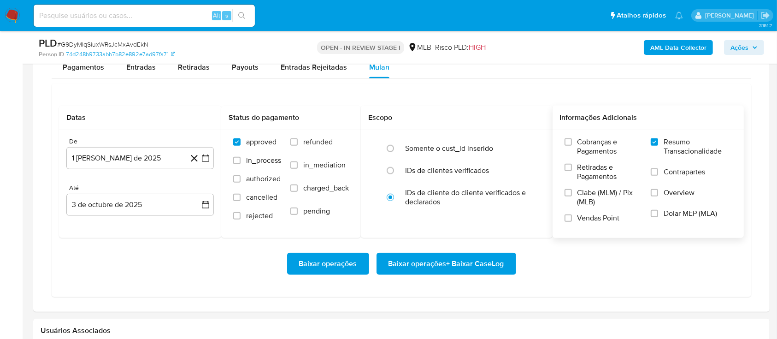
click at [452, 260] on span "Baixar operações + Baixar CaseLog" at bounding box center [447, 263] width 116 height 20
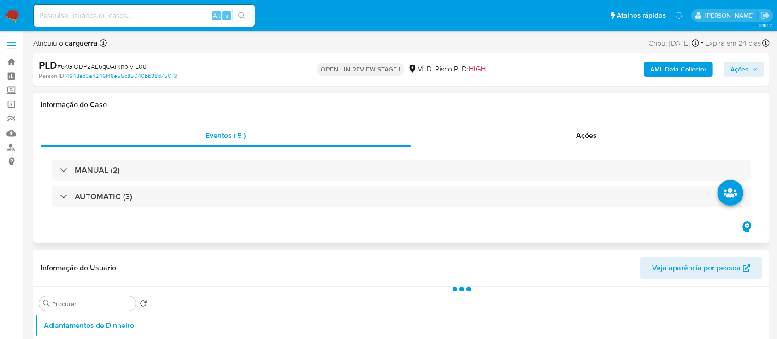
select select "10"
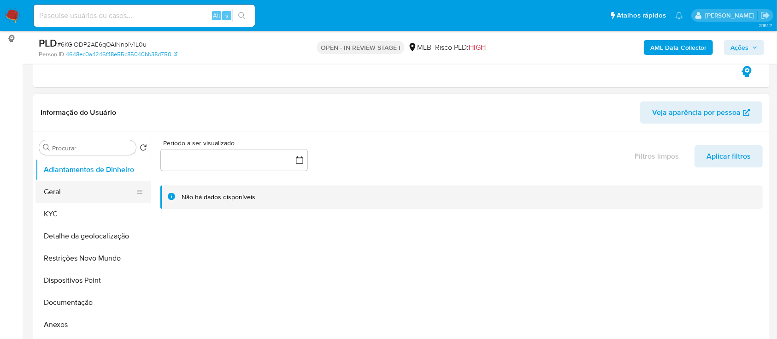
click at [58, 187] on button "Geral" at bounding box center [89, 192] width 108 height 22
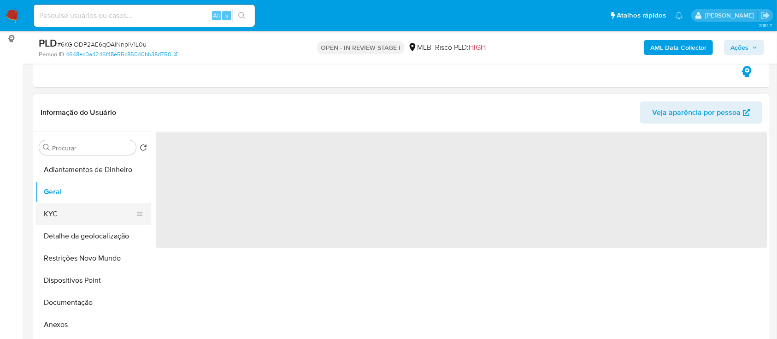
click at [58, 216] on button "KYC" at bounding box center [89, 214] width 108 height 22
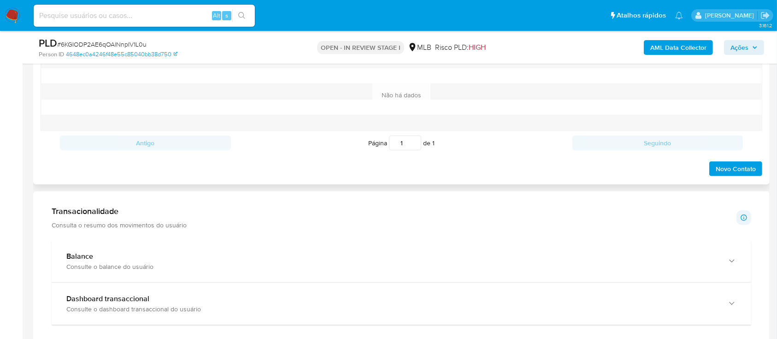
scroll to position [614, 0]
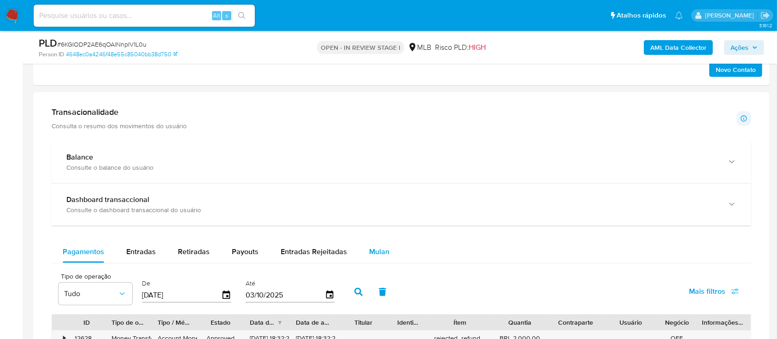
click at [376, 249] on span "Mulan" at bounding box center [379, 251] width 20 height 11
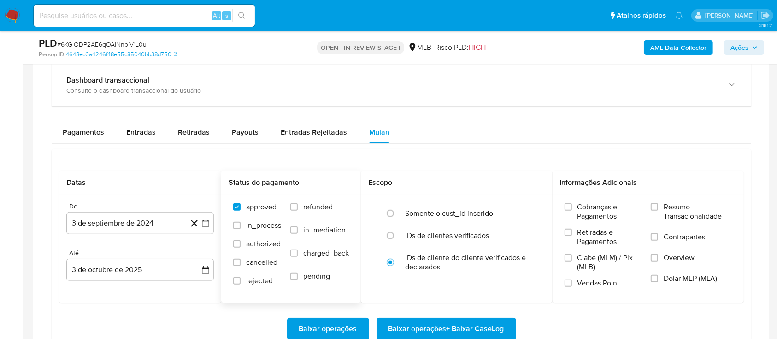
scroll to position [737, 0]
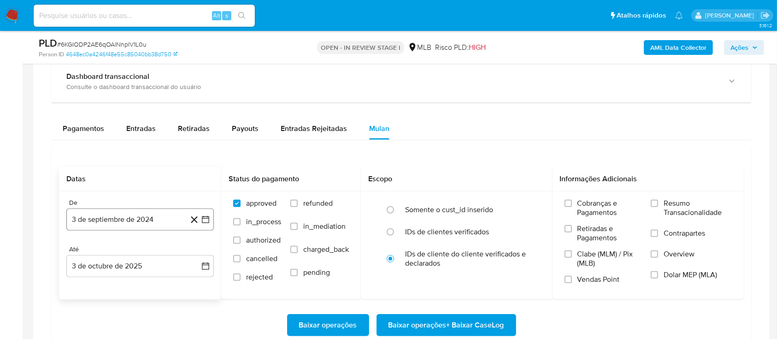
click at [204, 223] on icon "button" at bounding box center [205, 219] width 9 height 9
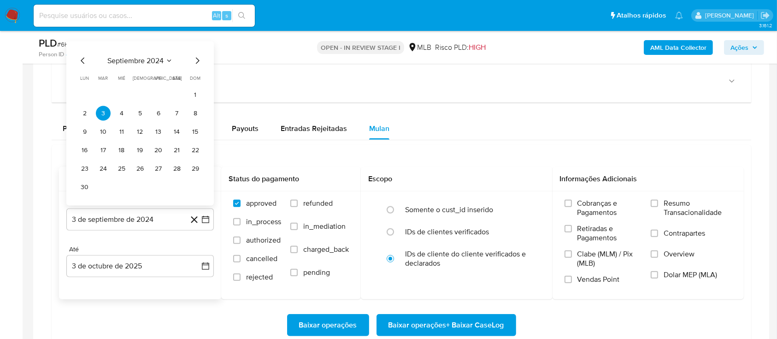
click at [165, 58] on button "septiembre 2024" at bounding box center [139, 60] width 65 height 9
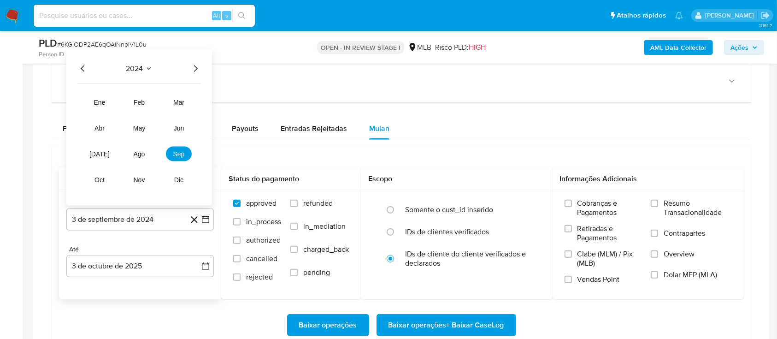
click at [190, 68] on icon "Año siguiente" at bounding box center [195, 68] width 11 height 11
click at [144, 152] on span "ago" at bounding box center [140, 153] width 12 height 7
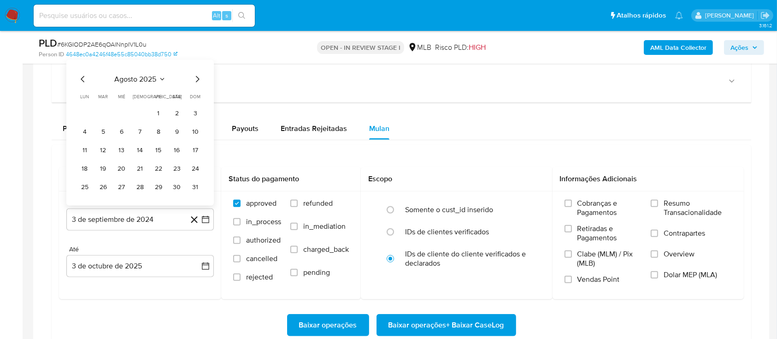
click at [159, 115] on button "1" at bounding box center [158, 113] width 15 height 15
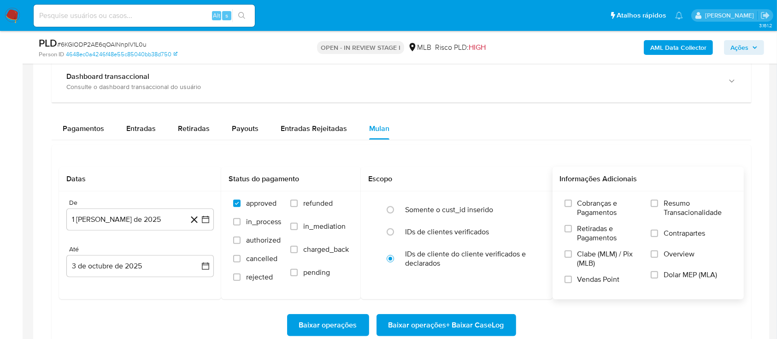
click at [648, 196] on div "Cobranças e Pagamentos Retiradas e Pagamentos Clabe (MLM) / Pix (MLB) Vendas Po…" at bounding box center [649, 244] width 192 height 107
click at [655, 202] on input "Resumo Transacionalidade" at bounding box center [654, 203] width 7 height 7
click at [458, 319] on span "Baixar operações + Baixar CaseLog" at bounding box center [447, 325] width 116 height 20
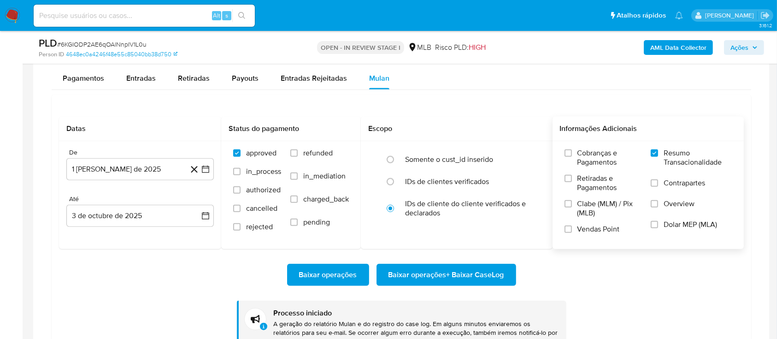
scroll to position [799, 0]
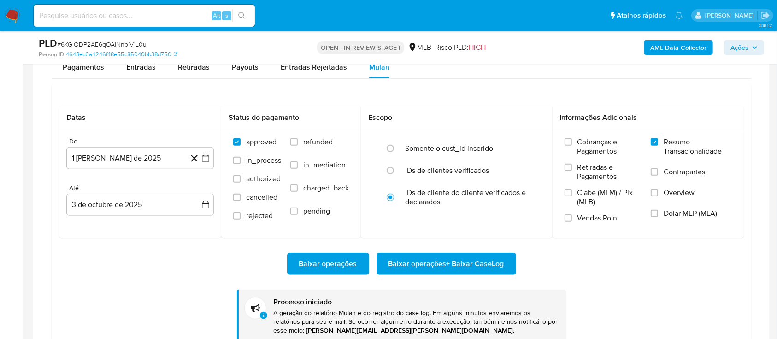
click at [27, 153] on main "3.161.2 Atribuiu o carguerra Asignado el: 12/09/2025 14:32:04 Criou: 12/09/2025…" at bounding box center [388, 11] width 777 height 1620
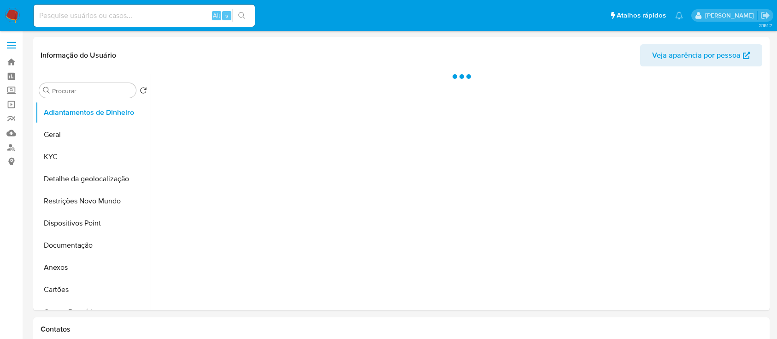
select select "10"
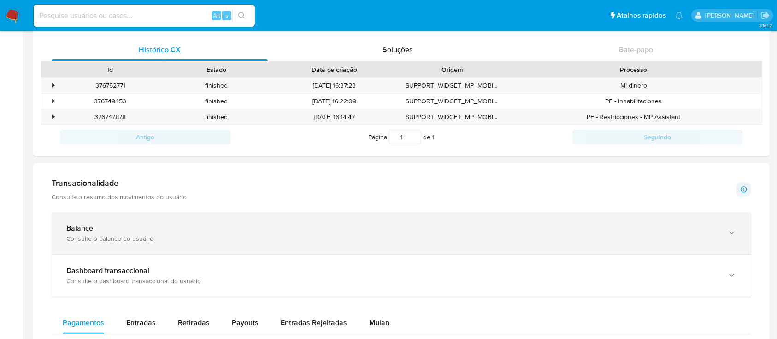
scroll to position [430, 0]
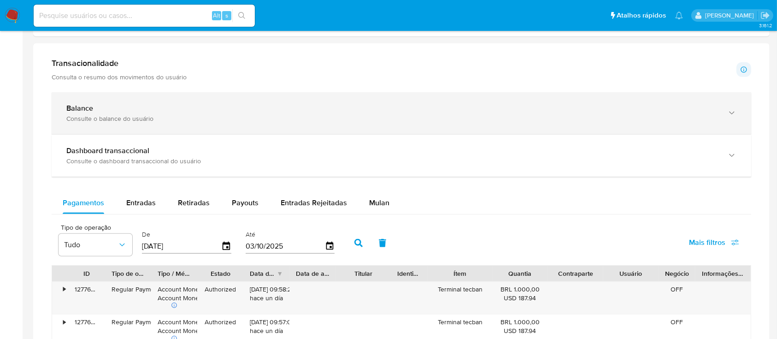
click at [349, 94] on div "Balance Consulte o balance do usuário" at bounding box center [402, 113] width 700 height 42
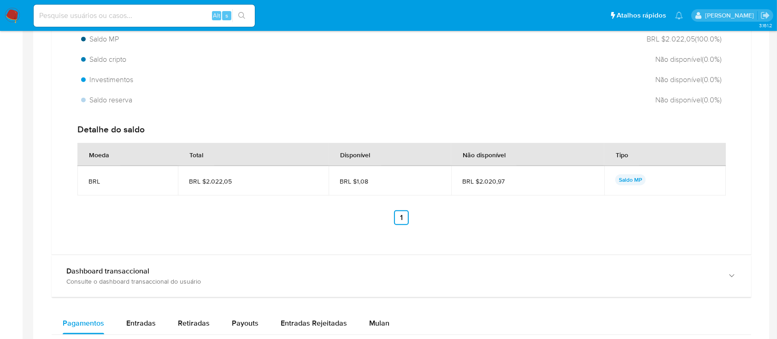
scroll to position [676, 0]
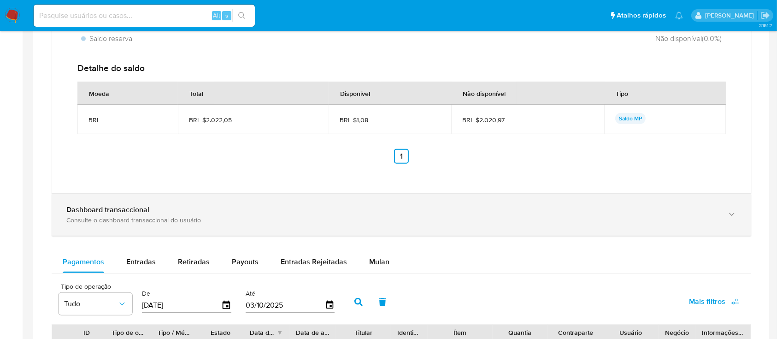
click at [358, 216] on div "Consulte o dashboard transaccional do usuário" at bounding box center [392, 220] width 652 height 8
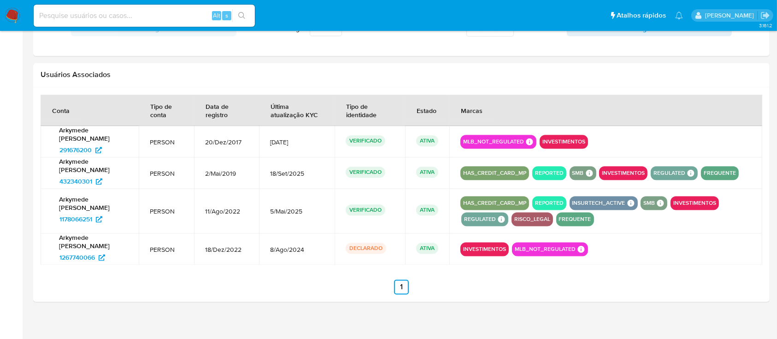
scroll to position [1720, 0]
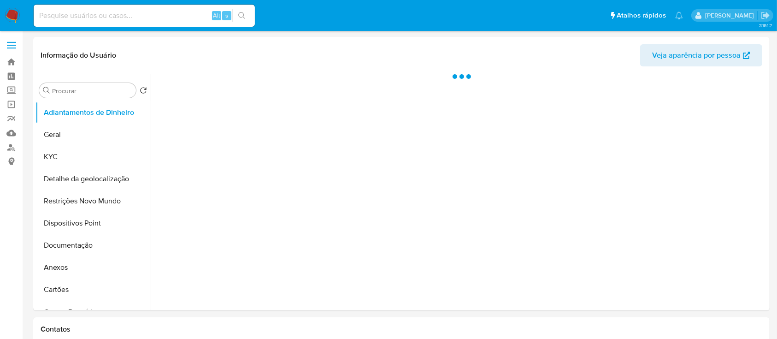
select select "10"
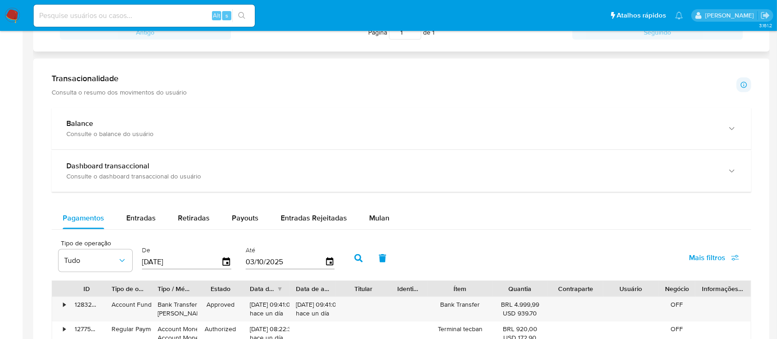
scroll to position [491, 0]
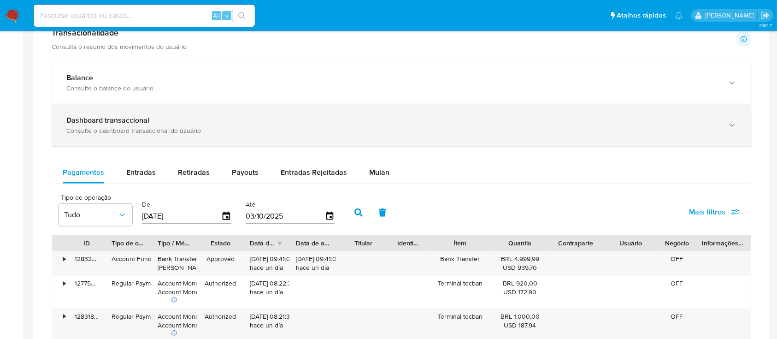
click at [342, 107] on div "Dashboard transaccional Consulte o dashboard transaccional do usuário" at bounding box center [402, 125] width 700 height 42
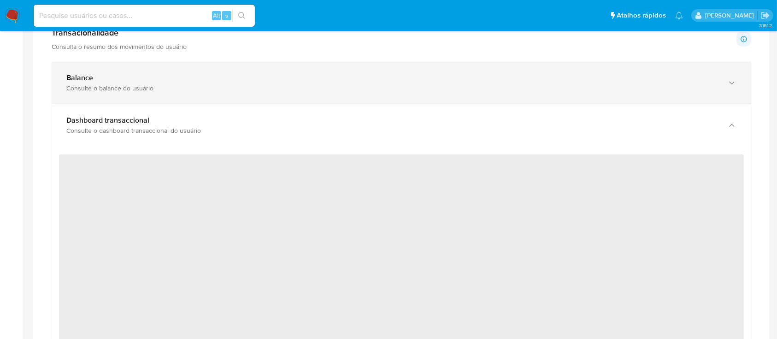
click at [345, 90] on div "Consulte o balance do usuário" at bounding box center [392, 88] width 652 height 8
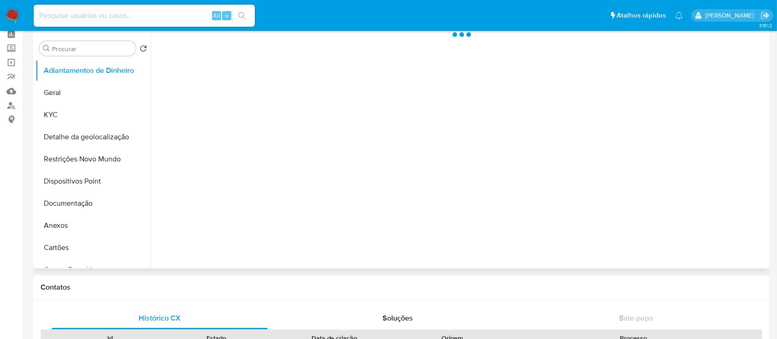
scroll to position [61, 0]
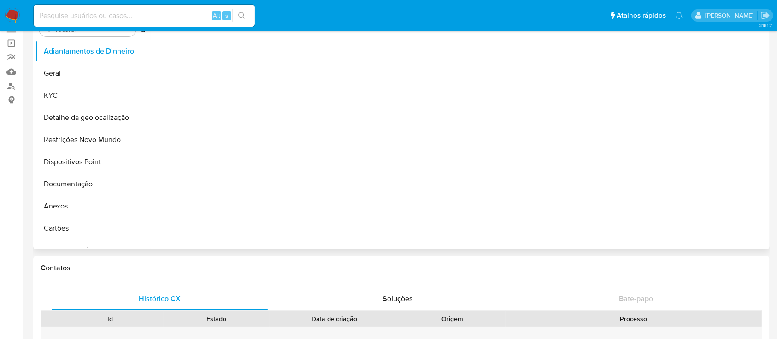
select select "10"
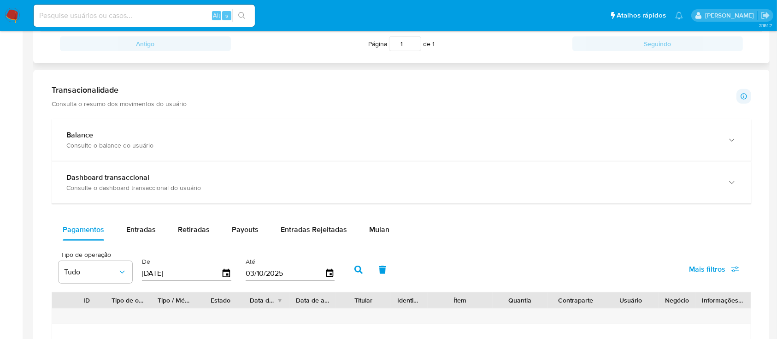
scroll to position [430, 0]
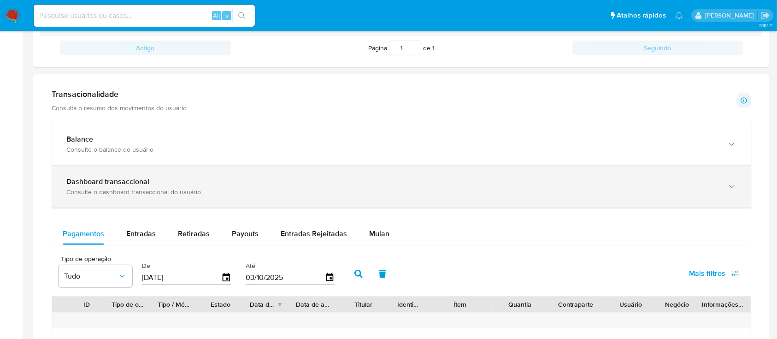
click at [269, 184] on div "Dashboard transaccional" at bounding box center [392, 181] width 652 height 9
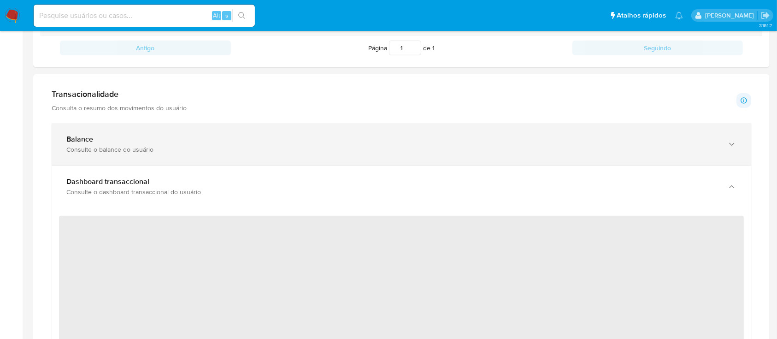
click at [353, 153] on div "Balance Consulte o balance do usuário" at bounding box center [402, 144] width 700 height 42
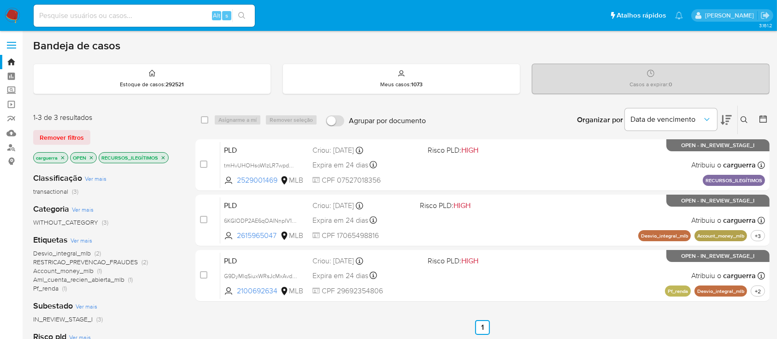
click at [76, 8] on div "Alt s" at bounding box center [144, 16] width 221 height 22
click at [68, 15] on input at bounding box center [144, 16] width 221 height 12
paste input "2378385452"
type input "2378385452"
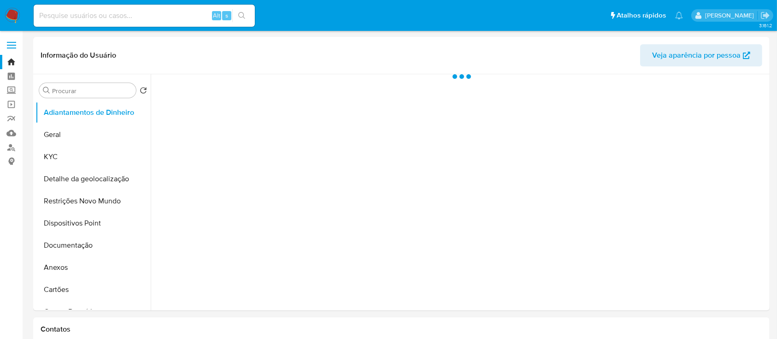
select select "10"
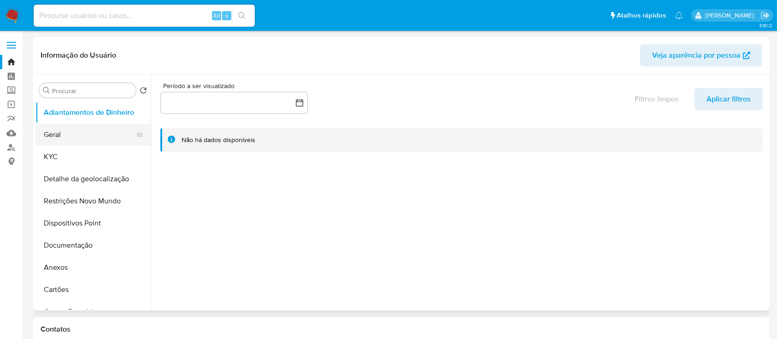
drag, startPoint x: 55, startPoint y: 127, endPoint x: 128, endPoint y: 132, distance: 73.0
click at [56, 128] on button "Geral" at bounding box center [89, 135] width 108 height 22
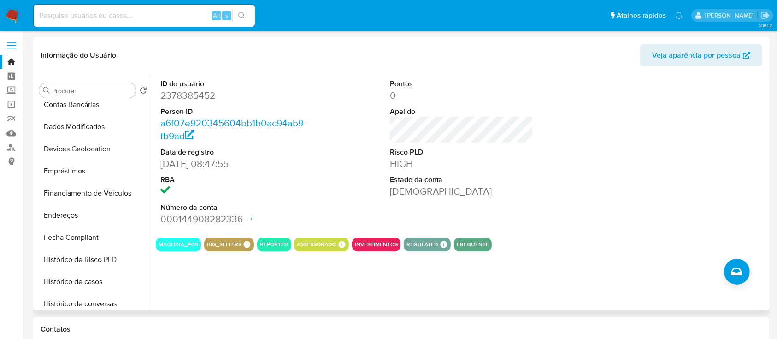
scroll to position [243, 0]
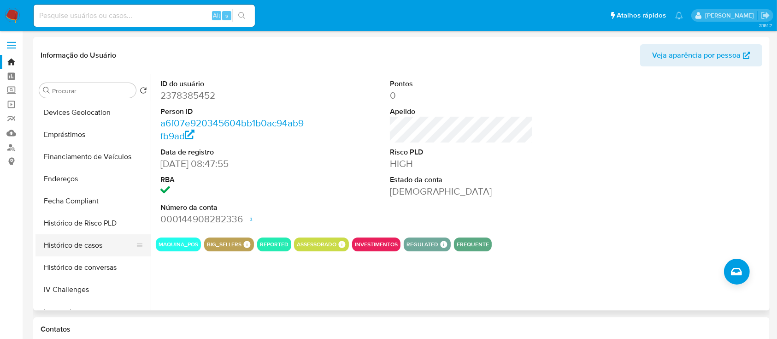
click at [103, 248] on button "Histórico de casos" at bounding box center [89, 245] width 108 height 22
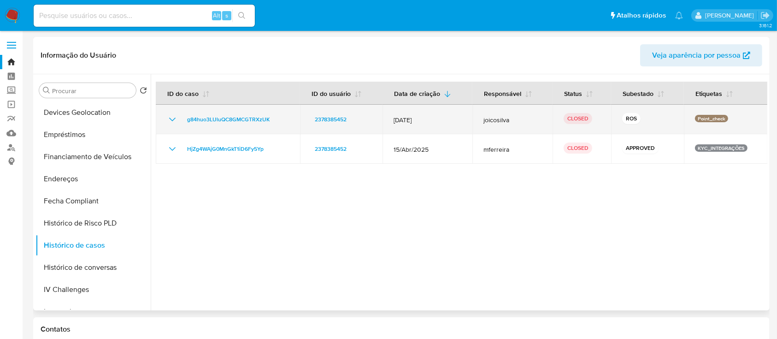
drag, startPoint x: 434, startPoint y: 123, endPoint x: 370, endPoint y: 123, distance: 63.6
click at [370, 123] on tr "g84huo3LUluQC8GMCGTRXzUK 2378385452 12/Jul/2025 joicosilva CLOSED ROS Point_che…" at bounding box center [462, 119] width 612 height 29
drag, startPoint x: 170, startPoint y: 116, endPoint x: 184, endPoint y: 120, distance: 14.8
click at [170, 117] on icon "Mostrar/Ocultar" at bounding box center [172, 119] width 11 height 11
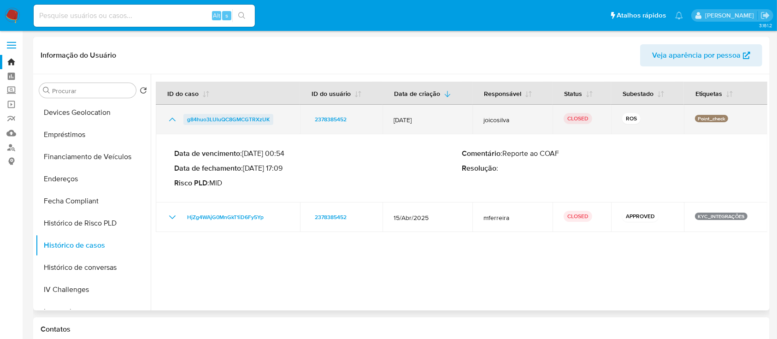
click at [218, 116] on span "g84huo3LUluQC8GMCGTRXzUK" at bounding box center [228, 119] width 82 height 11
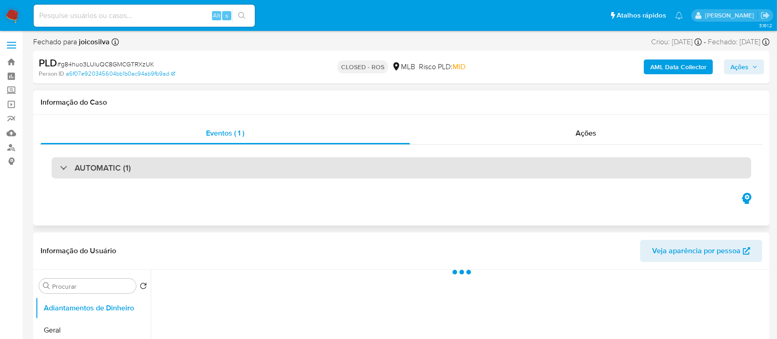
select select "10"
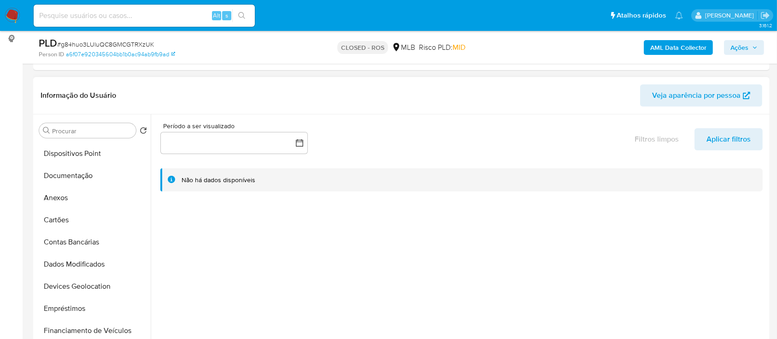
scroll to position [109, 0]
click at [61, 200] on button "Anexos" at bounding box center [89, 198] width 108 height 22
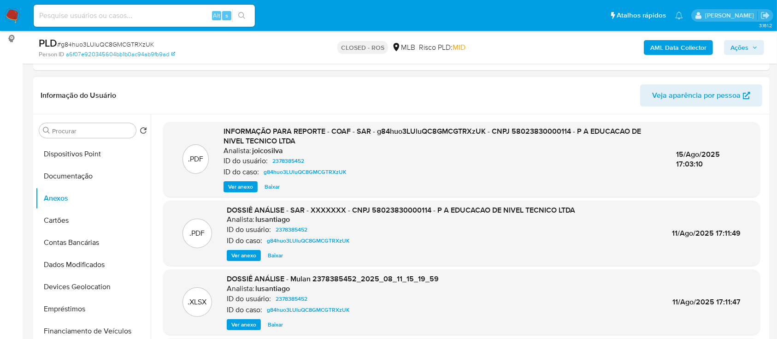
click at [238, 184] on span "Ver anexo" at bounding box center [240, 186] width 25 height 9
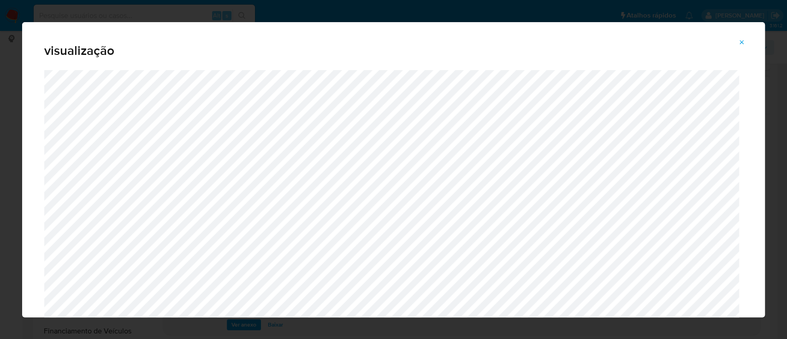
click at [740, 41] on icon "Attachment preview" at bounding box center [742, 42] width 4 height 4
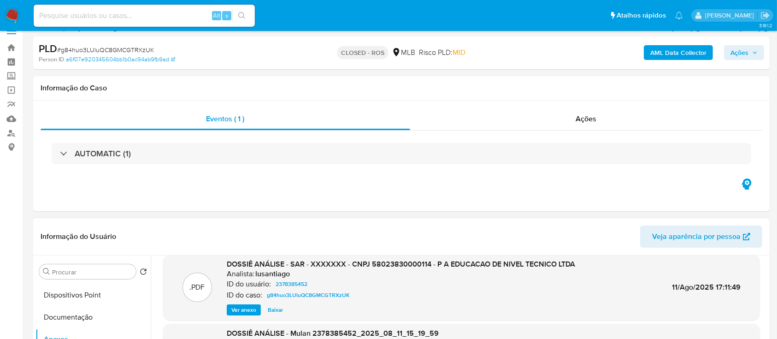
scroll to position [0, 0]
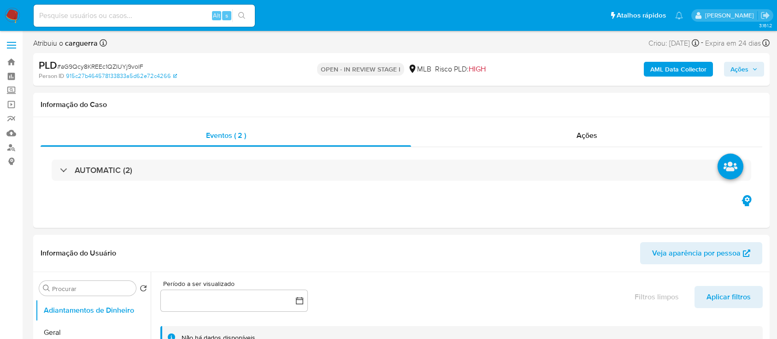
select select "10"
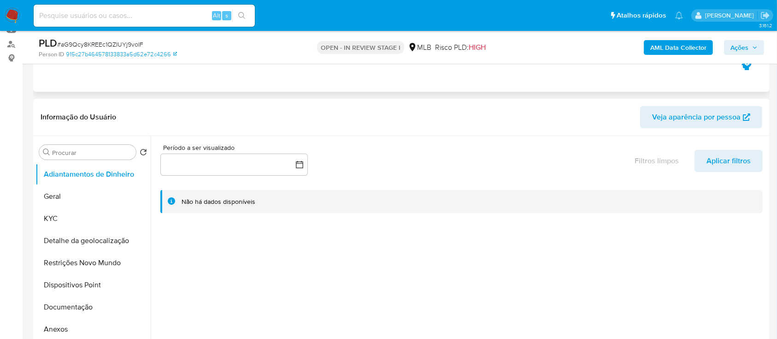
scroll to position [123, 0]
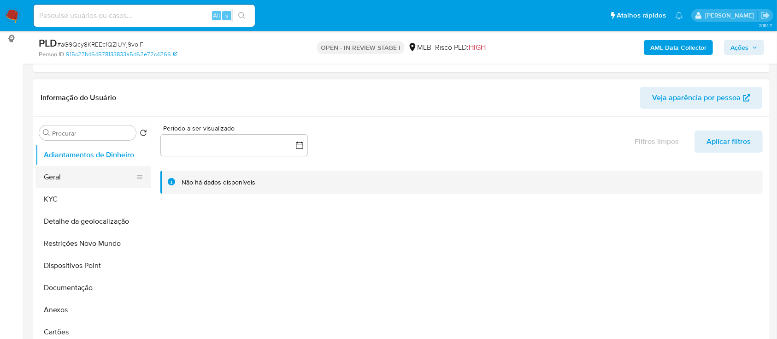
click at [64, 187] on ul "Adiantamentos de Dinheiro Geral KYC Detalhe da geolocalização Restrições Novo M…" at bounding box center [92, 248] width 115 height 208
click at [65, 174] on button "Geral" at bounding box center [89, 177] width 108 height 22
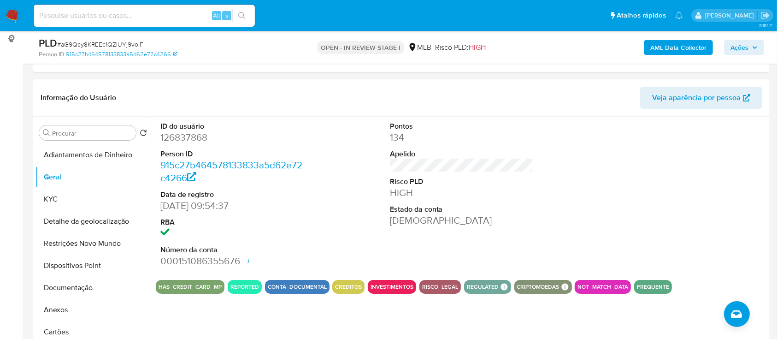
click at [648, 191] on div at bounding box center [690, 195] width 153 height 156
drag, startPoint x: 68, startPoint y: 197, endPoint x: 75, endPoint y: 196, distance: 7.5
click at [68, 197] on button "KYC" at bounding box center [89, 199] width 108 height 22
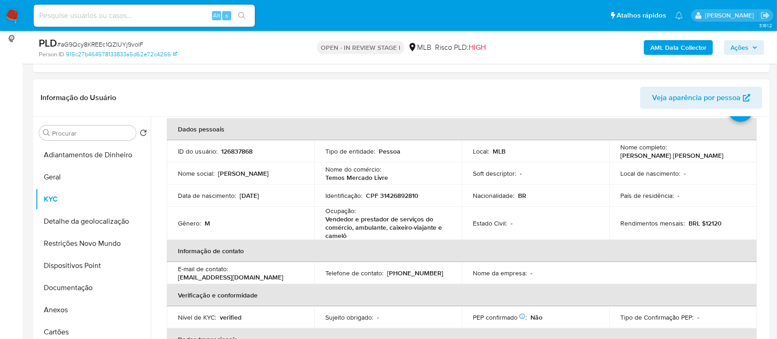
scroll to position [61, 0]
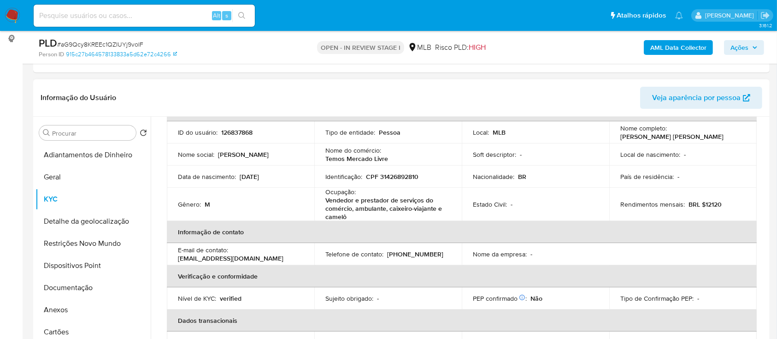
click at [497, 84] on div "Informação do Usuário Veja aparência por pessoa" at bounding box center [401, 97] width 736 height 37
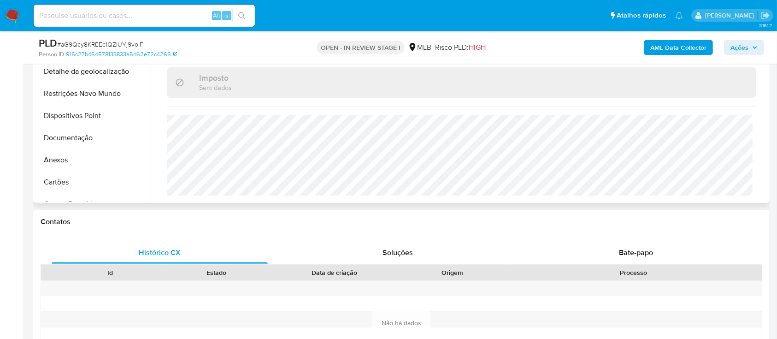
scroll to position [246, 0]
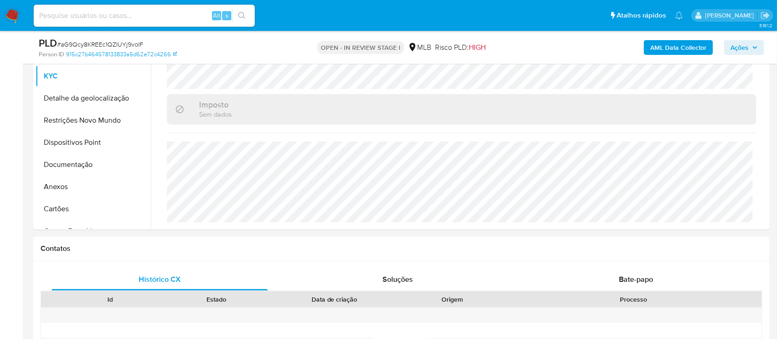
click at [532, 43] on div "AML Data Collector Ações" at bounding box center [644, 47] width 239 height 22
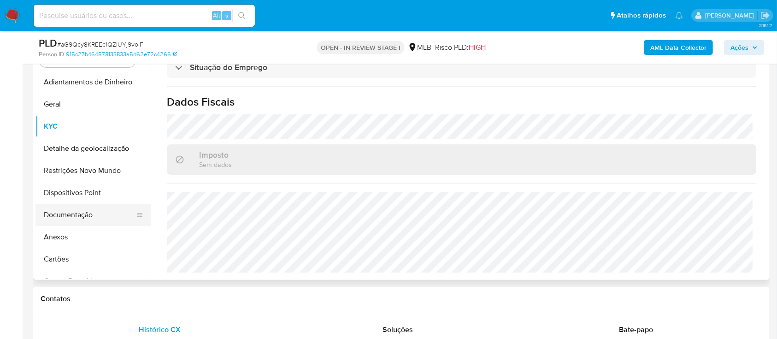
scroll to position [184, 0]
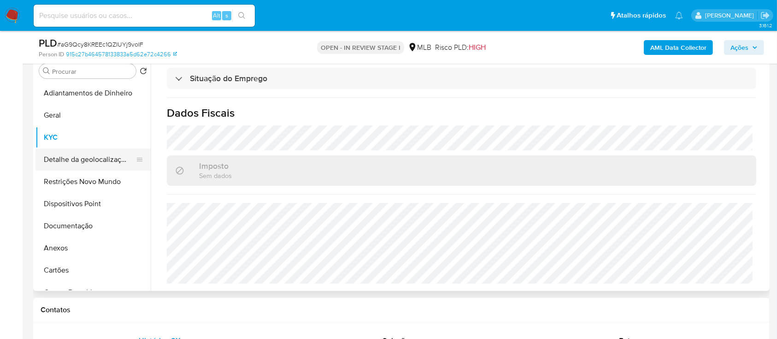
click at [69, 159] on button "Detalhe da geolocalização" at bounding box center [89, 159] width 108 height 22
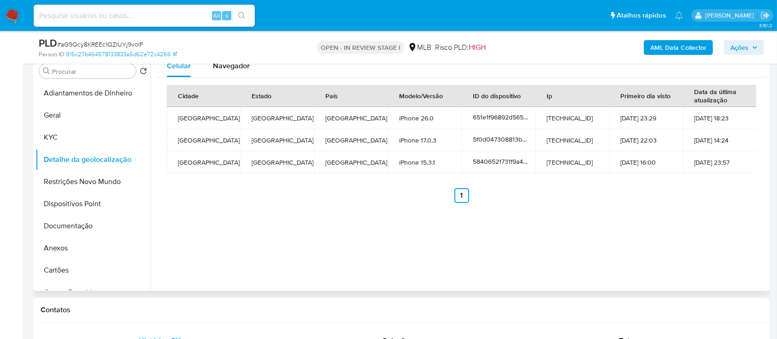
click at [226, 224] on div "Celular Navegador Cidade Estado País Modelo/Versão ID do dispositivo Ip Primeir…" at bounding box center [459, 173] width 617 height 236
click at [74, 178] on button "Restrições Novo Mundo" at bounding box center [89, 182] width 108 height 22
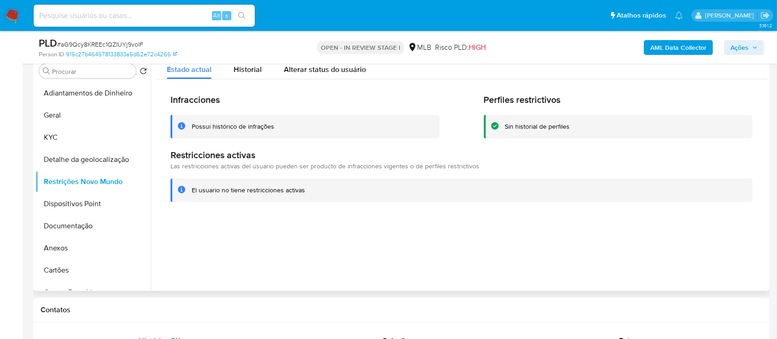
click at [194, 232] on div at bounding box center [459, 173] width 617 height 236
click at [68, 207] on button "Dispositivos Point" at bounding box center [89, 204] width 108 height 22
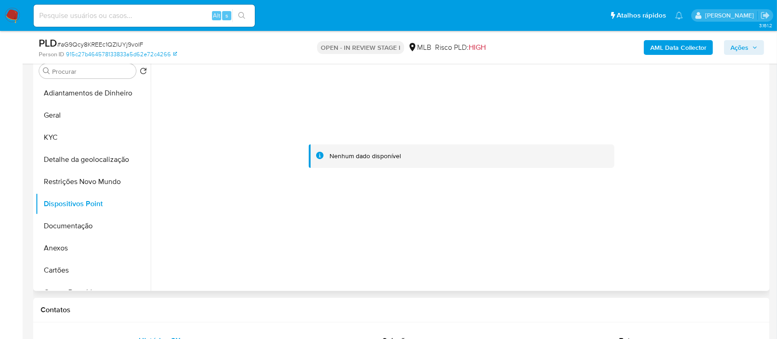
click at [199, 239] on div at bounding box center [462, 156] width 612 height 203
click at [68, 224] on button "Documentação" at bounding box center [89, 226] width 108 height 22
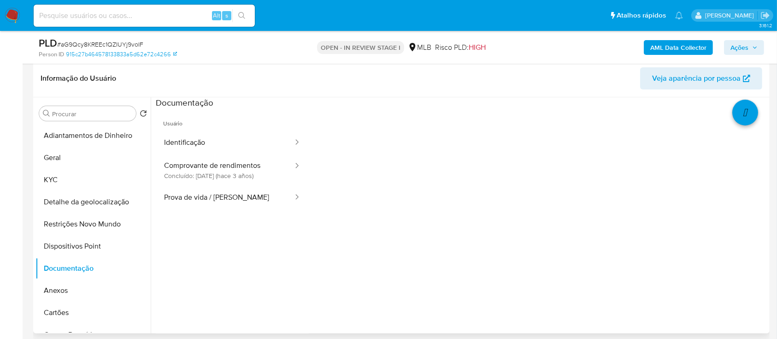
scroll to position [123, 0]
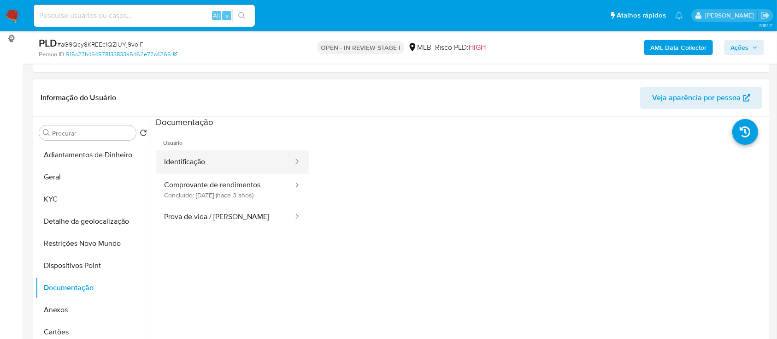
click at [232, 160] on button "Identificação" at bounding box center [225, 162] width 138 height 24
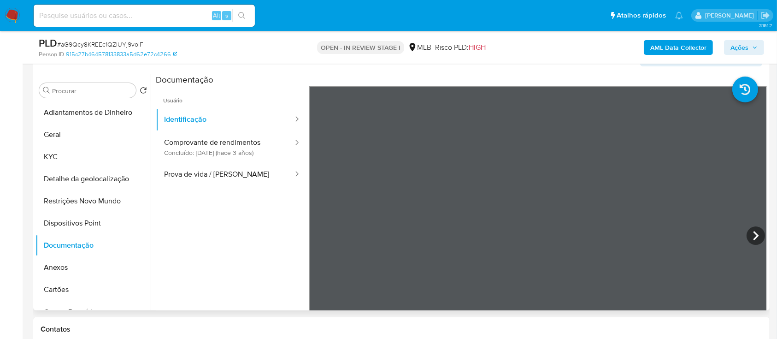
scroll to position [184, 0]
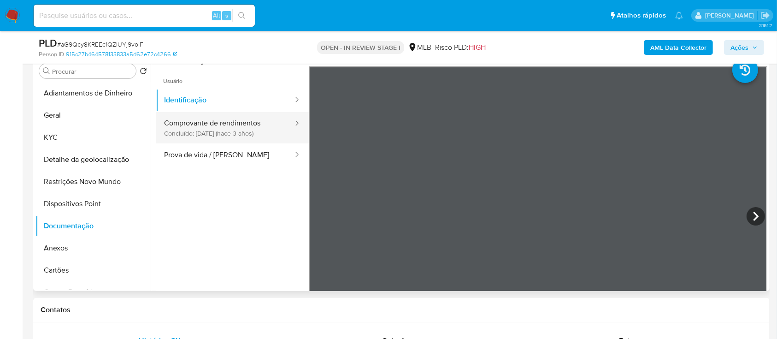
drag, startPoint x: 219, startPoint y: 129, endPoint x: 271, endPoint y: 131, distance: 52.1
click at [219, 128] on button "Comprovante de rendimentos Concluído: 08/06/2022 (hace 3 años)" at bounding box center [225, 127] width 138 height 31
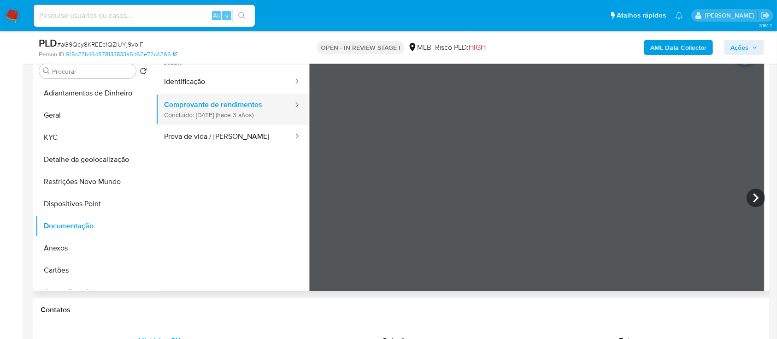
scroll to position [0, 0]
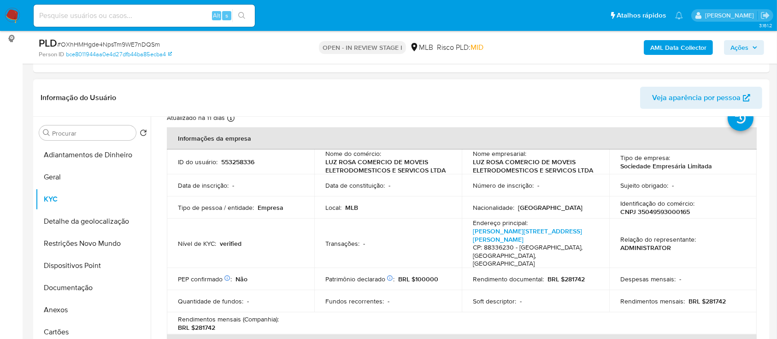
scroll to position [27, 0]
